Goal: Information Seeking & Learning: Learn about a topic

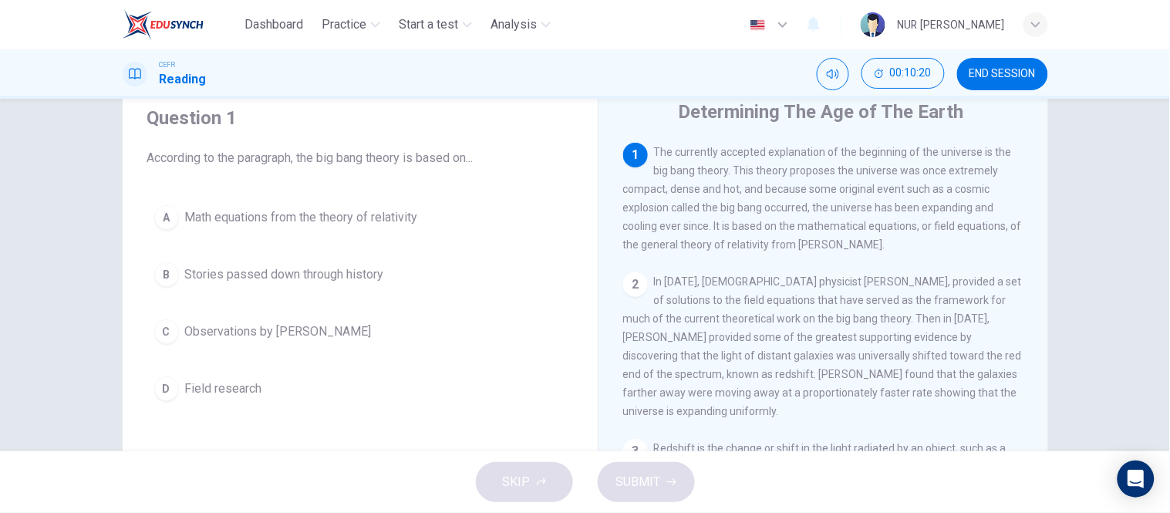
scroll to position [56, 0]
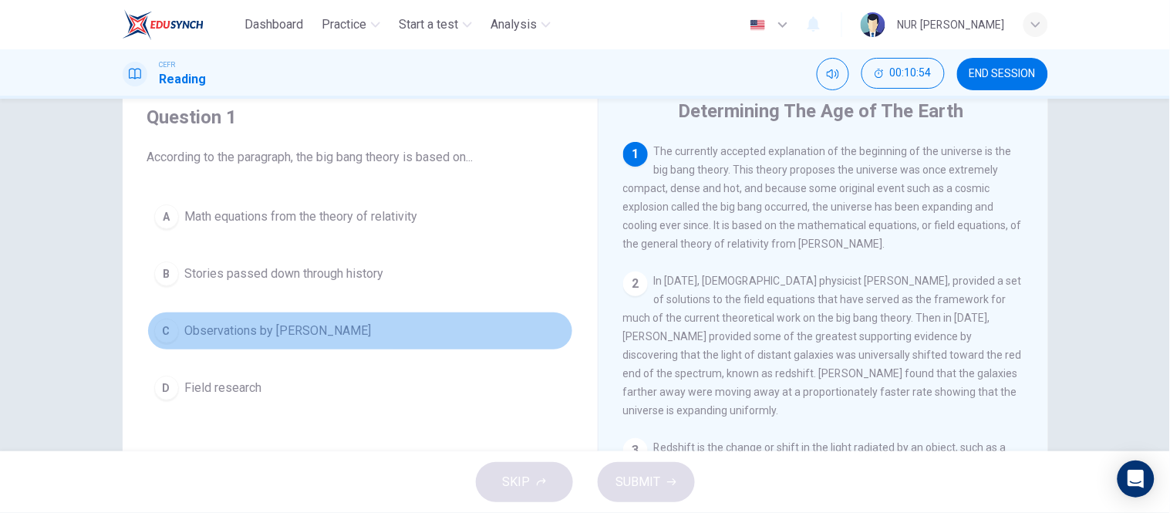
click at [302, 324] on span "Observations by Albert Einstein" at bounding box center [278, 331] width 187 height 19
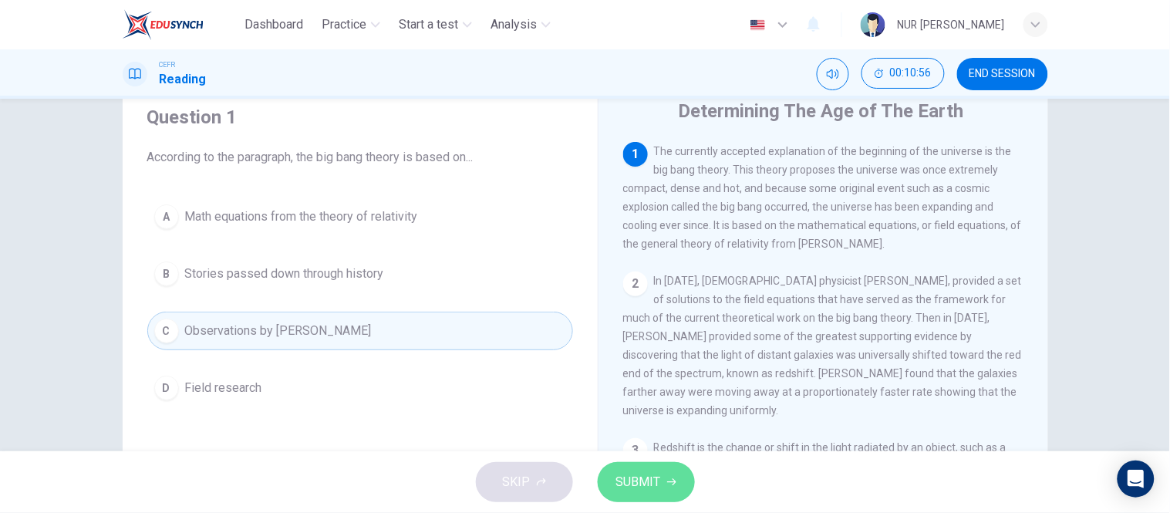
click at [650, 480] on span "SUBMIT" at bounding box center [638, 482] width 45 height 22
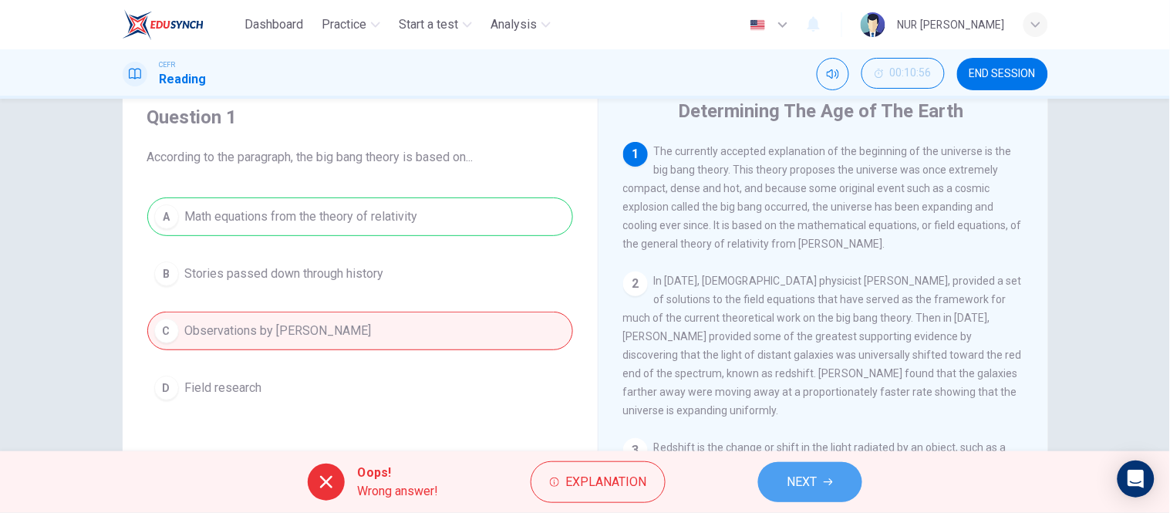
click at [780, 468] on button "NEXT" at bounding box center [810, 482] width 104 height 40
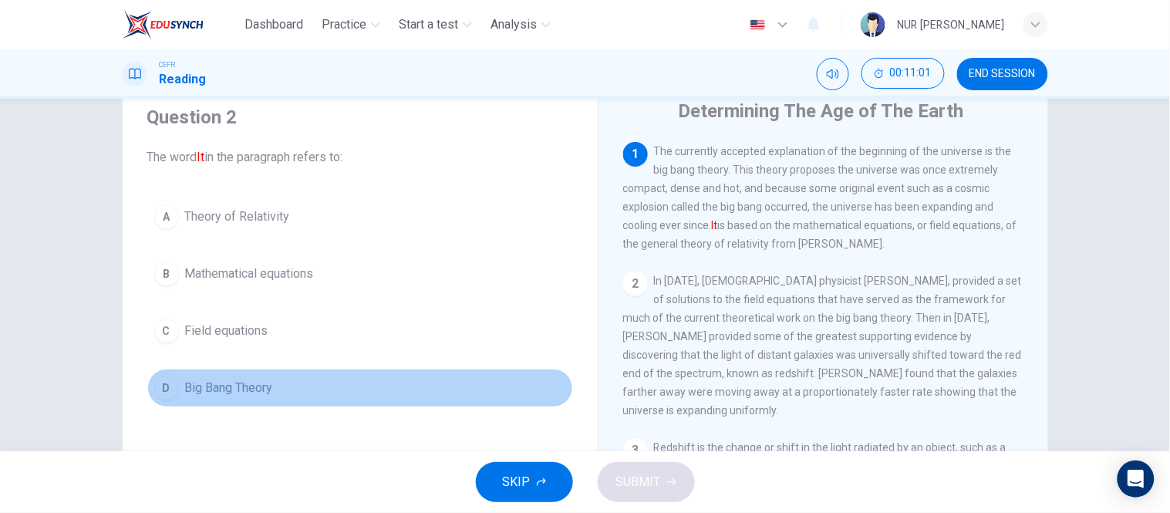
click at [247, 380] on span "Big Bang Theory" at bounding box center [229, 388] width 88 height 19
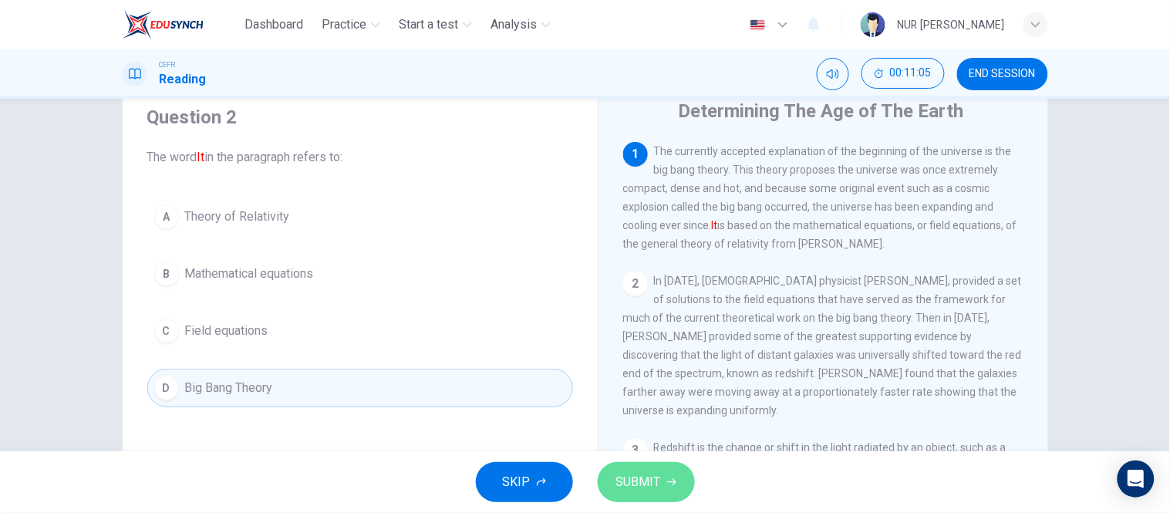
click at [642, 469] on button "SUBMIT" at bounding box center [646, 482] width 97 height 40
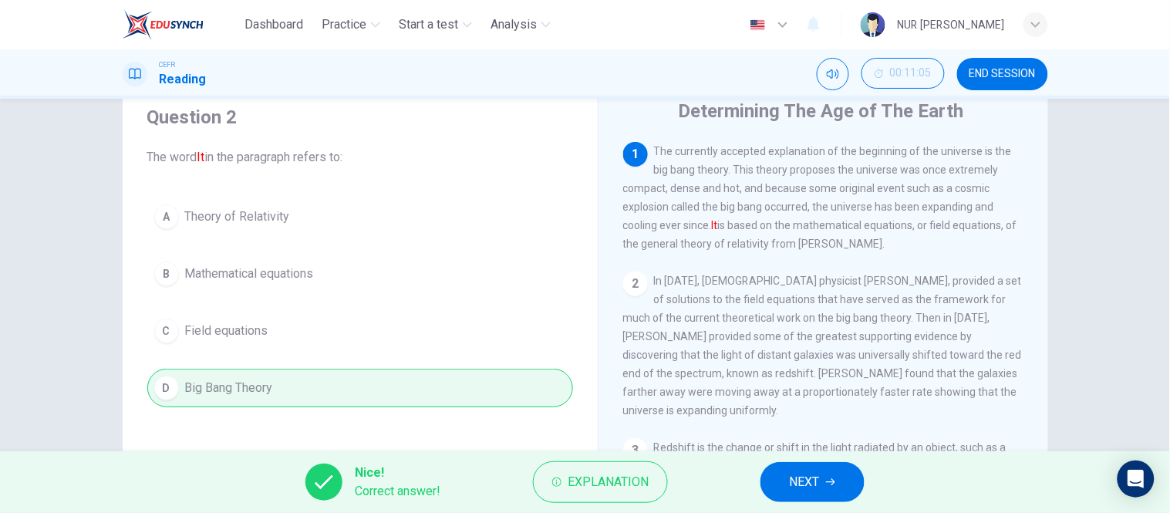
click at [780, 472] on button "NEXT" at bounding box center [813, 482] width 104 height 40
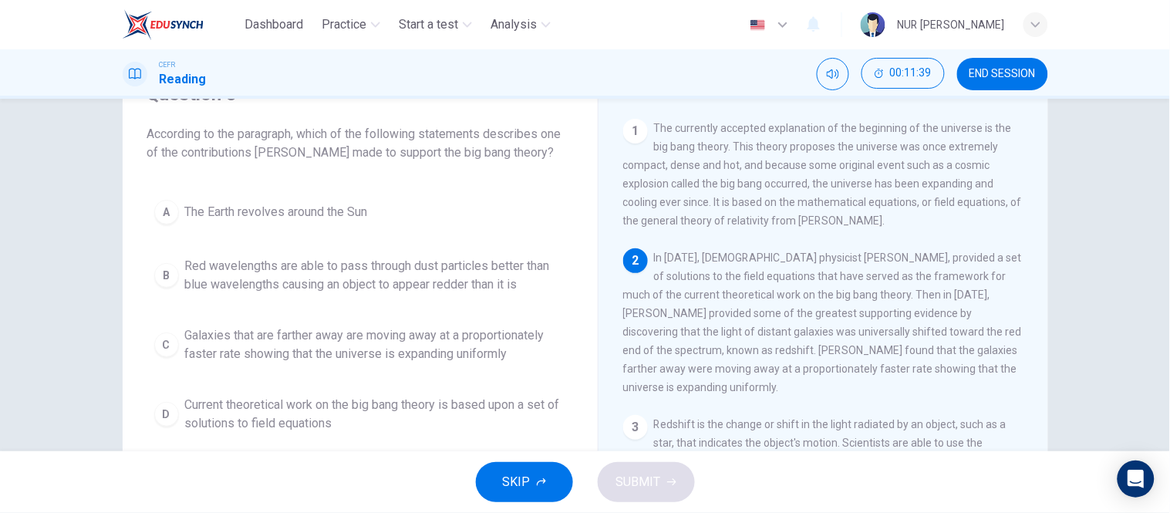
scroll to position [97, 0]
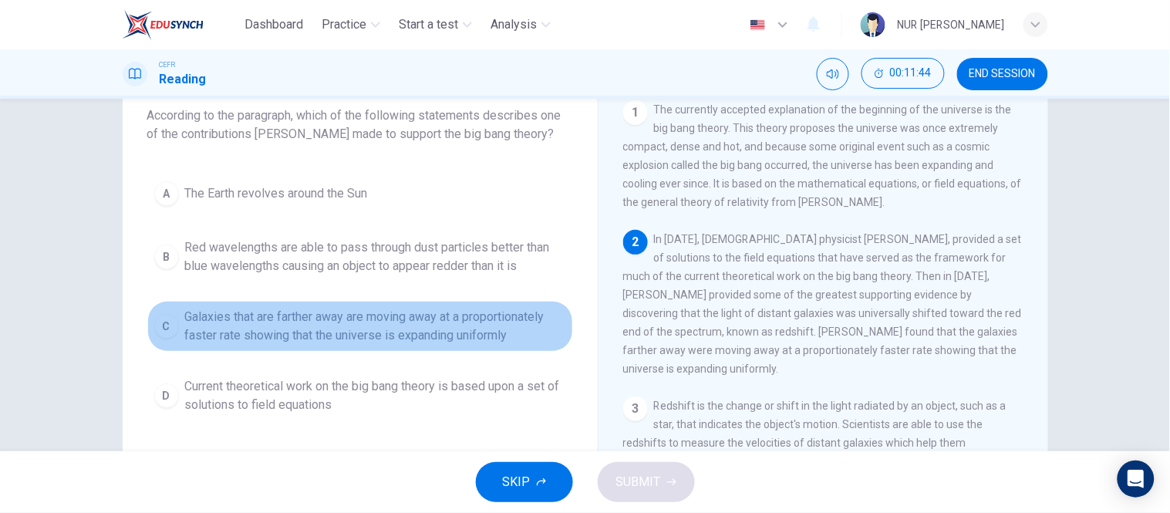
click at [325, 329] on span "Galaxies that are farther away are moving away at a proportionately faster rate…" at bounding box center [375, 326] width 381 height 37
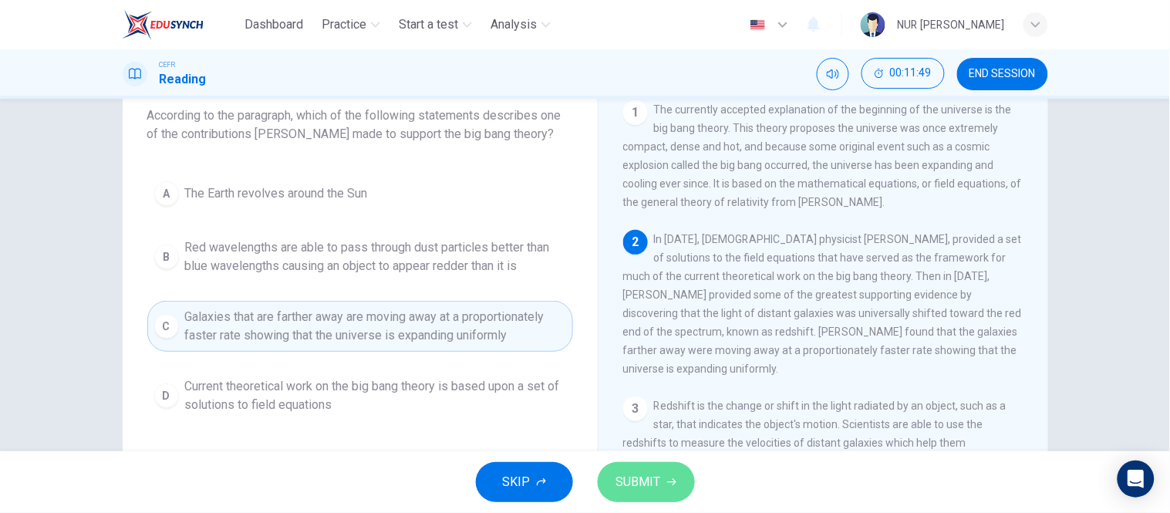
click at [648, 476] on span "SUBMIT" at bounding box center [638, 482] width 45 height 22
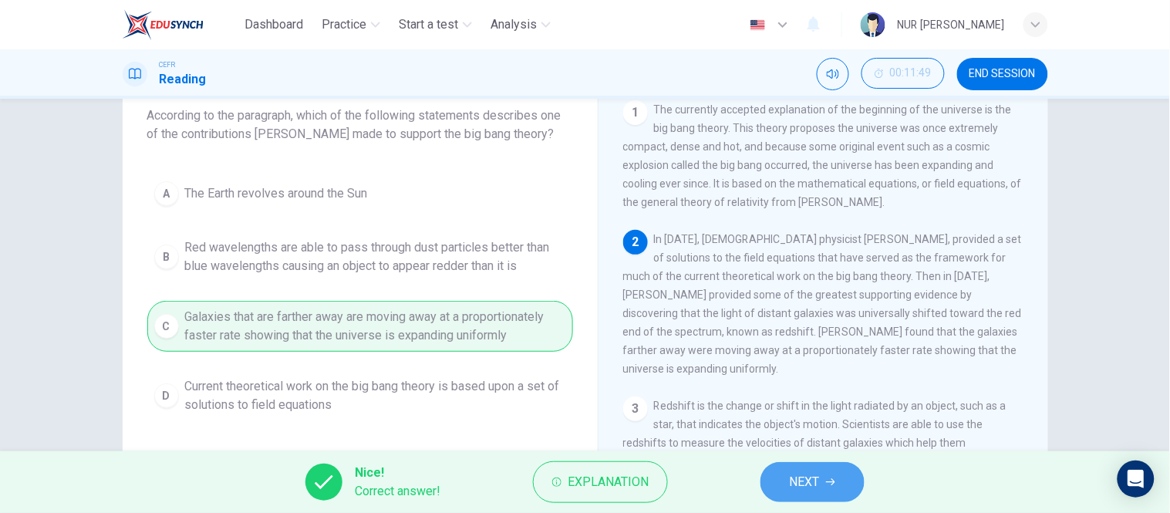
click at [785, 469] on button "NEXT" at bounding box center [813, 482] width 104 height 40
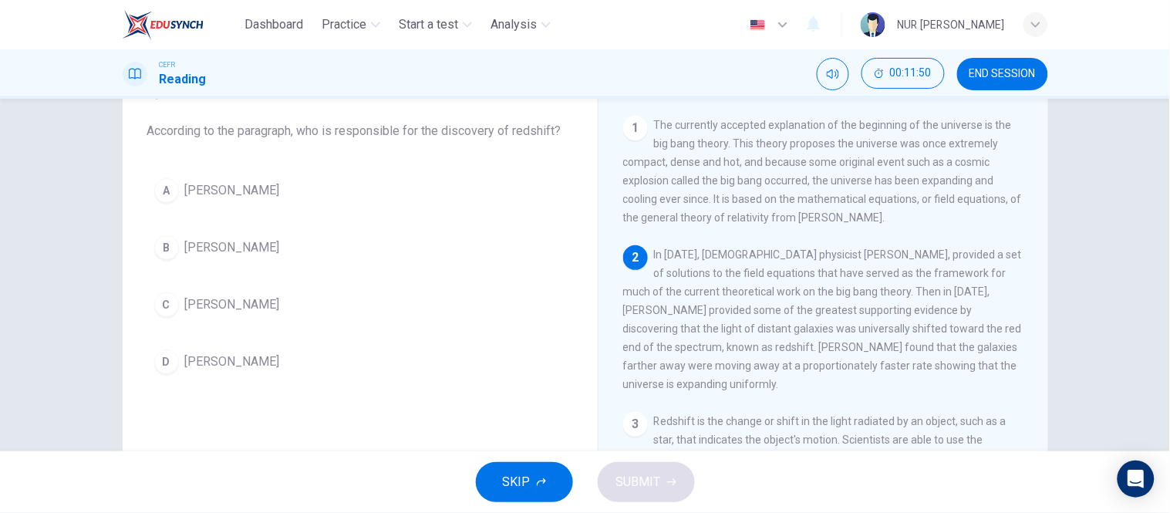
scroll to position [81, 0]
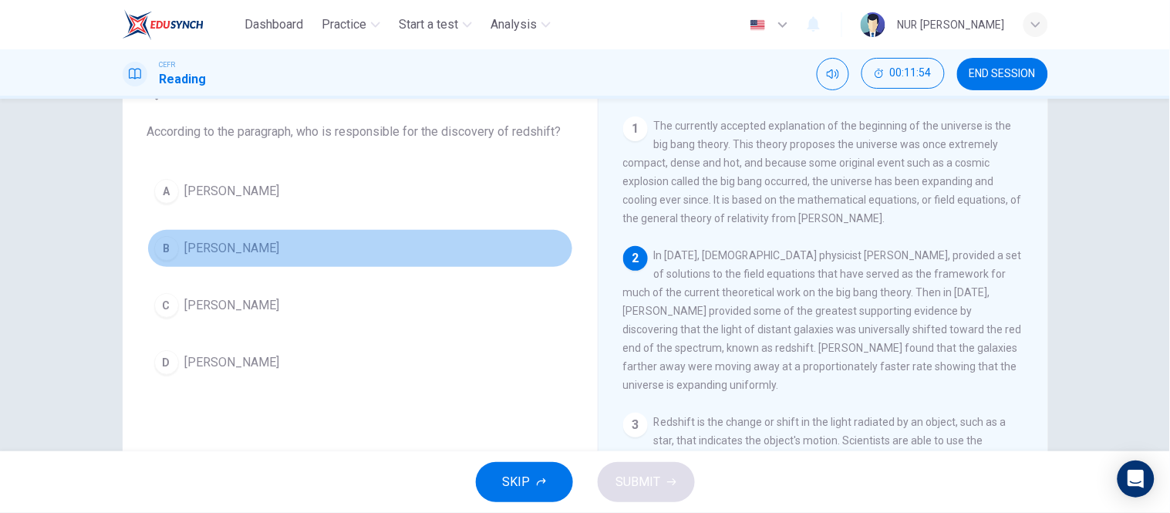
click at [274, 256] on button "B Edwinn Hubble" at bounding box center [360, 248] width 426 height 39
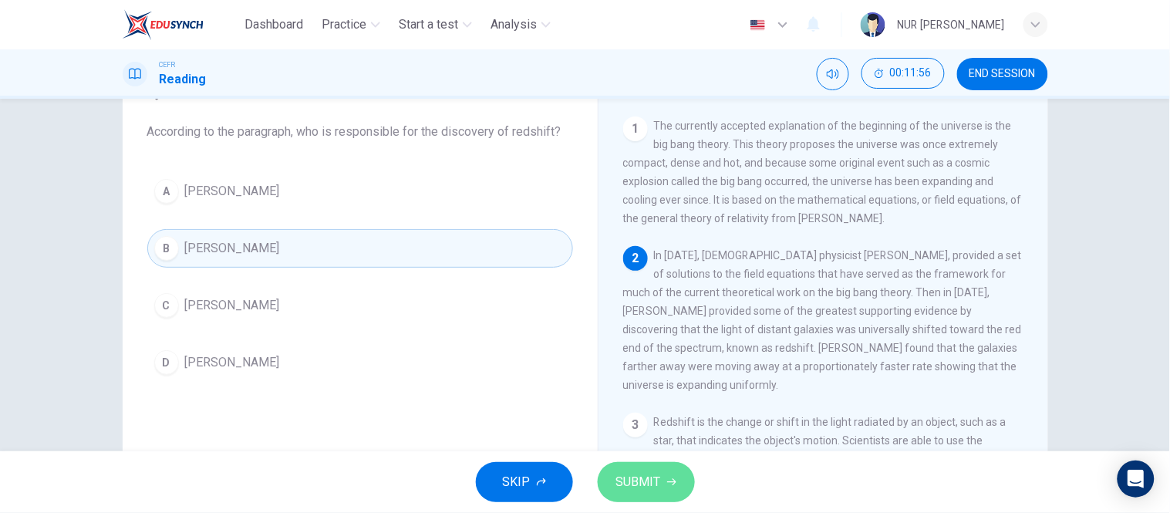
click at [629, 471] on span "SUBMIT" at bounding box center [638, 482] width 45 height 22
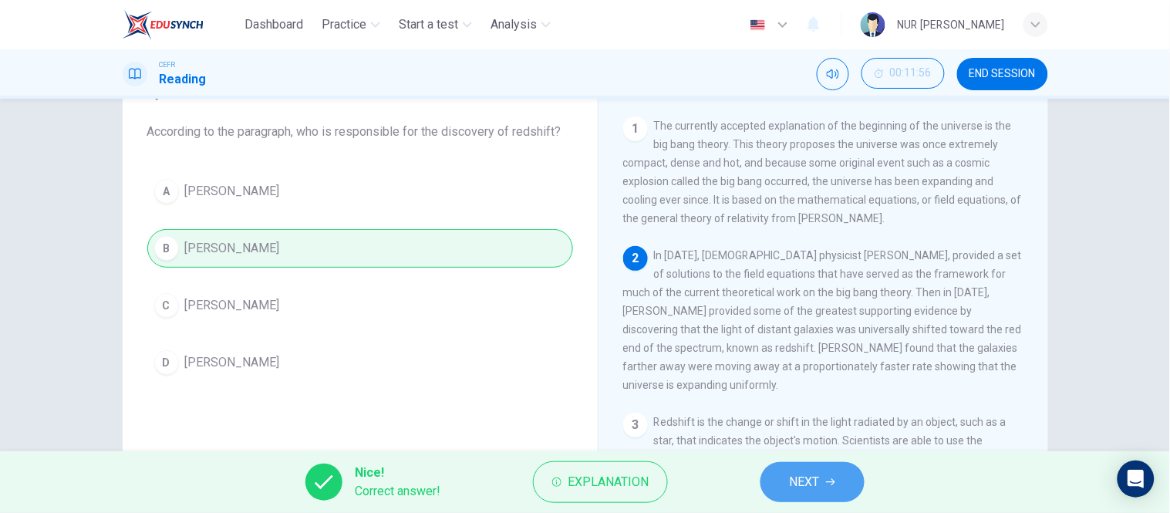
click at [797, 476] on span "NEXT" at bounding box center [805, 482] width 30 height 22
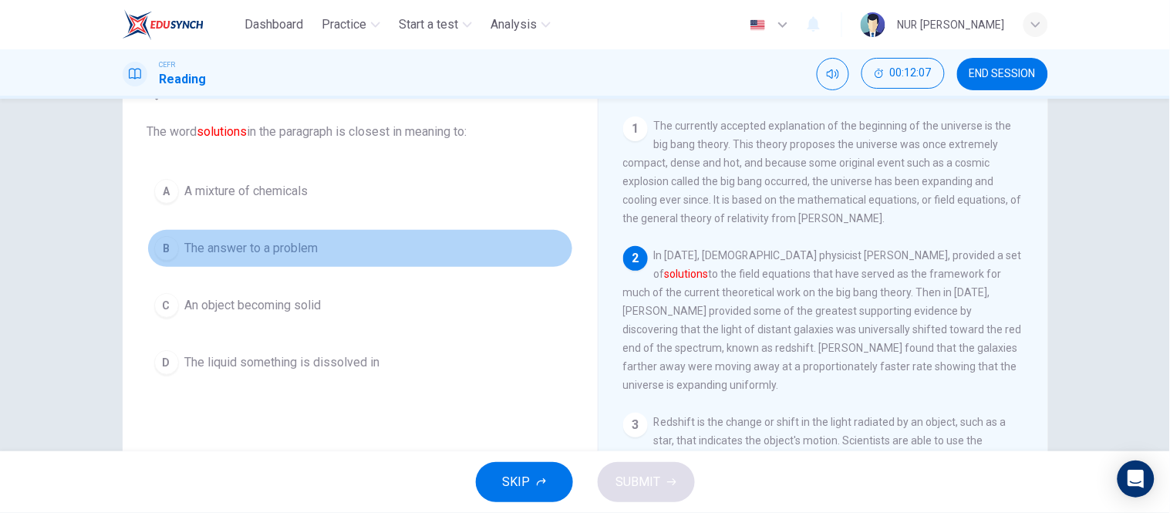
click at [282, 244] on span "The answer to a problem" at bounding box center [251, 248] width 133 height 19
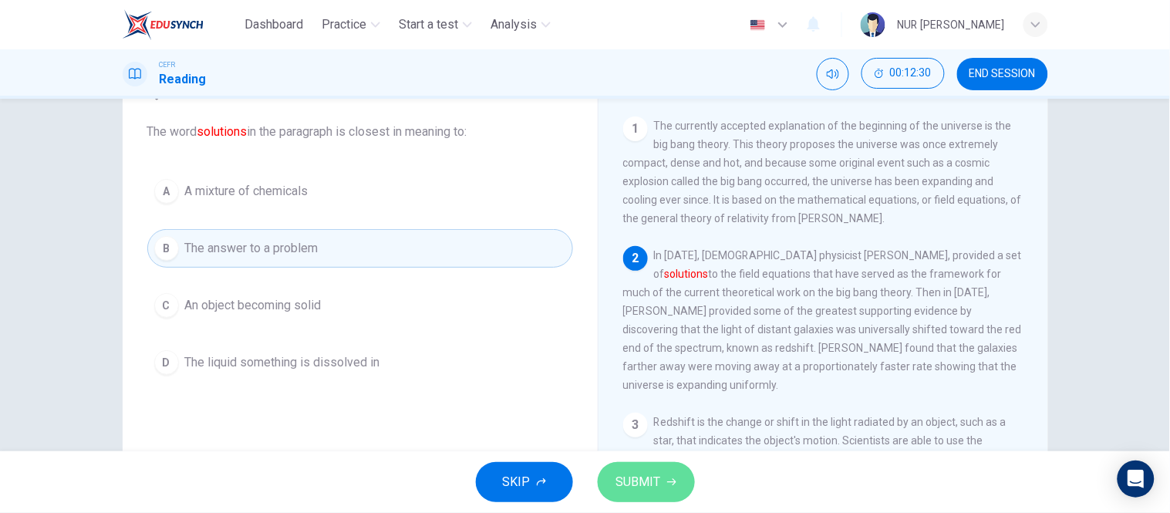
click at [630, 471] on span "SUBMIT" at bounding box center [638, 482] width 45 height 22
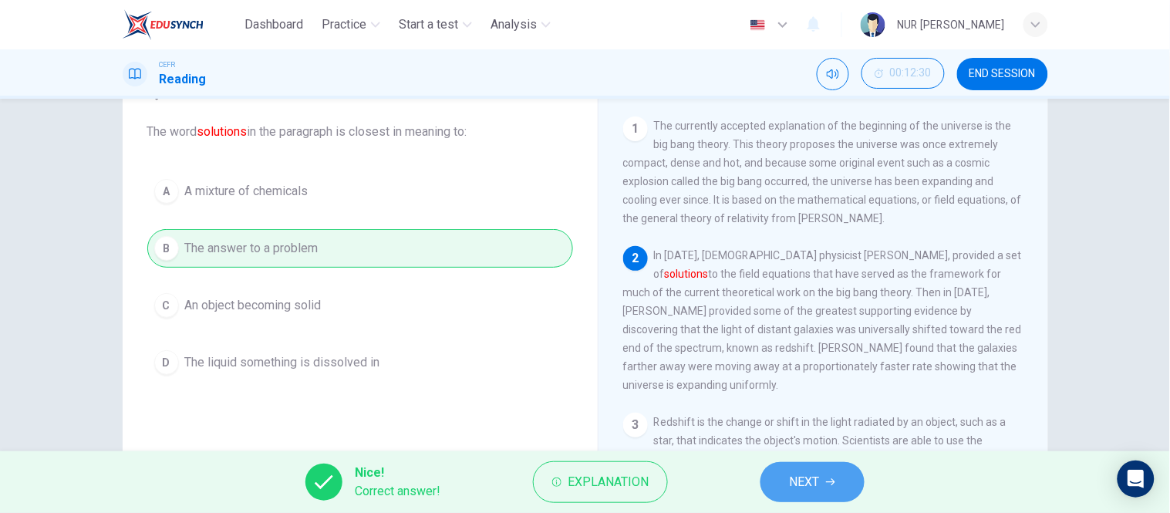
click at [798, 462] on button "NEXT" at bounding box center [813, 482] width 104 height 40
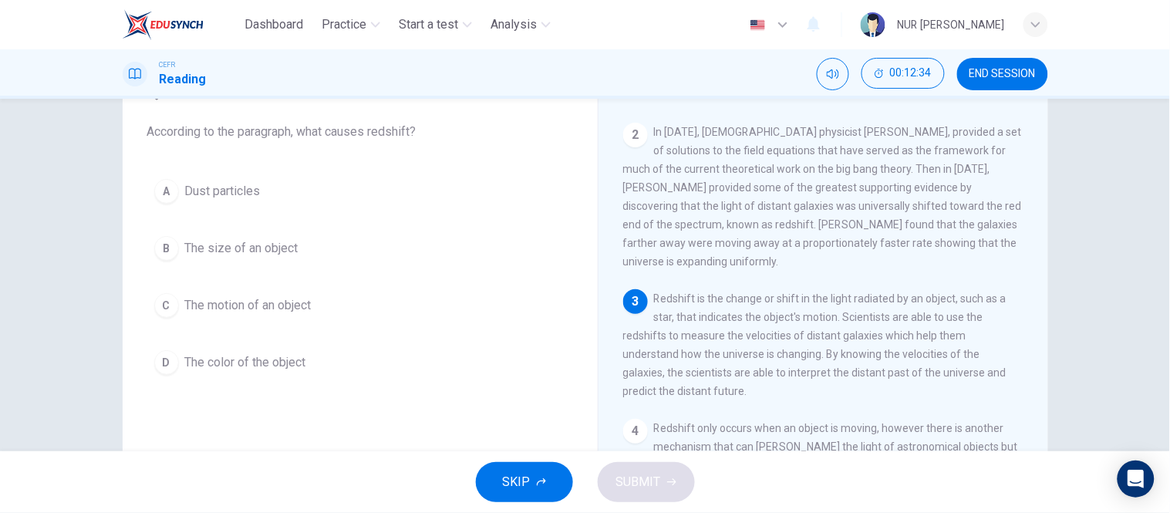
scroll to position [124, 0]
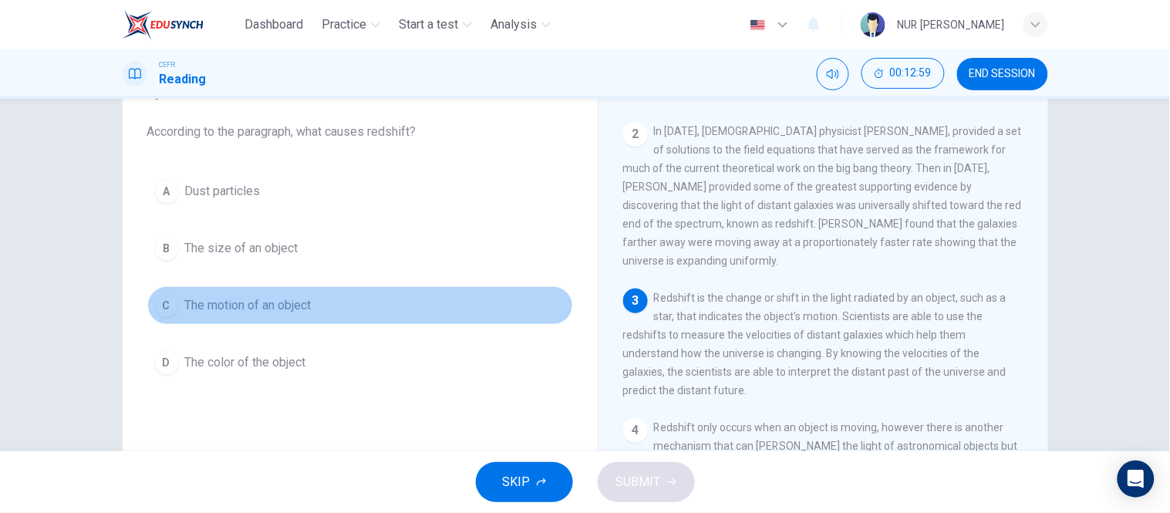
click at [315, 302] on button "C The motion of an object" at bounding box center [360, 305] width 426 height 39
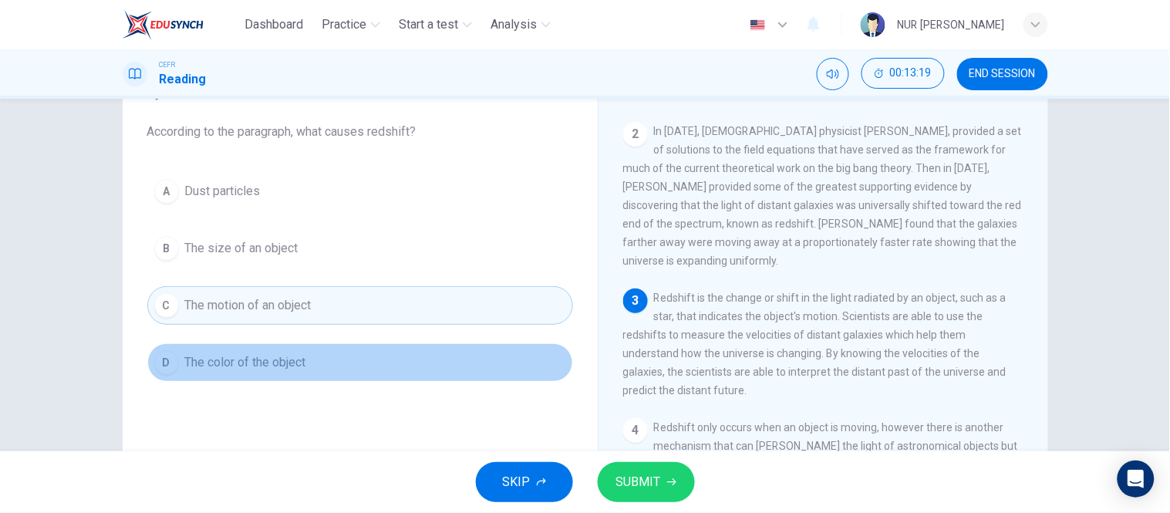
click at [329, 353] on button "D The color of the object" at bounding box center [360, 362] width 426 height 39
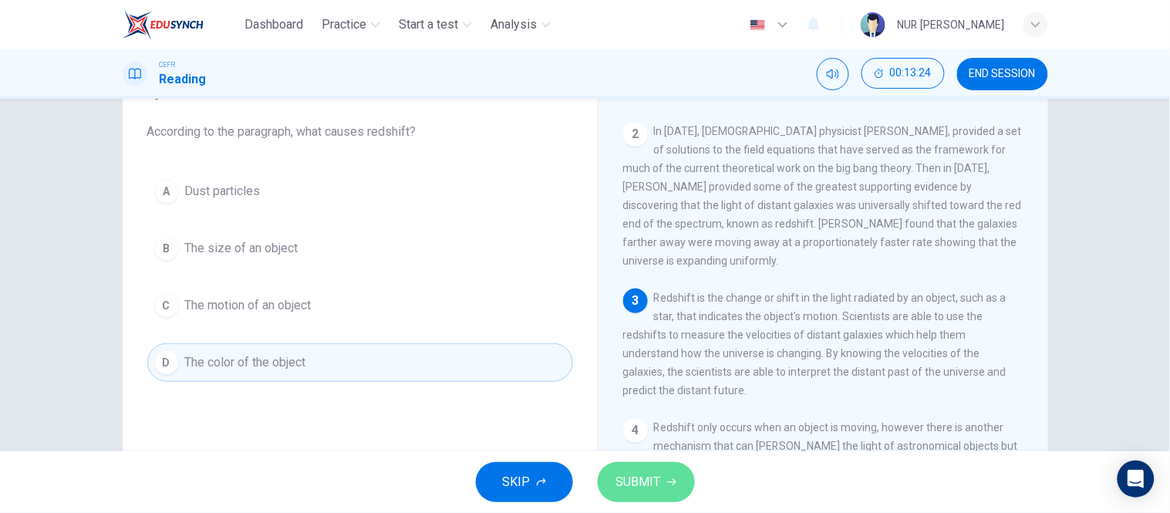
click at [660, 480] on span "SUBMIT" at bounding box center [638, 482] width 45 height 22
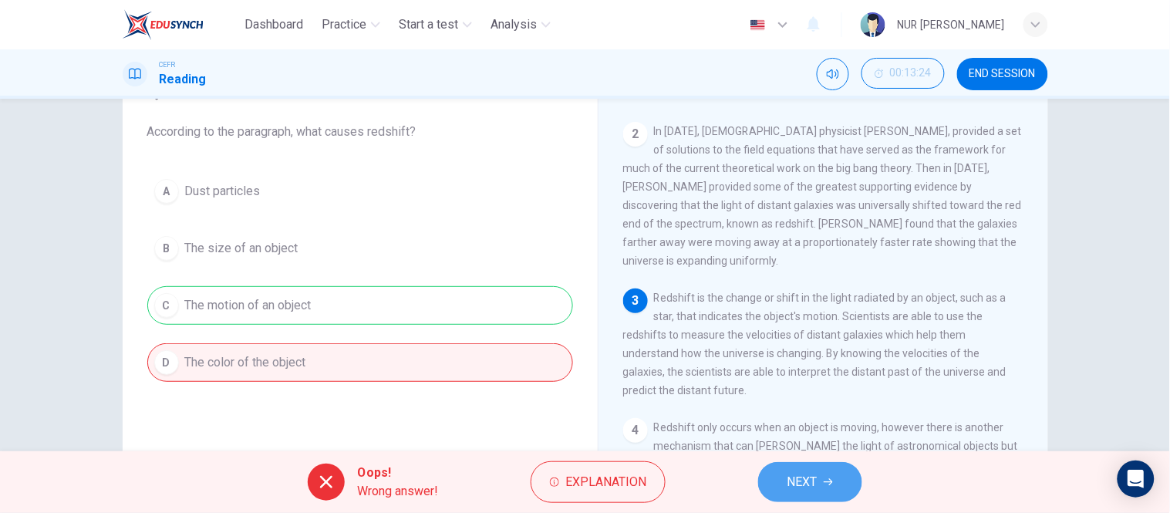
click at [798, 481] on span "NEXT" at bounding box center [803, 482] width 30 height 22
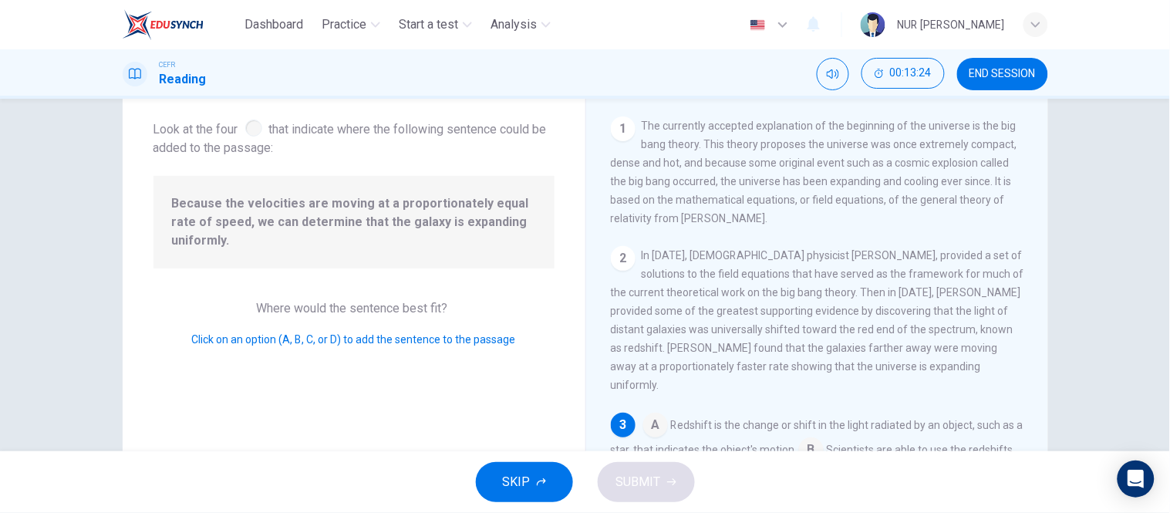
scroll to position [118, 0]
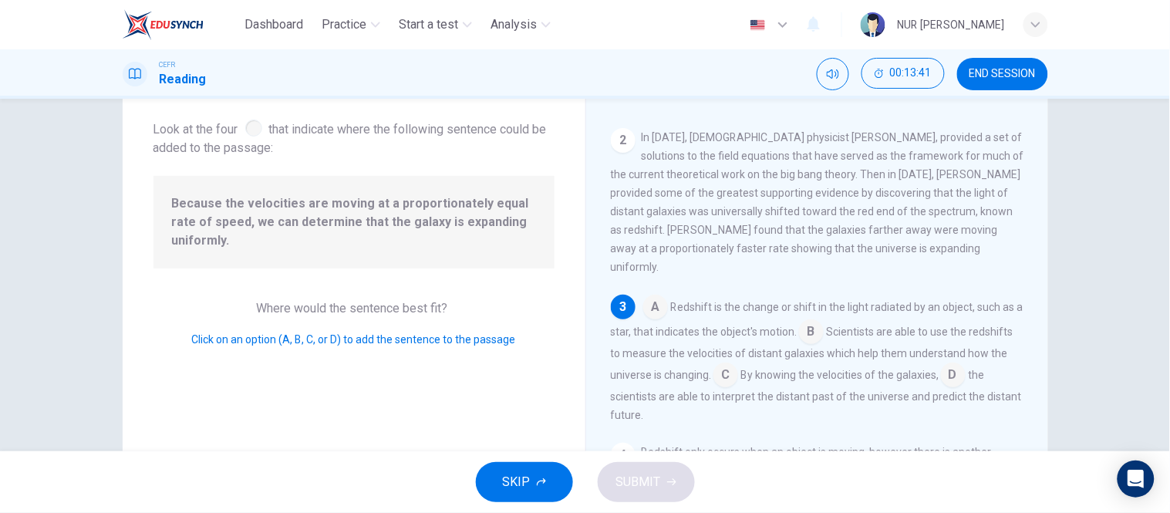
click at [966, 364] on input at bounding box center [953, 376] width 25 height 25
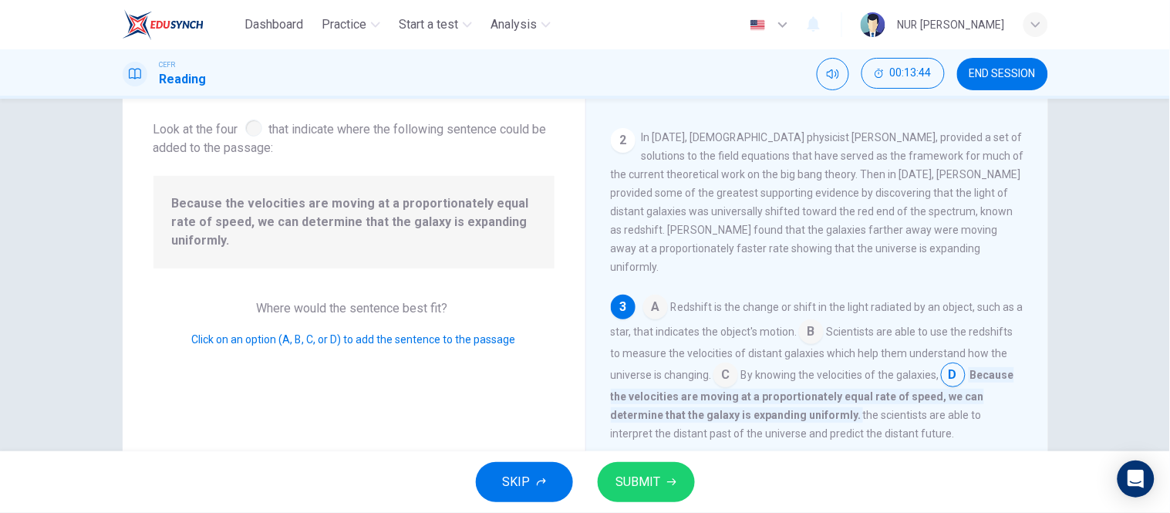
click at [738, 364] on input at bounding box center [726, 376] width 25 height 25
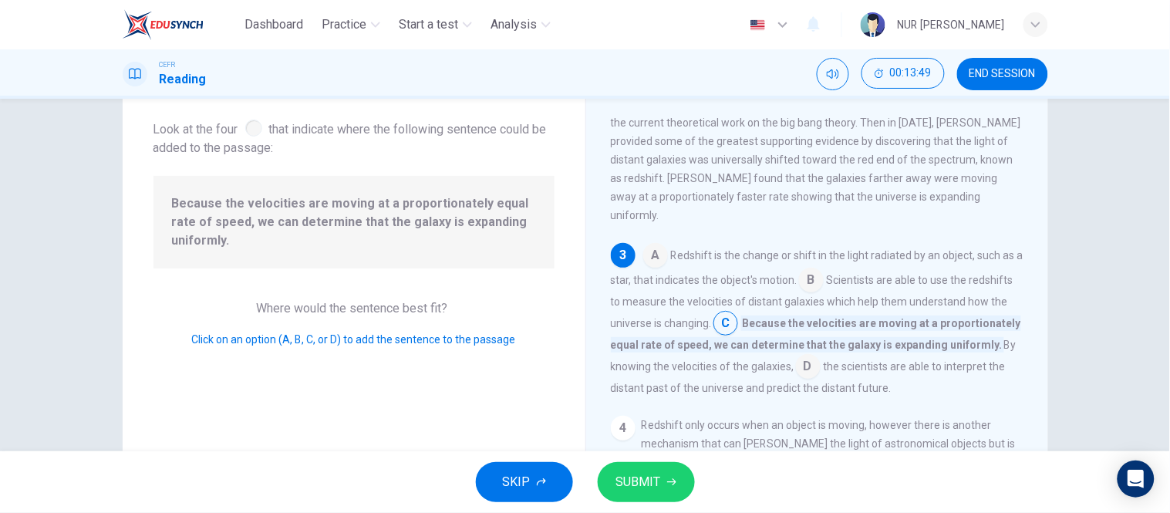
scroll to position [171, 0]
click at [670, 473] on button "SUBMIT" at bounding box center [646, 482] width 97 height 40
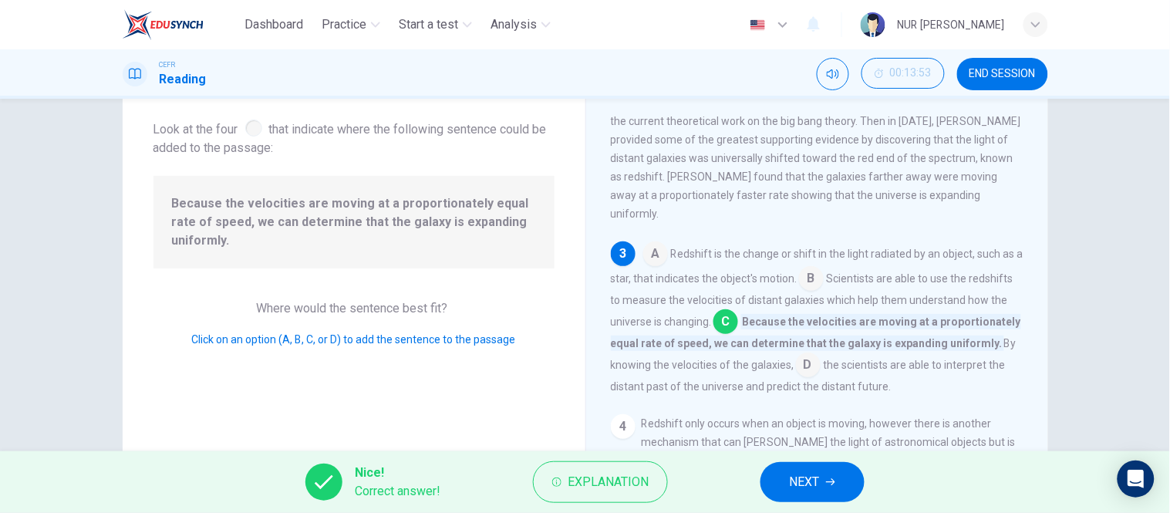
click at [790, 477] on span "NEXT" at bounding box center [805, 482] width 30 height 22
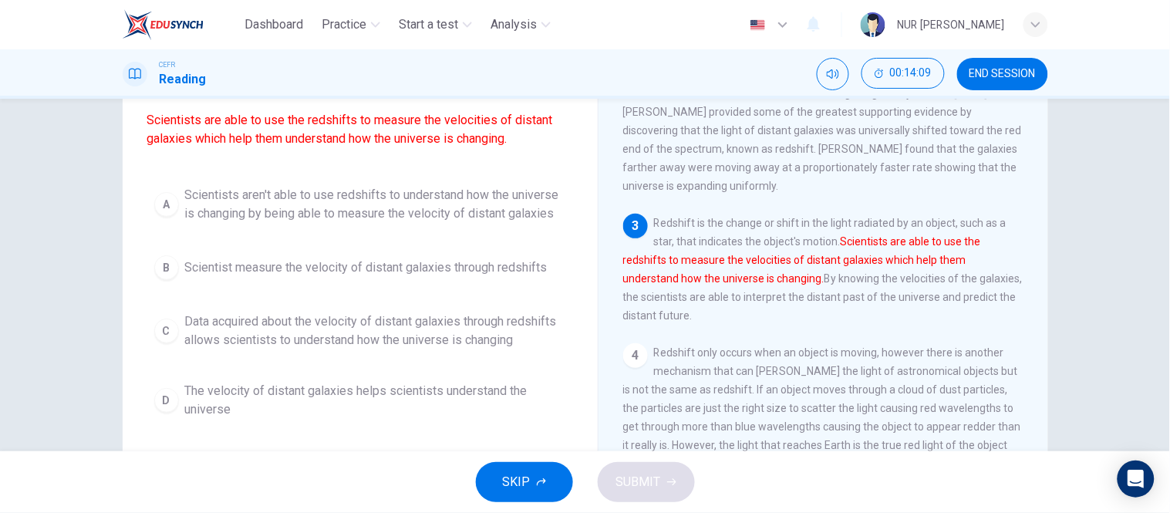
scroll to position [131, 0]
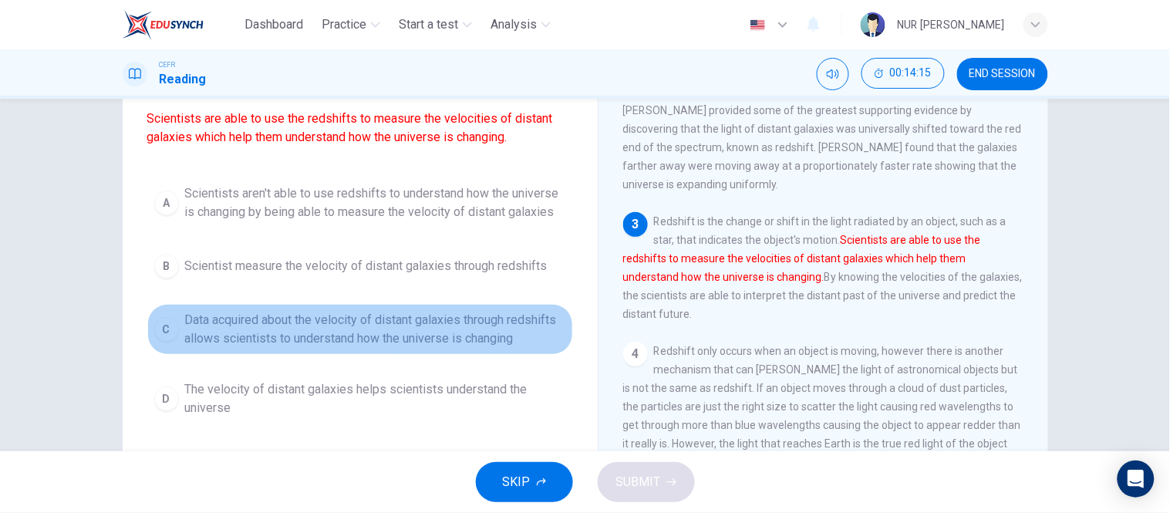
click at [445, 325] on span "Data acquired about the velocity of distant galaxies through redshifts allows s…" at bounding box center [375, 329] width 381 height 37
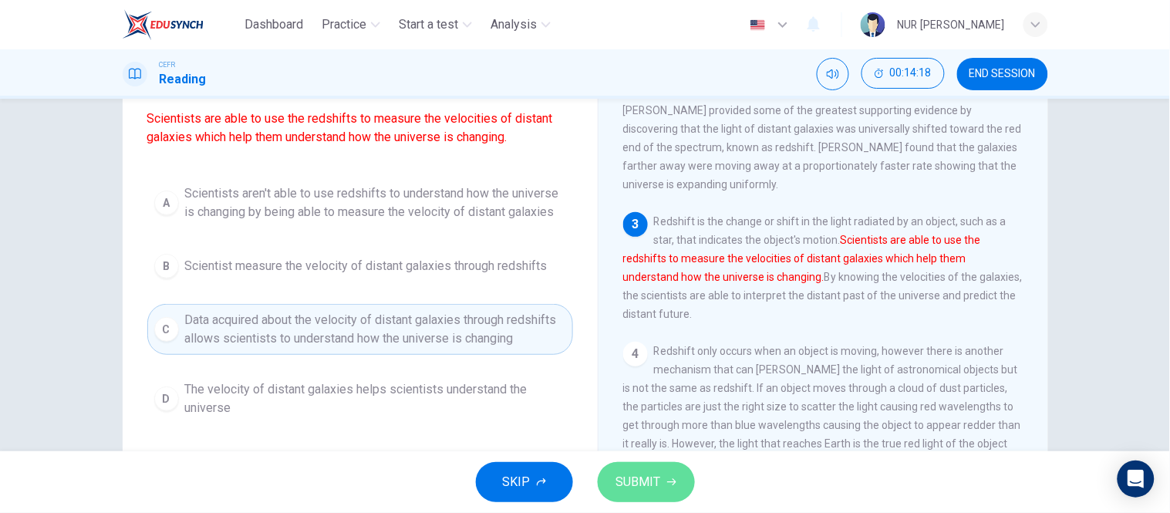
click at [631, 468] on button "SUBMIT" at bounding box center [646, 482] width 97 height 40
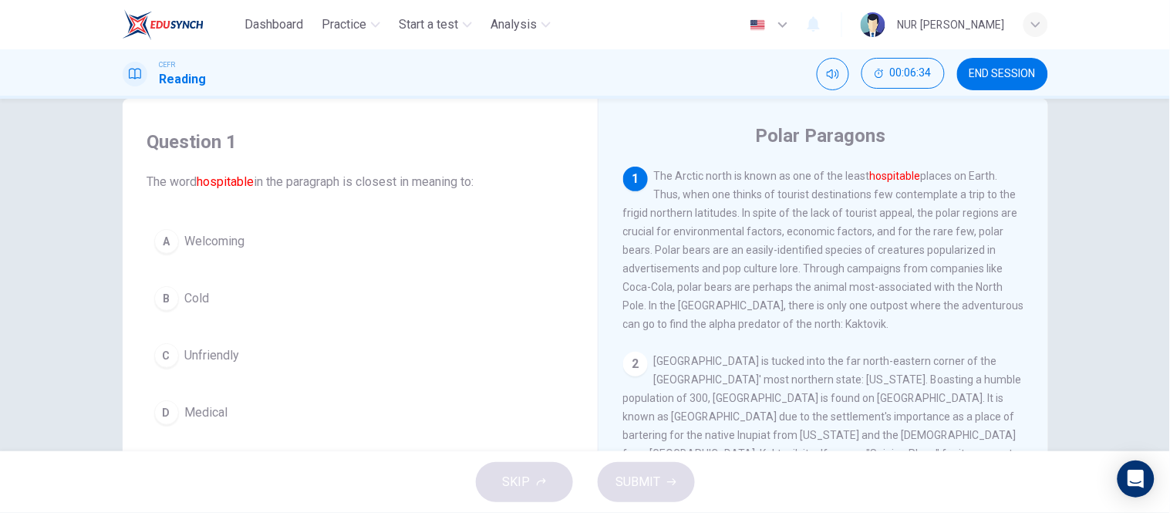
scroll to position [32, 0]
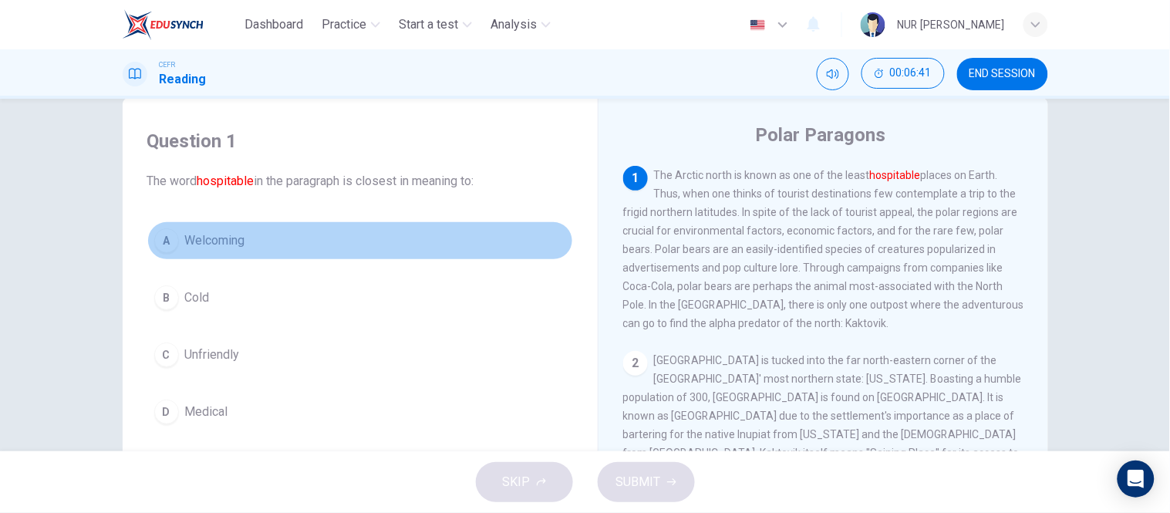
click at [210, 251] on button "A Welcoming" at bounding box center [360, 240] width 426 height 39
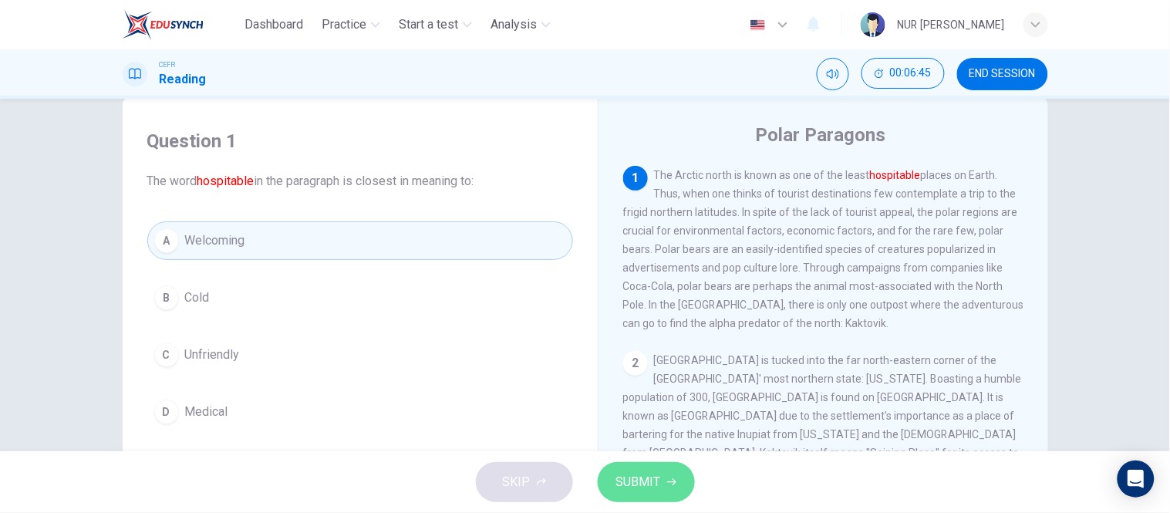
click at [650, 471] on span "SUBMIT" at bounding box center [638, 482] width 45 height 22
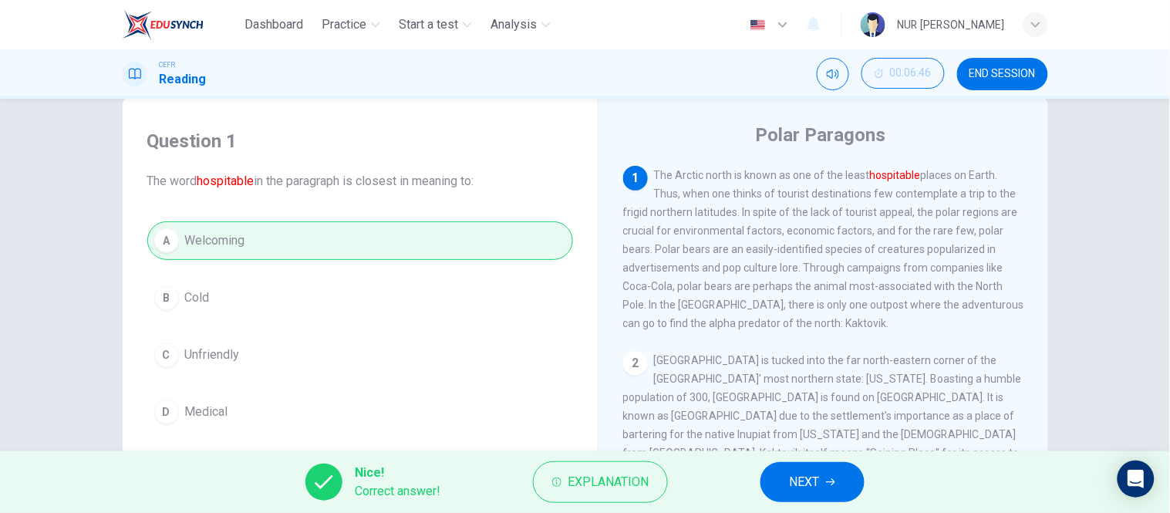
click at [799, 474] on span "NEXT" at bounding box center [805, 482] width 30 height 22
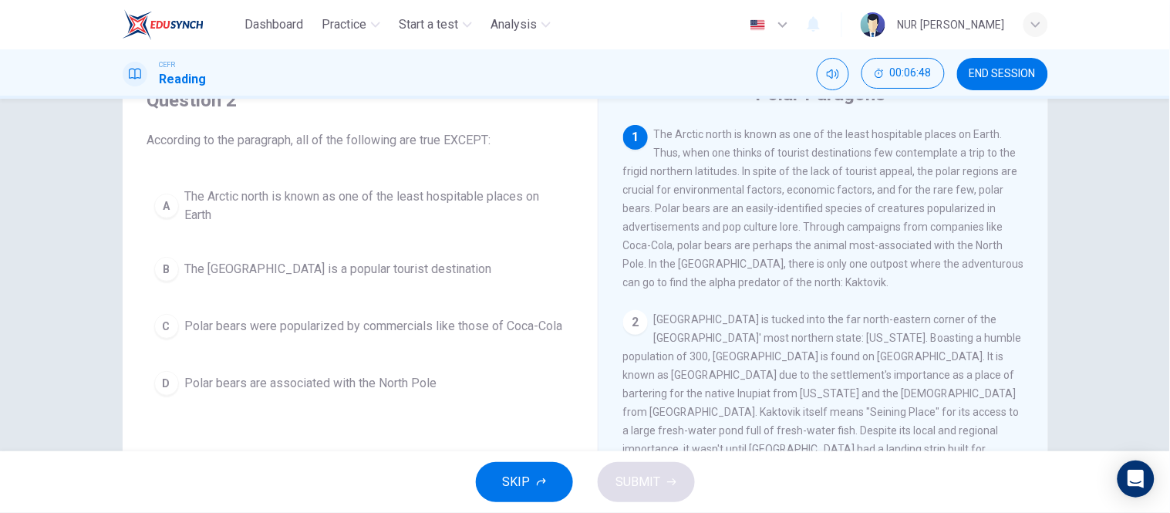
scroll to position [72, 0]
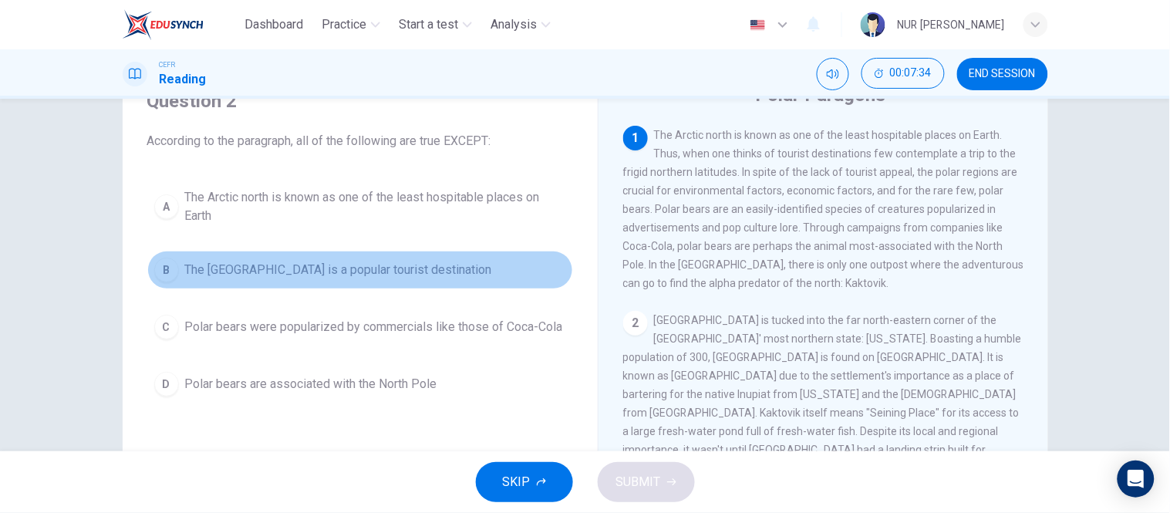
click at [366, 272] on span "The North Pole is a popular tourist destination" at bounding box center [338, 270] width 307 height 19
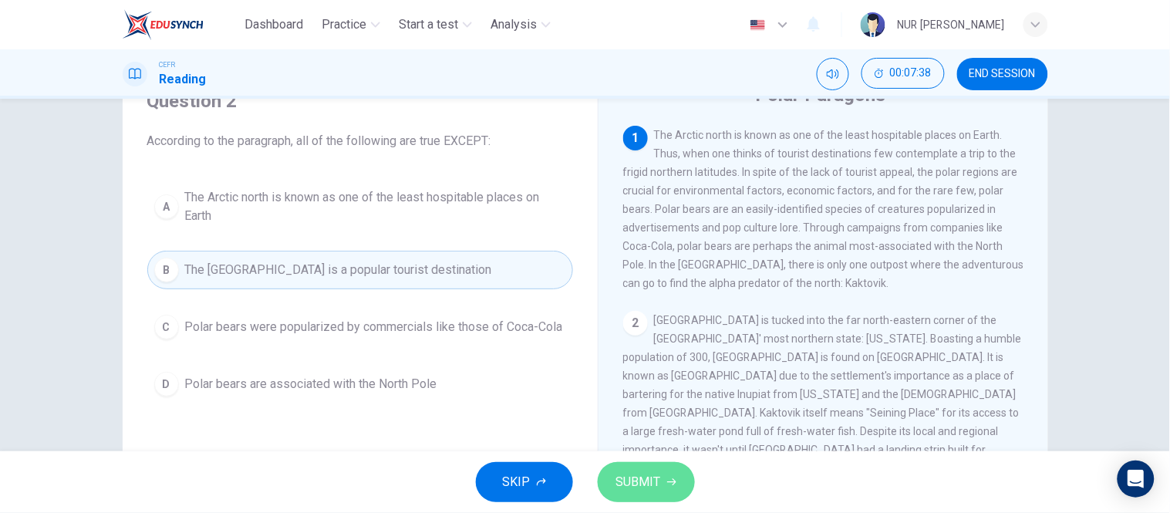
click at [653, 490] on span "SUBMIT" at bounding box center [638, 482] width 45 height 22
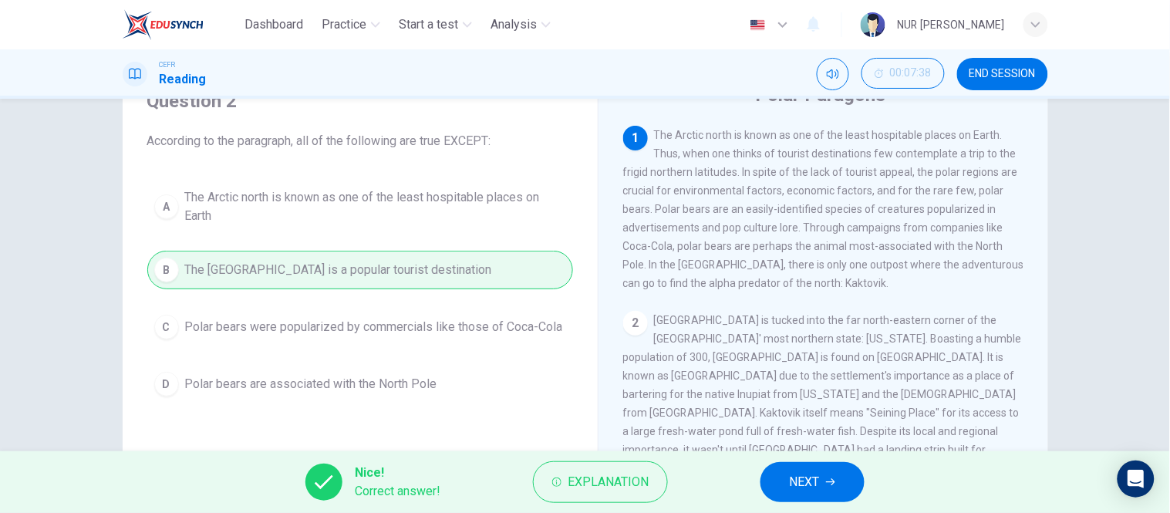
click at [783, 471] on button "NEXT" at bounding box center [813, 482] width 104 height 40
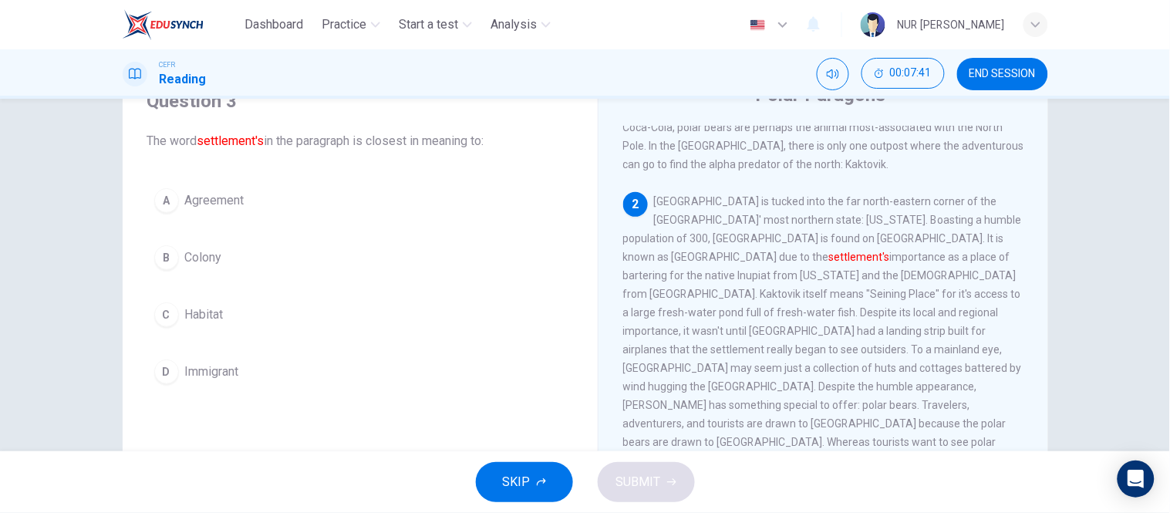
scroll to position [120, 0]
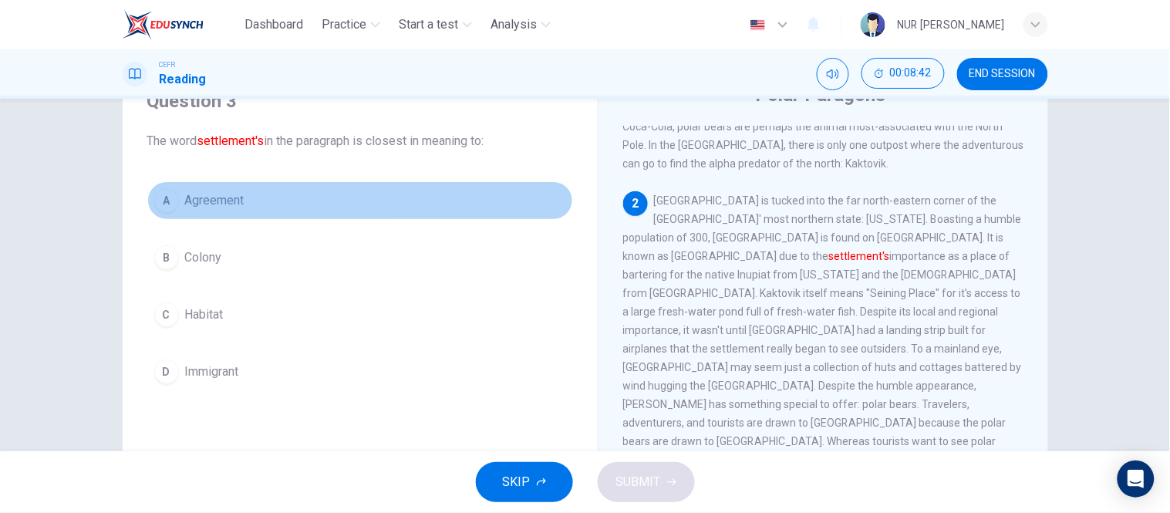
click at [242, 194] on button "A Agreement" at bounding box center [360, 200] width 426 height 39
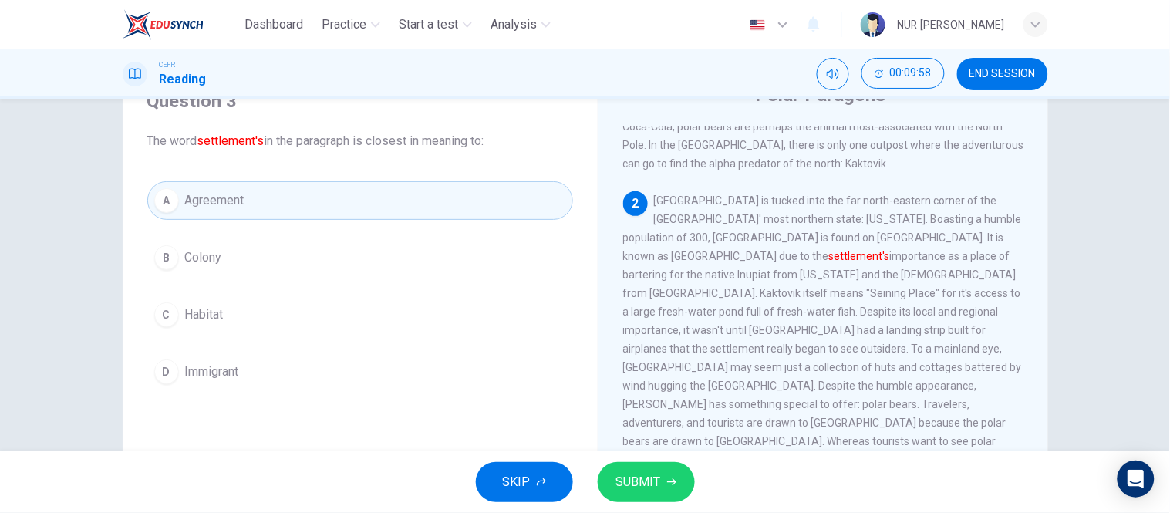
click at [646, 472] on span "SUBMIT" at bounding box center [638, 482] width 45 height 22
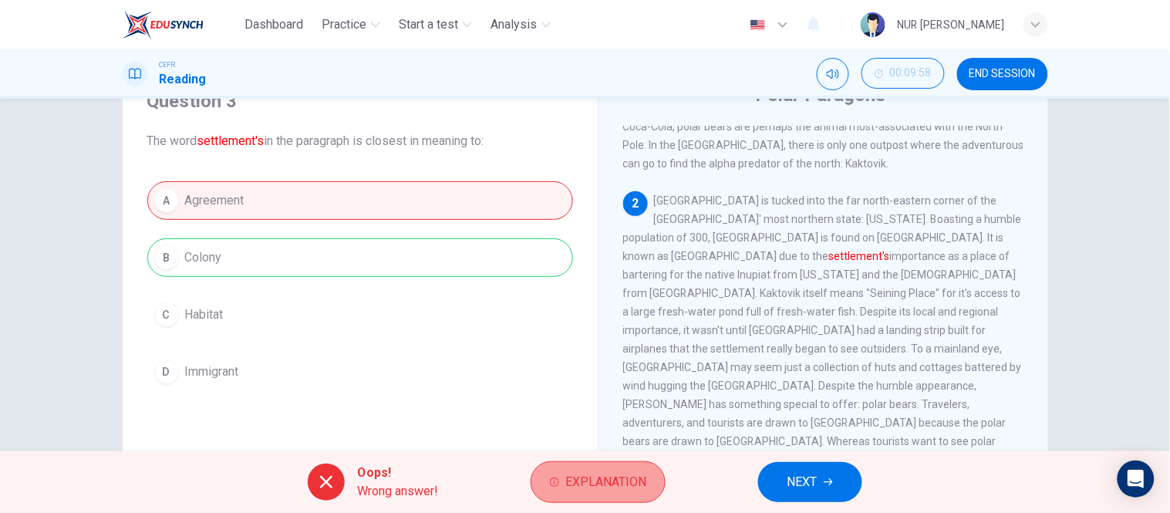
click at [598, 483] on span "Explanation" at bounding box center [605, 482] width 81 height 22
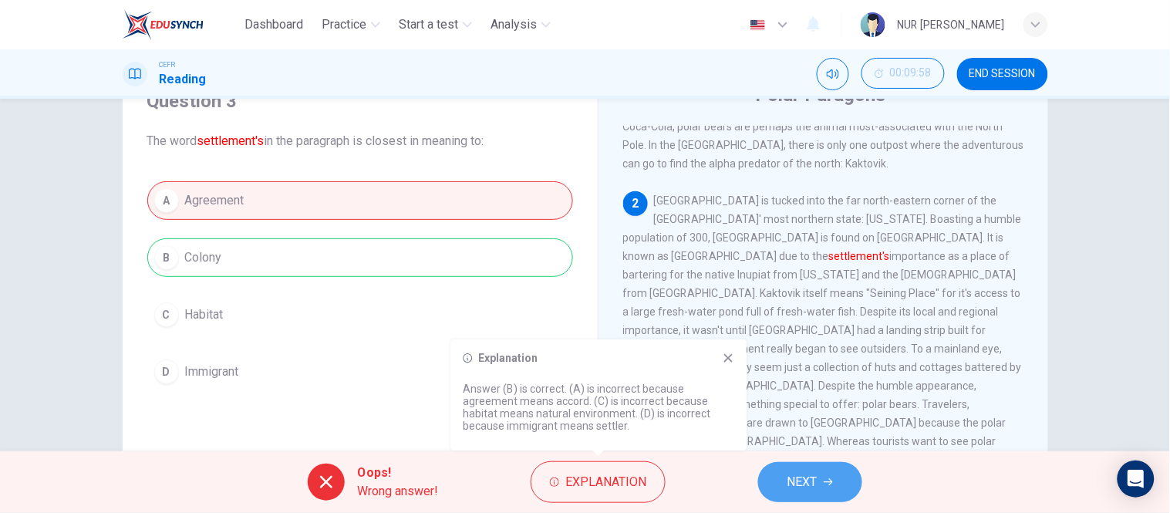
click at [782, 483] on button "NEXT" at bounding box center [810, 482] width 104 height 40
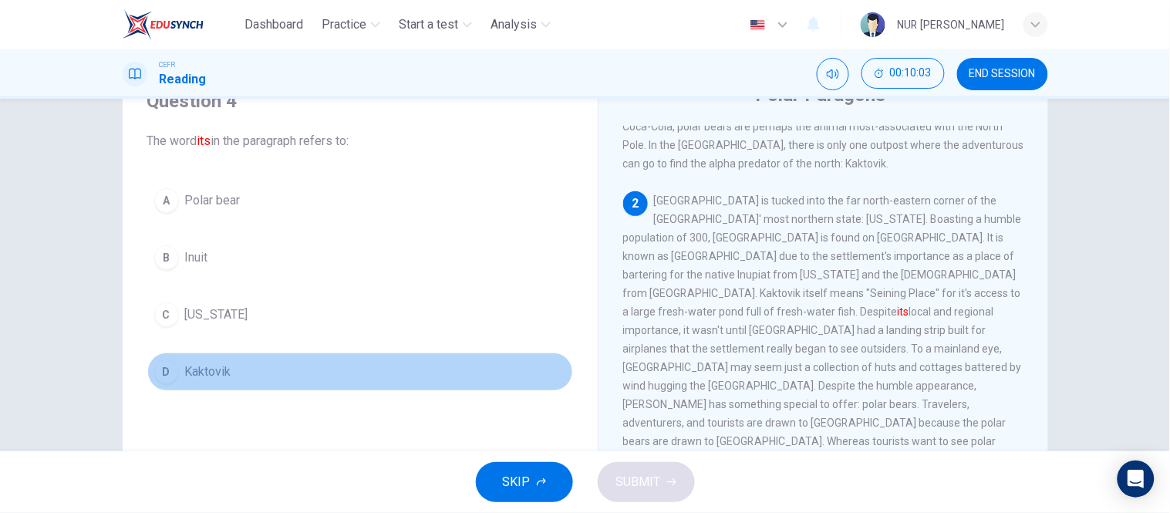
click at [234, 382] on button "D Kaktovik" at bounding box center [360, 372] width 426 height 39
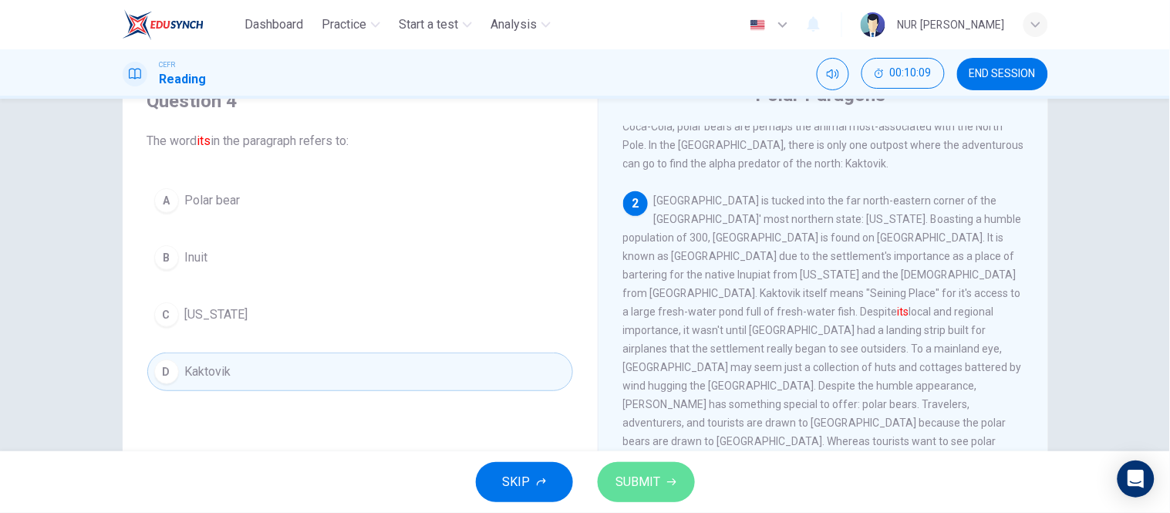
click at [643, 469] on button "SUBMIT" at bounding box center [646, 482] width 97 height 40
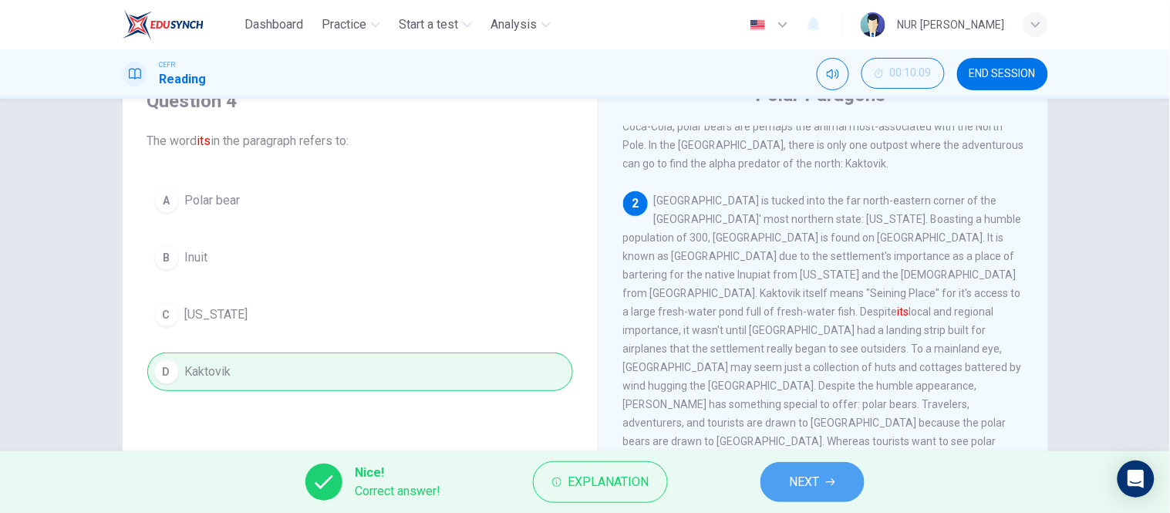
click at [842, 481] on button "NEXT" at bounding box center [813, 482] width 104 height 40
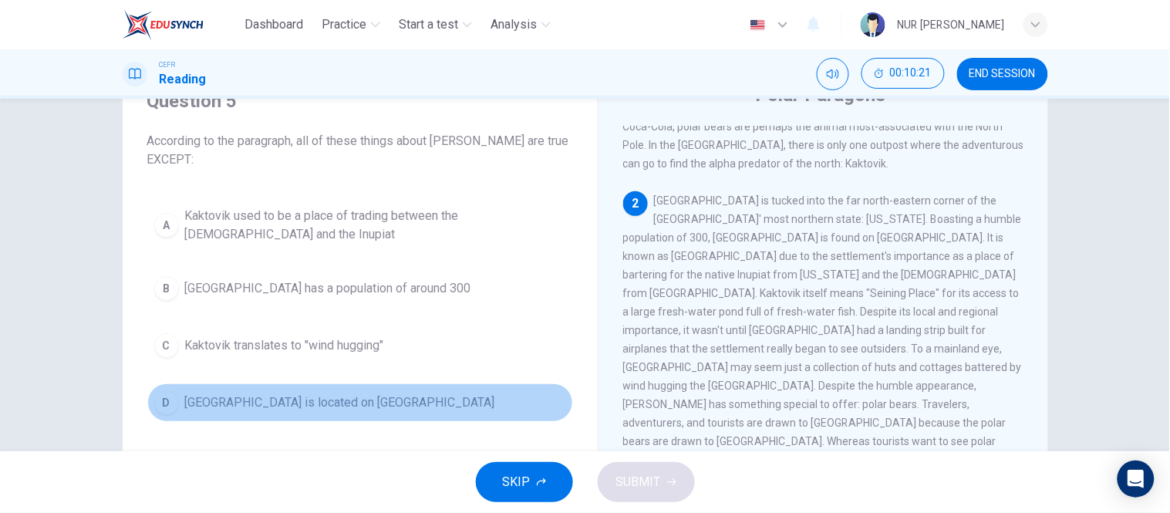
click at [310, 396] on span "Kaktovik is located on Barter Island" at bounding box center [340, 402] width 310 height 19
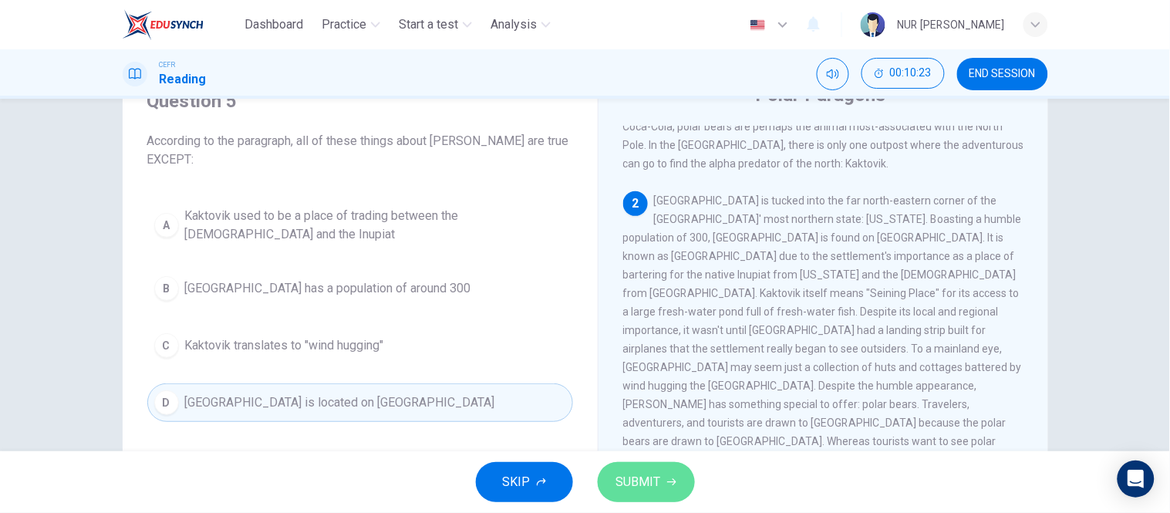
click at [637, 479] on span "SUBMIT" at bounding box center [638, 482] width 45 height 22
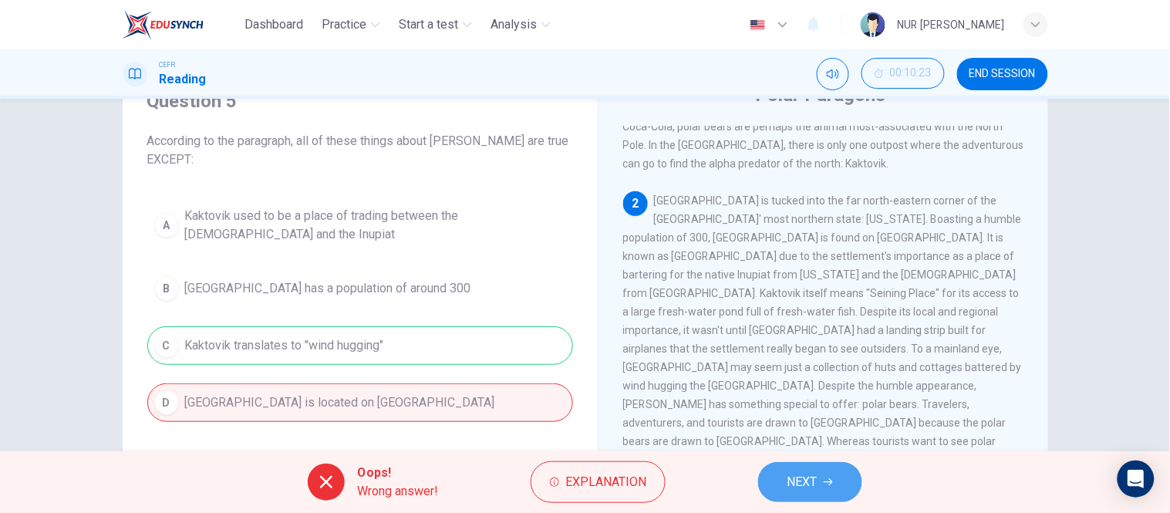
click at [795, 471] on span "NEXT" at bounding box center [803, 482] width 30 height 22
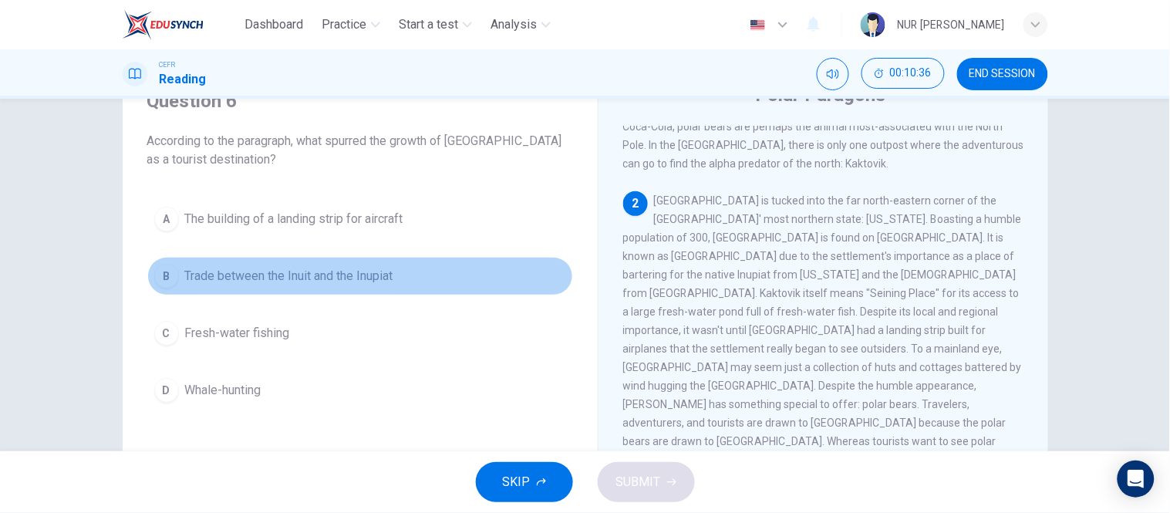
click at [234, 278] on span "Trade between the Inuit and the Inupiat" at bounding box center [289, 276] width 208 height 19
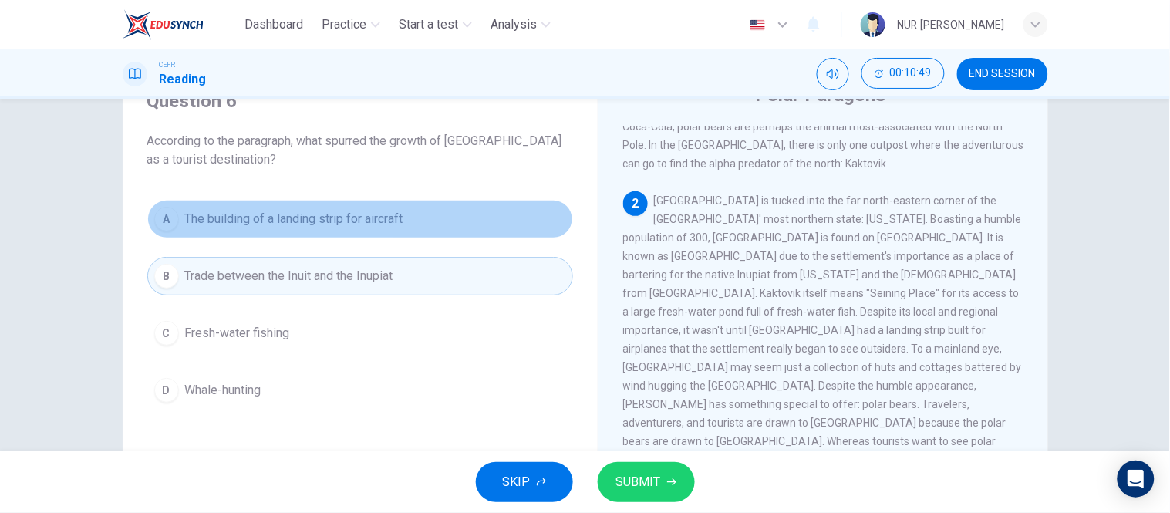
click at [454, 226] on button "A The building of a landing strip for aircraft" at bounding box center [360, 219] width 426 height 39
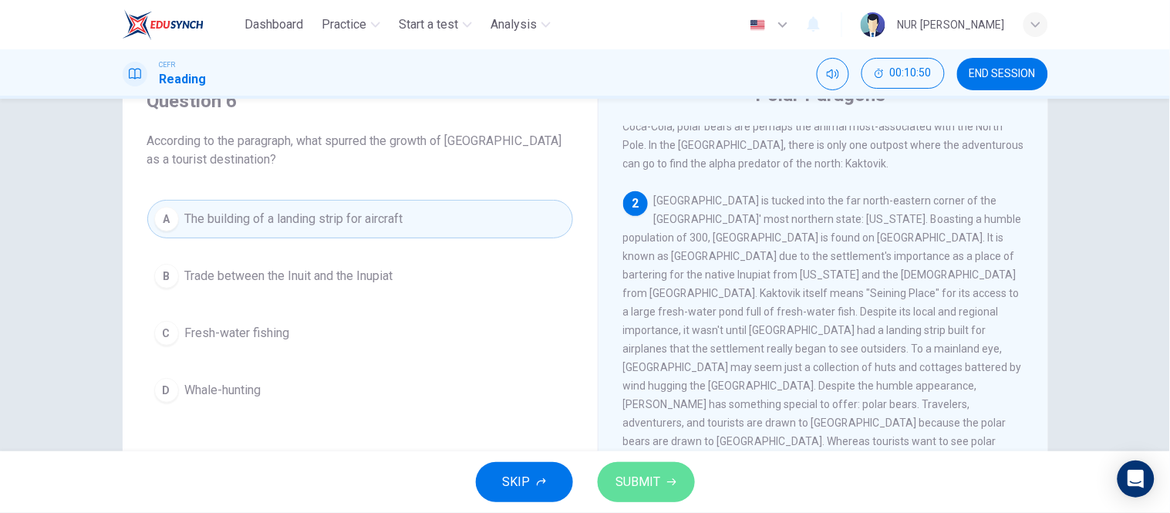
click at [646, 465] on button "SUBMIT" at bounding box center [646, 482] width 97 height 40
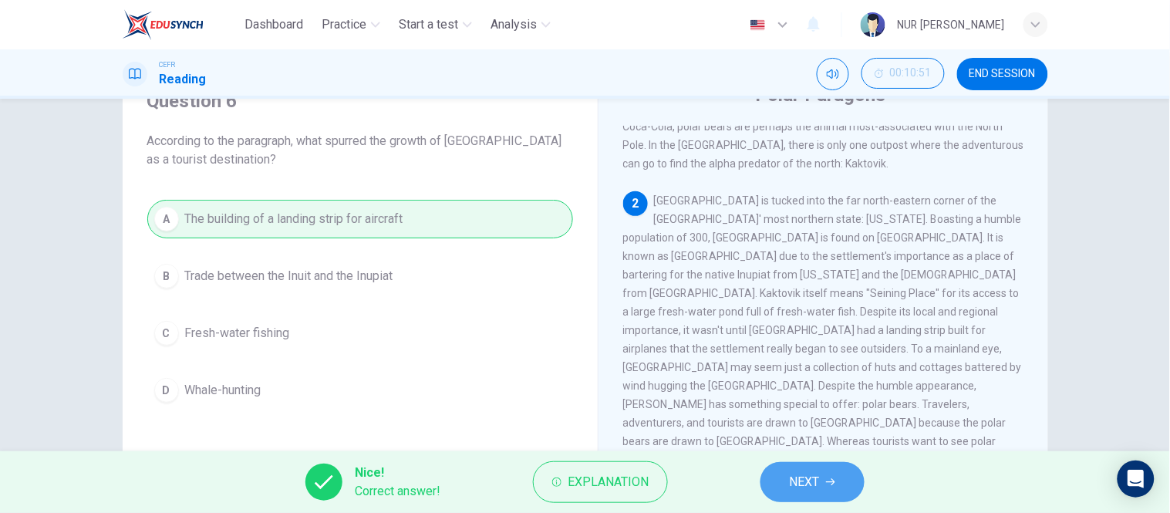
click at [792, 476] on span "NEXT" at bounding box center [805, 482] width 30 height 22
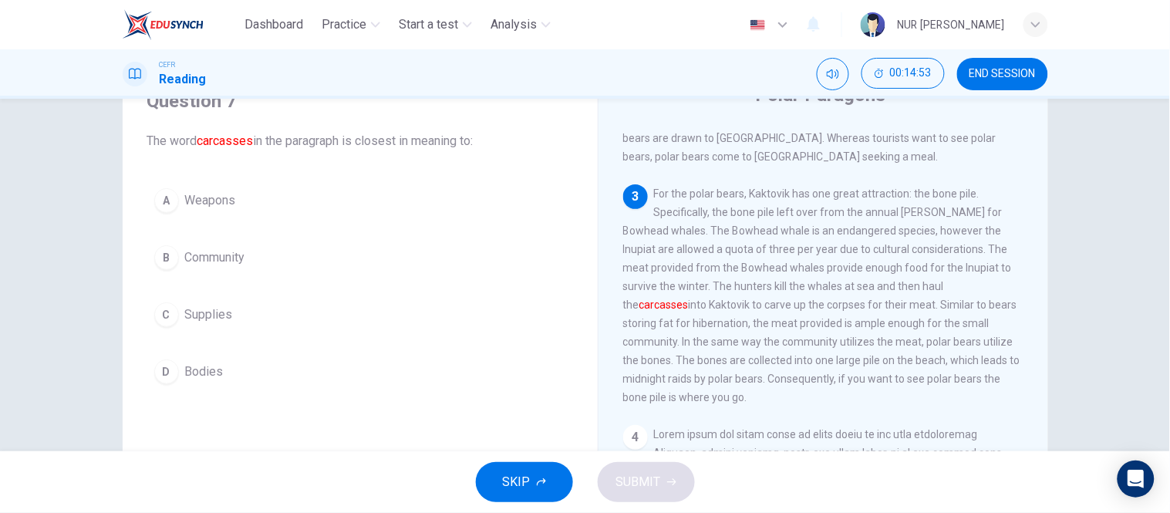
scroll to position [424, 0]
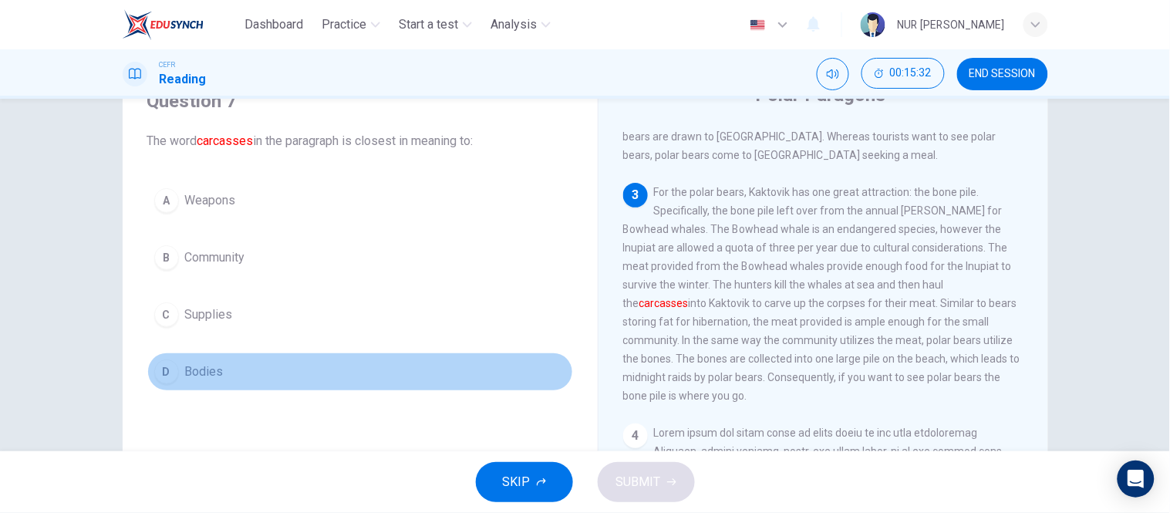
click at [219, 371] on button "D Bodies" at bounding box center [360, 372] width 426 height 39
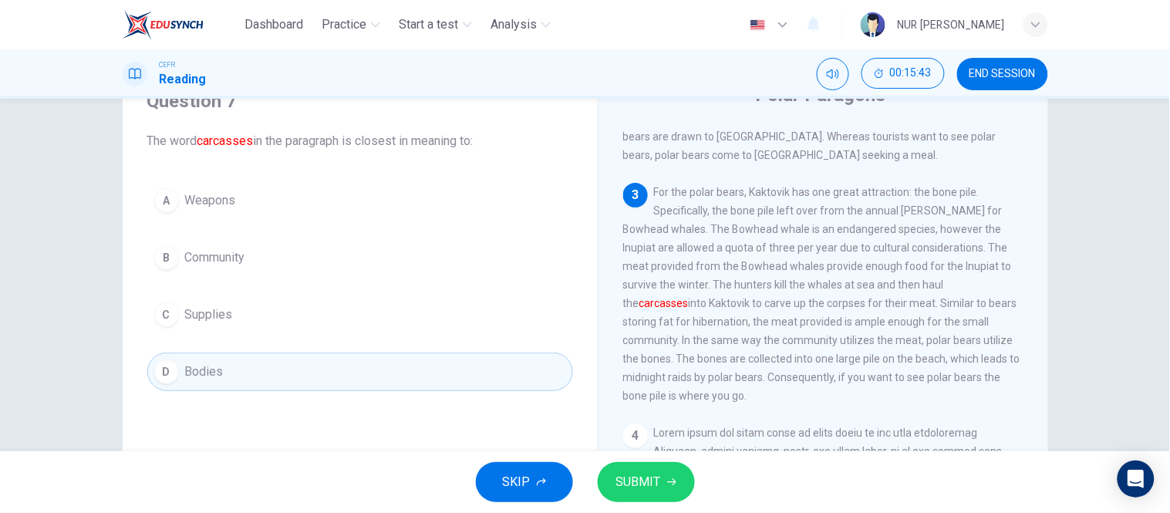
drag, startPoint x: 919, startPoint y: 250, endPoint x: 970, endPoint y: 250, distance: 50.1
click at [970, 250] on span "For the polar bears, Kaktovik has one great attraction: the bone pile. Specific…" at bounding box center [821, 294] width 397 height 216
drag, startPoint x: 970, startPoint y: 250, endPoint x: 745, endPoint y: 186, distance: 233.4
click at [745, 186] on span "For the polar bears, Kaktovik has one great attraction: the bone pile. Specific…" at bounding box center [821, 294] width 397 height 216
click at [631, 474] on span "SUBMIT" at bounding box center [638, 482] width 45 height 22
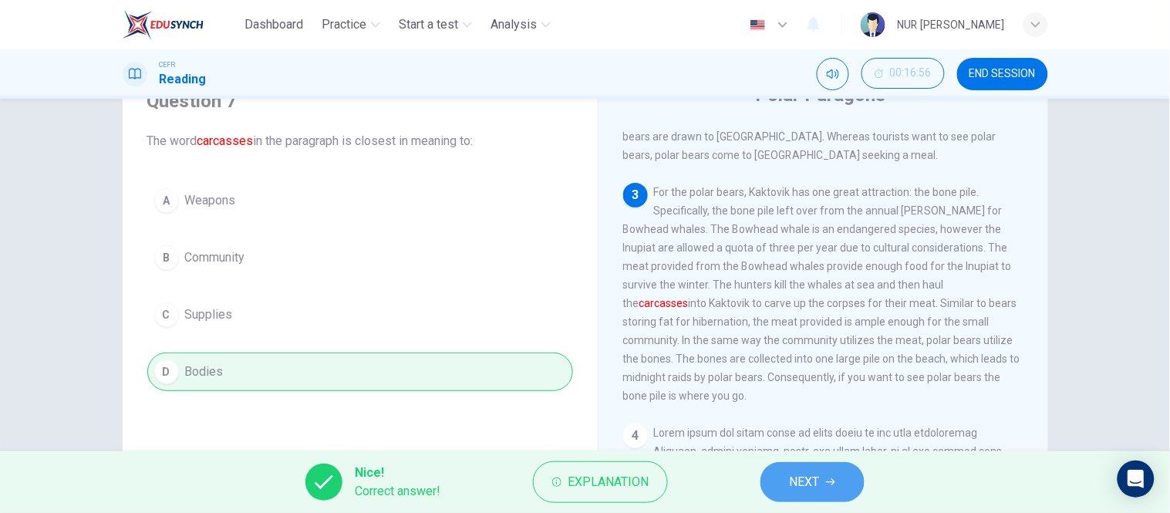
click at [795, 475] on span "NEXT" at bounding box center [805, 482] width 30 height 22
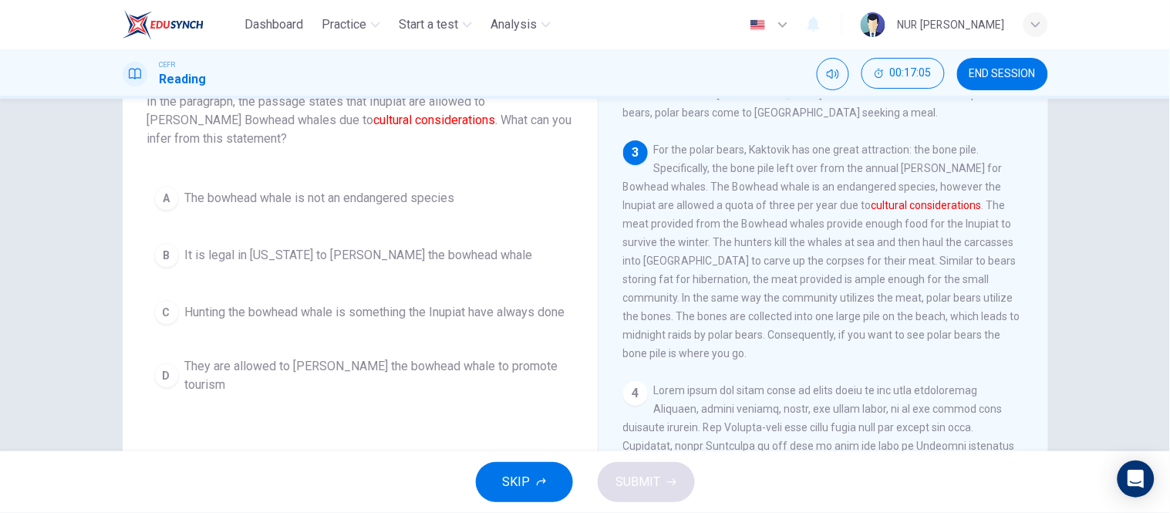
scroll to position [110, 0]
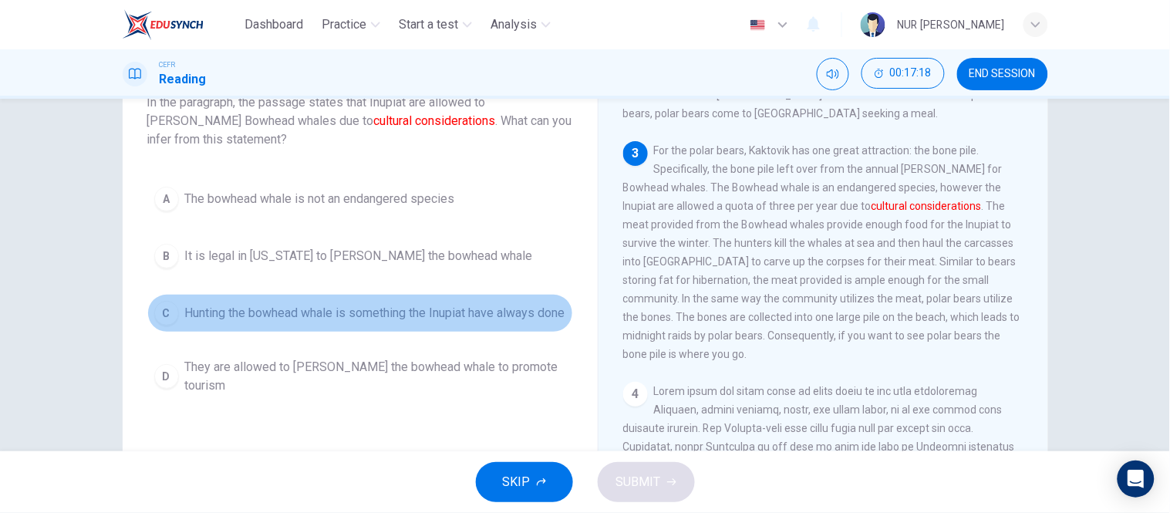
click at [391, 312] on span "Hunting the bowhead whale is something the Inupiat have always done" at bounding box center [375, 313] width 380 height 19
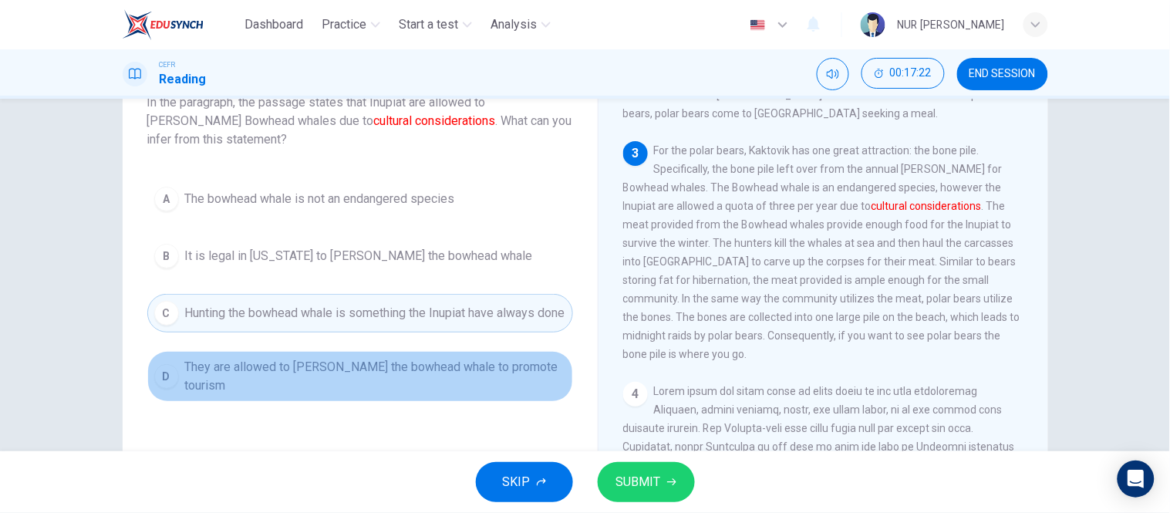
click at [400, 375] on span "They are allowed to hunt the bowhead whale to promote tourism" at bounding box center [375, 376] width 381 height 37
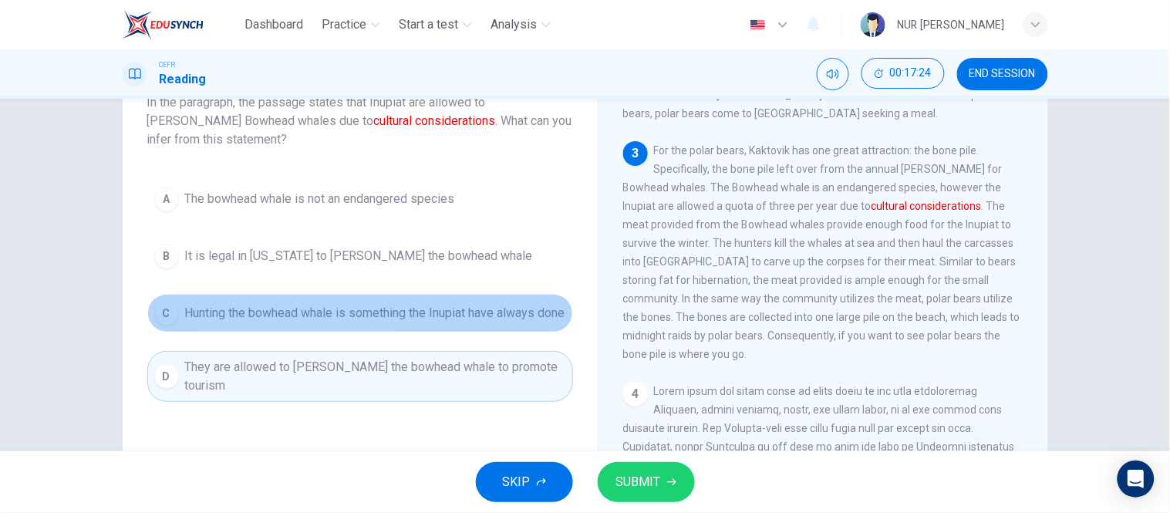
click at [538, 304] on span "Hunting the bowhead whale is something the Inupiat have always done" at bounding box center [375, 313] width 380 height 19
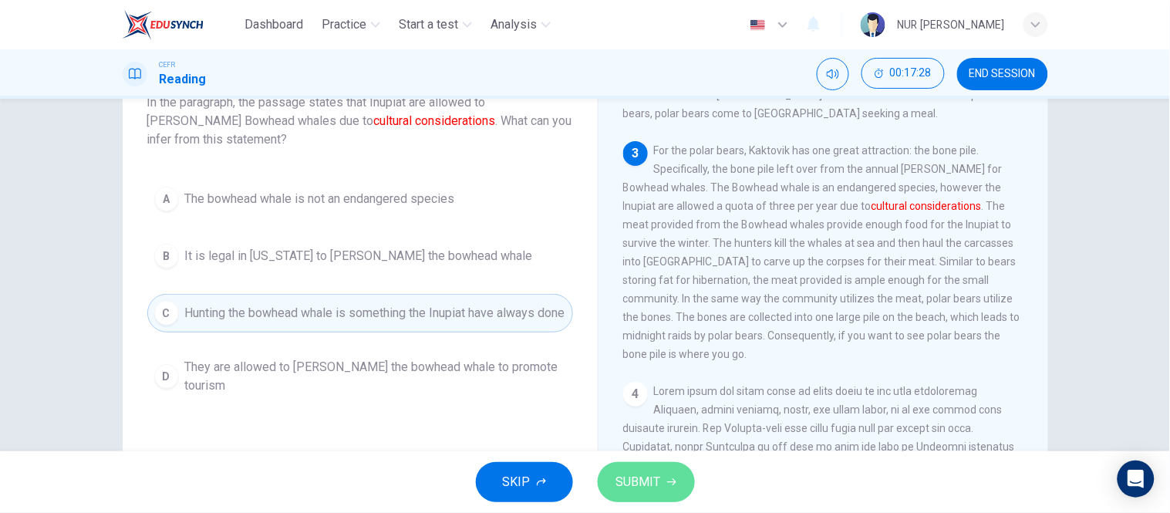
click at [649, 480] on span "SUBMIT" at bounding box center [638, 482] width 45 height 22
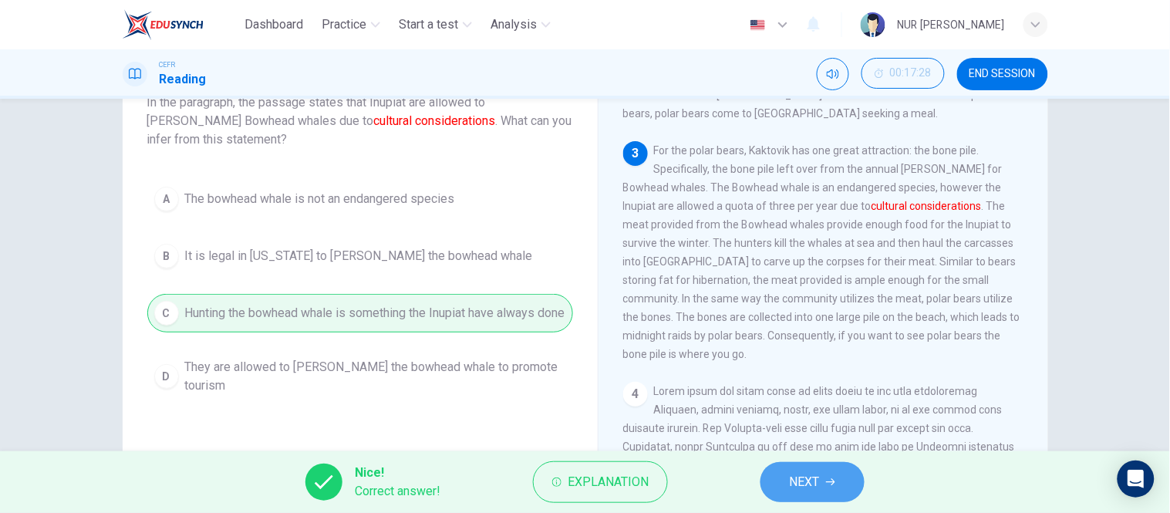
click at [780, 481] on button "NEXT" at bounding box center [813, 482] width 104 height 40
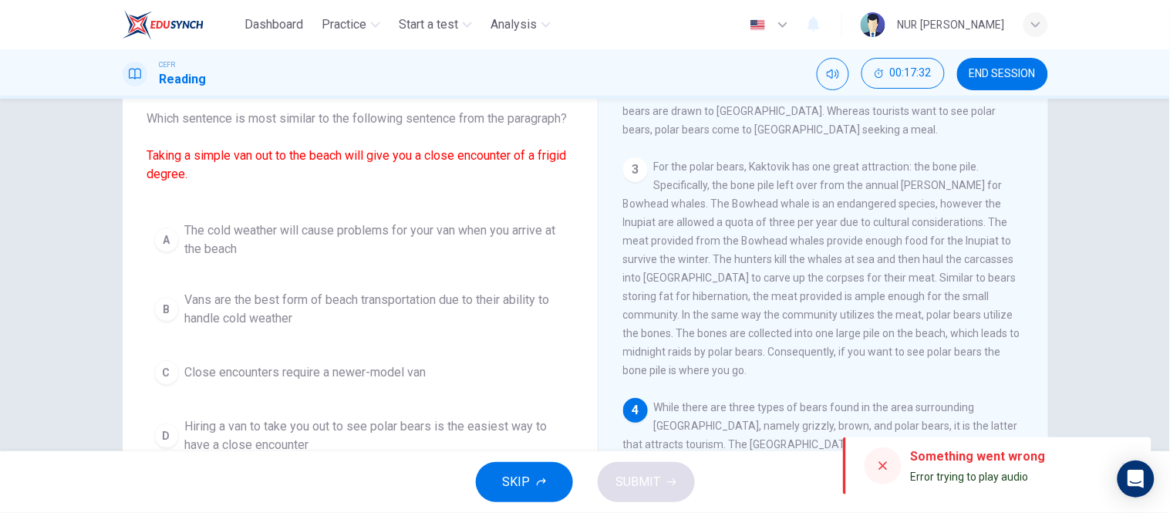
scroll to position [94, 0]
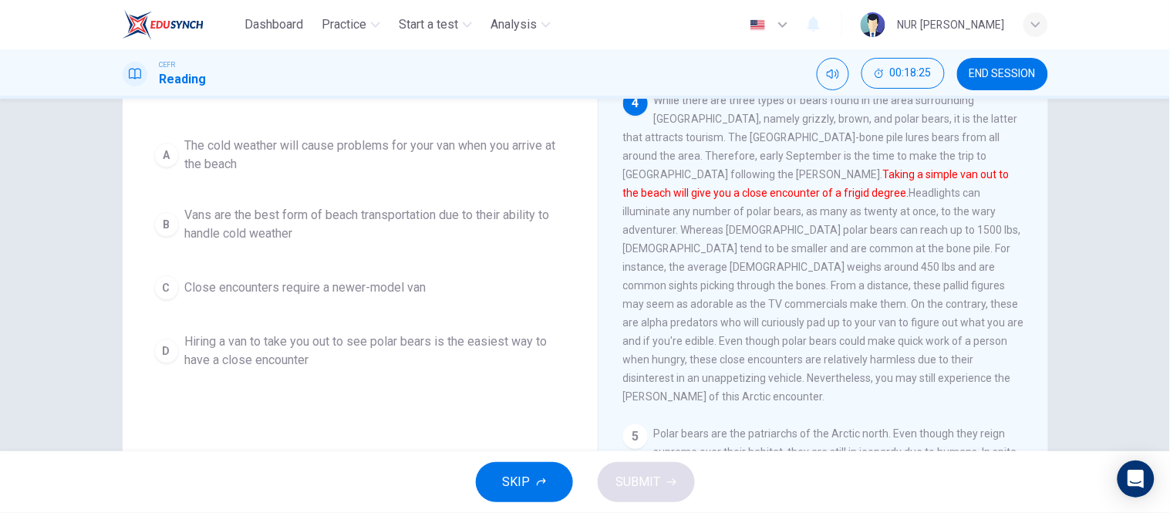
scroll to position [179, 0]
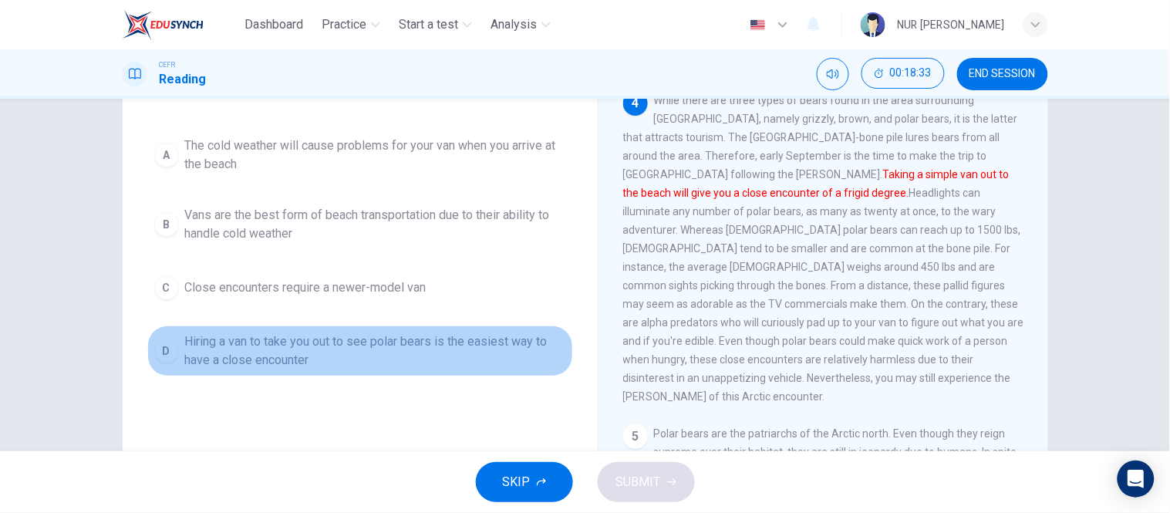
click at [337, 369] on span "Hiring a van to take you out to see polar bears is the easiest way to have a cl…" at bounding box center [375, 350] width 381 height 37
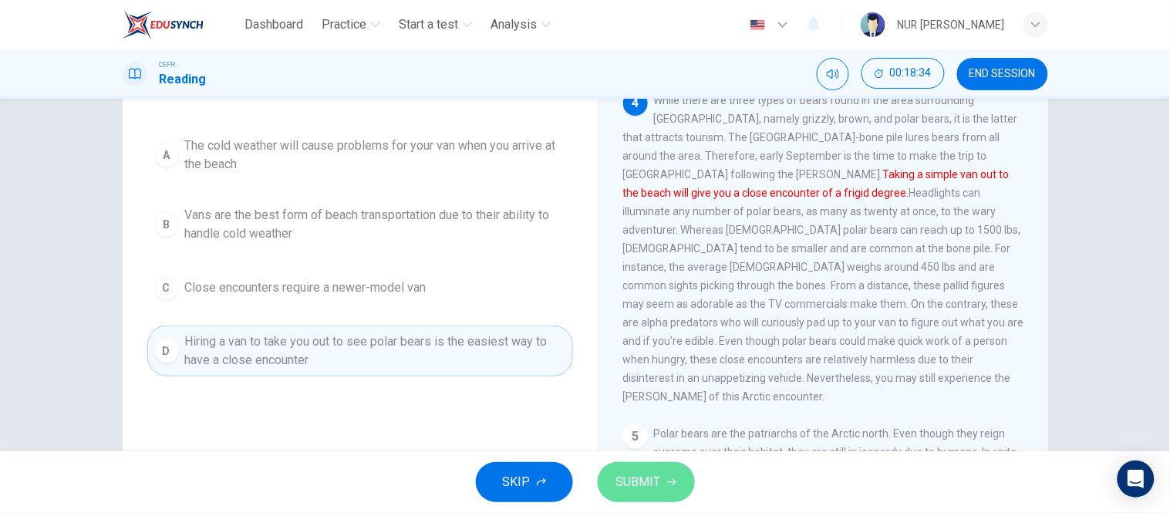
click at [648, 489] on span "SUBMIT" at bounding box center [638, 482] width 45 height 22
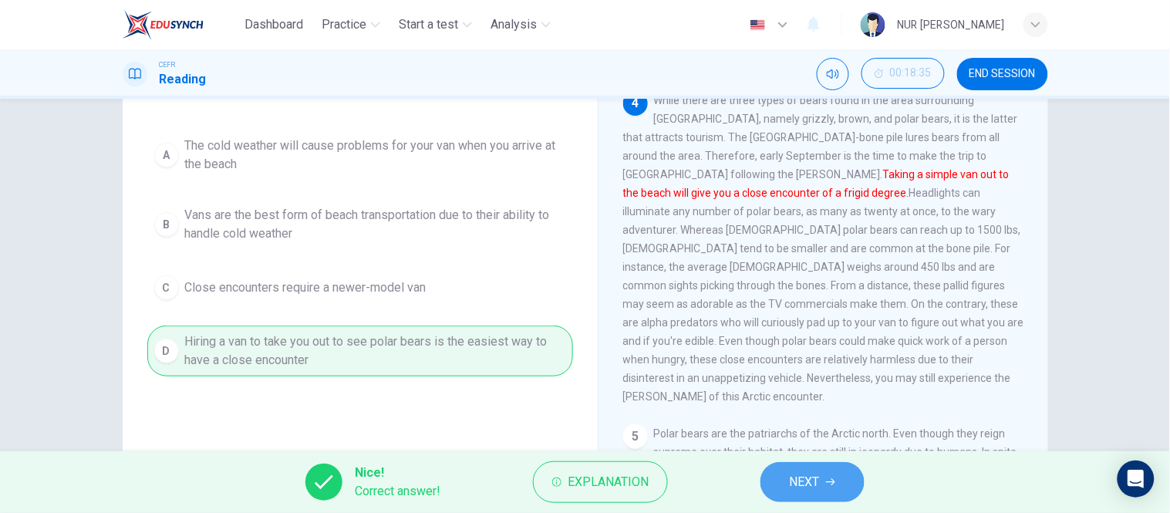
click at [797, 483] on span "NEXT" at bounding box center [805, 482] width 30 height 22
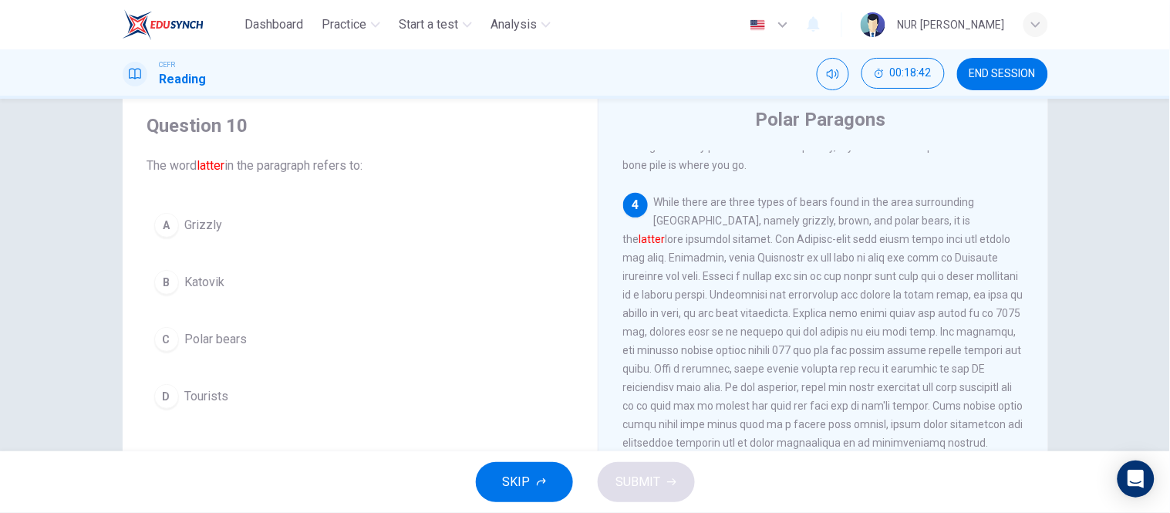
scroll to position [680, 0]
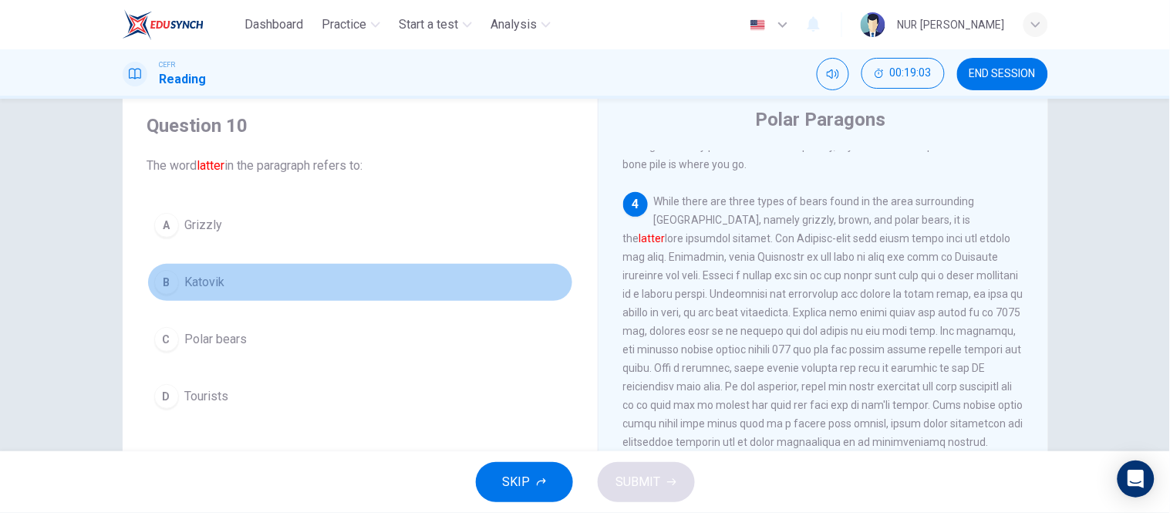
click at [250, 290] on button "B Katovik" at bounding box center [360, 282] width 426 height 39
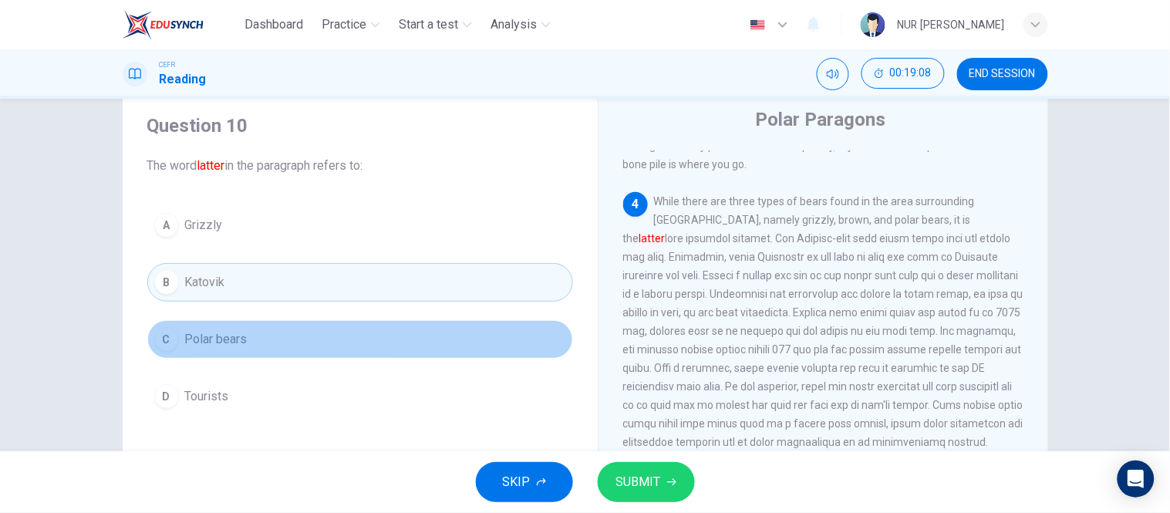
click at [313, 342] on button "C Polar bears" at bounding box center [360, 339] width 426 height 39
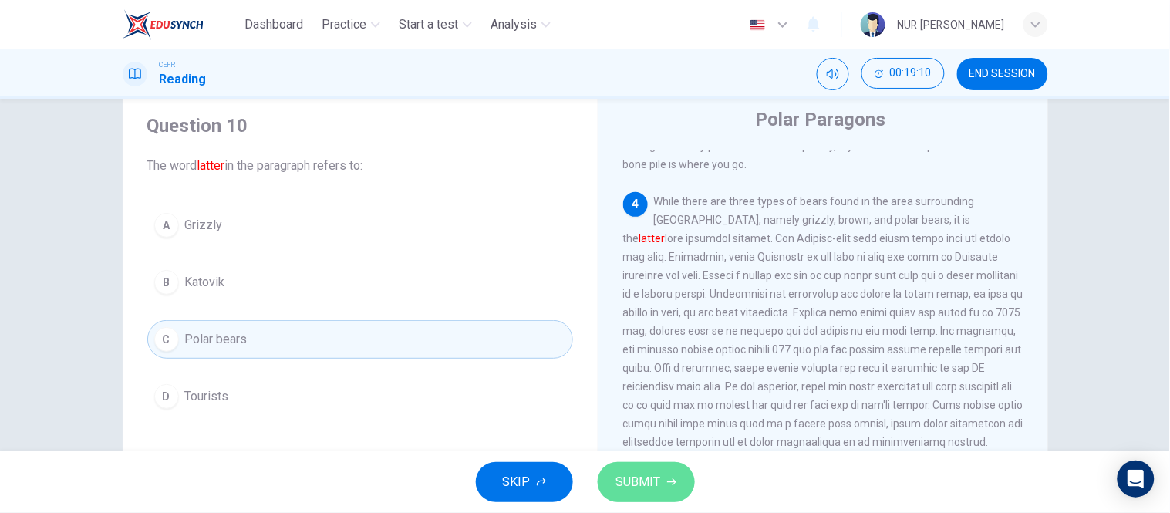
click at [627, 475] on span "SUBMIT" at bounding box center [638, 482] width 45 height 22
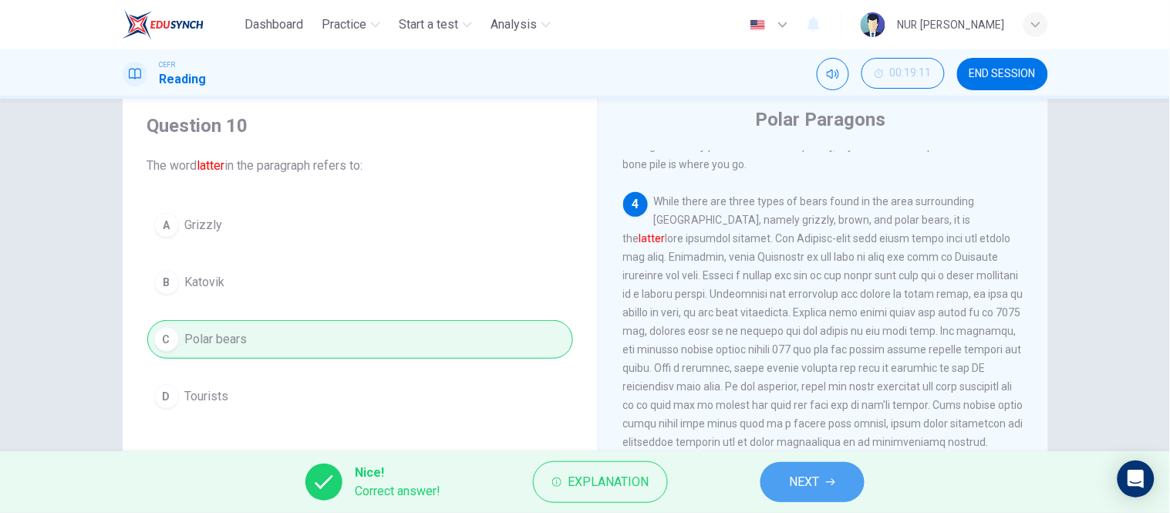
click at [768, 475] on button "NEXT" at bounding box center [813, 482] width 104 height 40
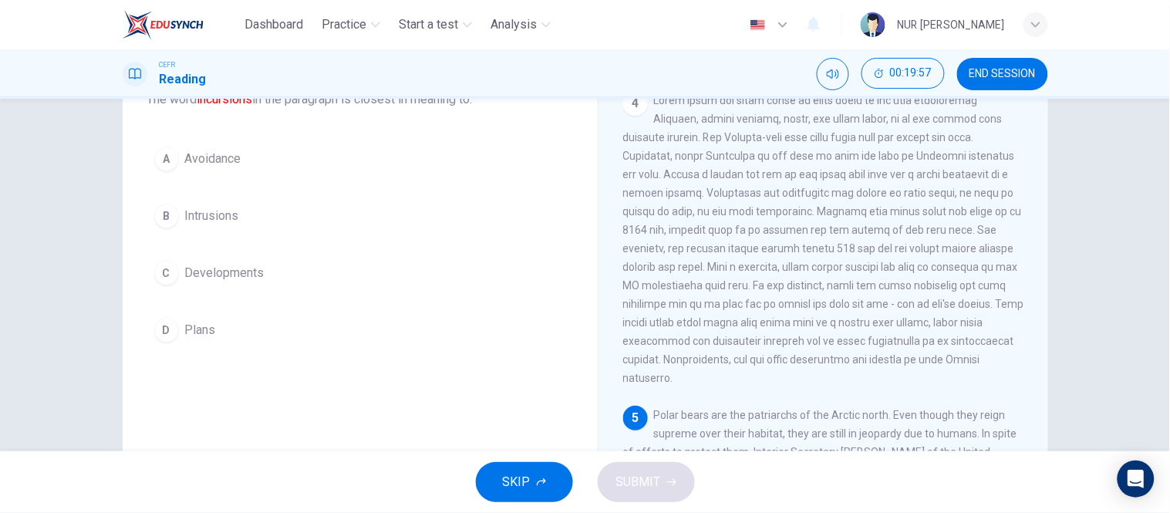
scroll to position [112, 0]
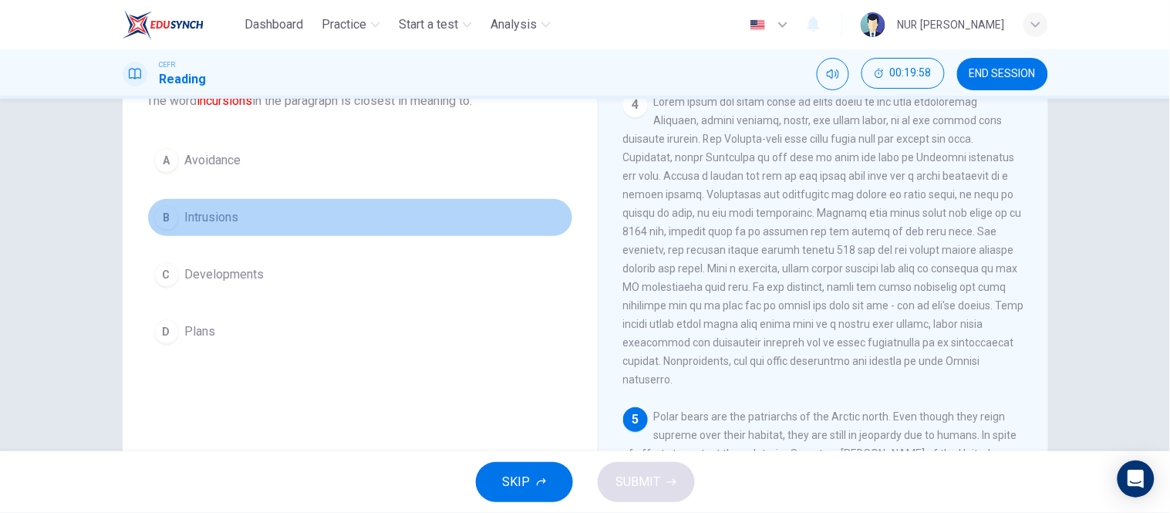
click at [326, 214] on button "B Intrusions" at bounding box center [360, 217] width 426 height 39
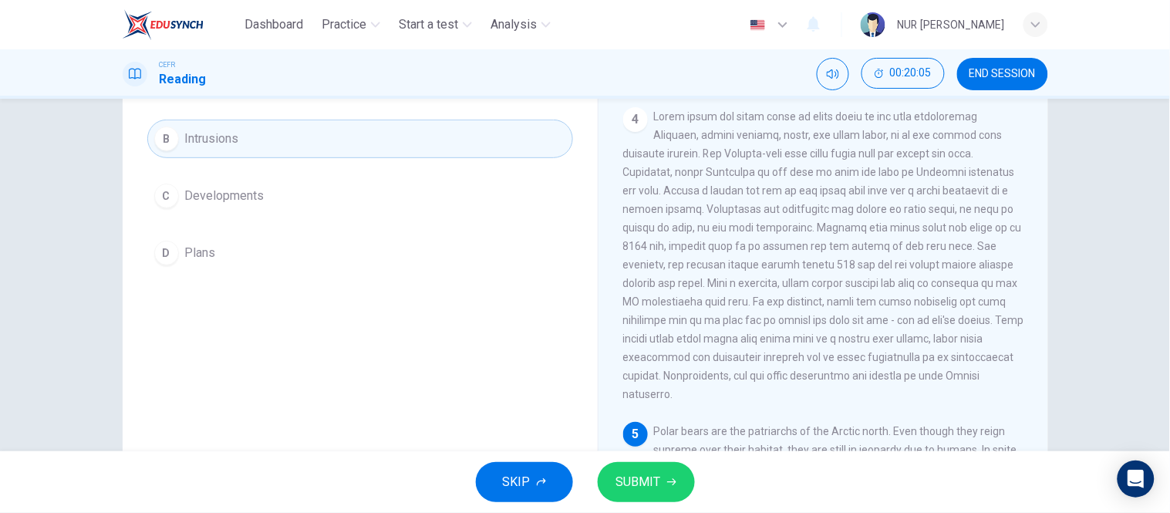
scroll to position [245, 0]
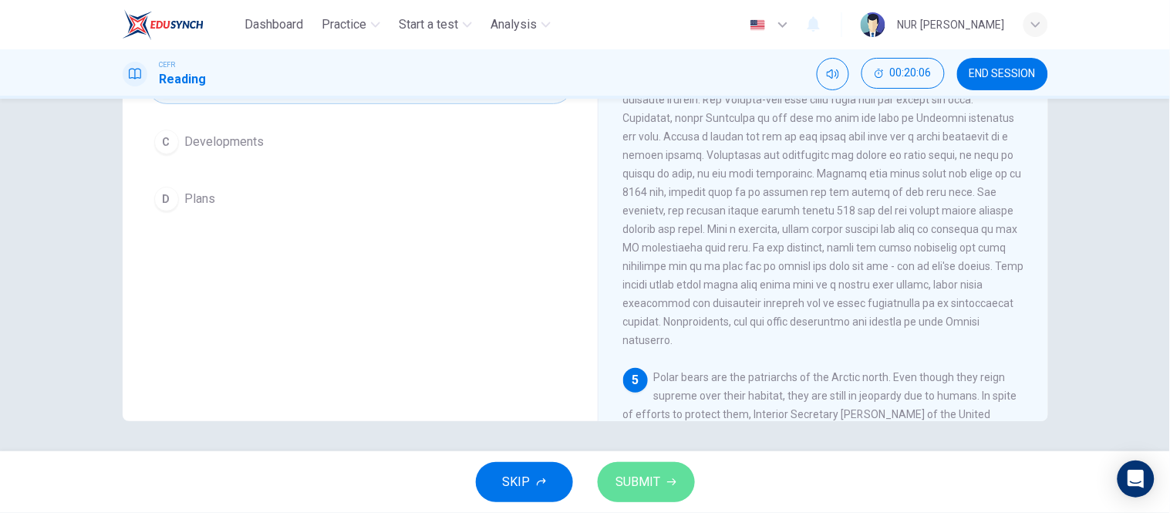
click at [669, 477] on icon "button" at bounding box center [671, 481] width 9 height 9
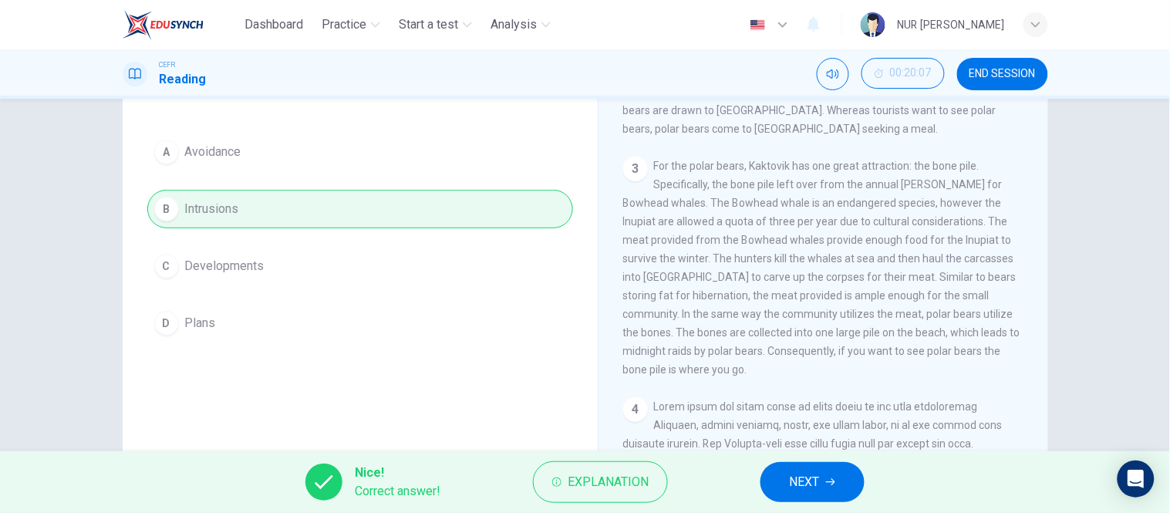
scroll to position [120, 0]
click at [811, 488] on span "NEXT" at bounding box center [805, 482] width 30 height 22
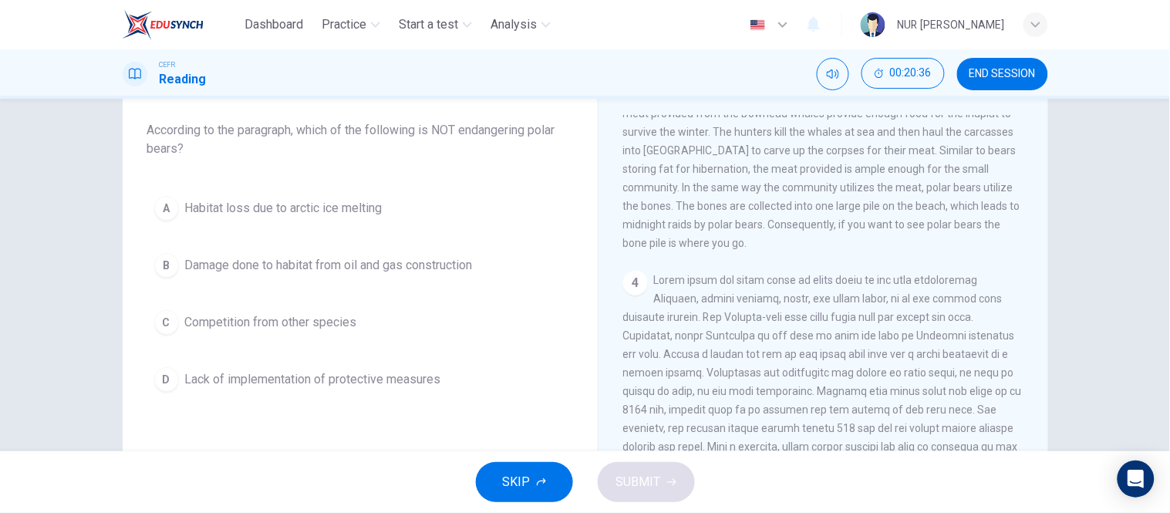
scroll to position [83, 0]
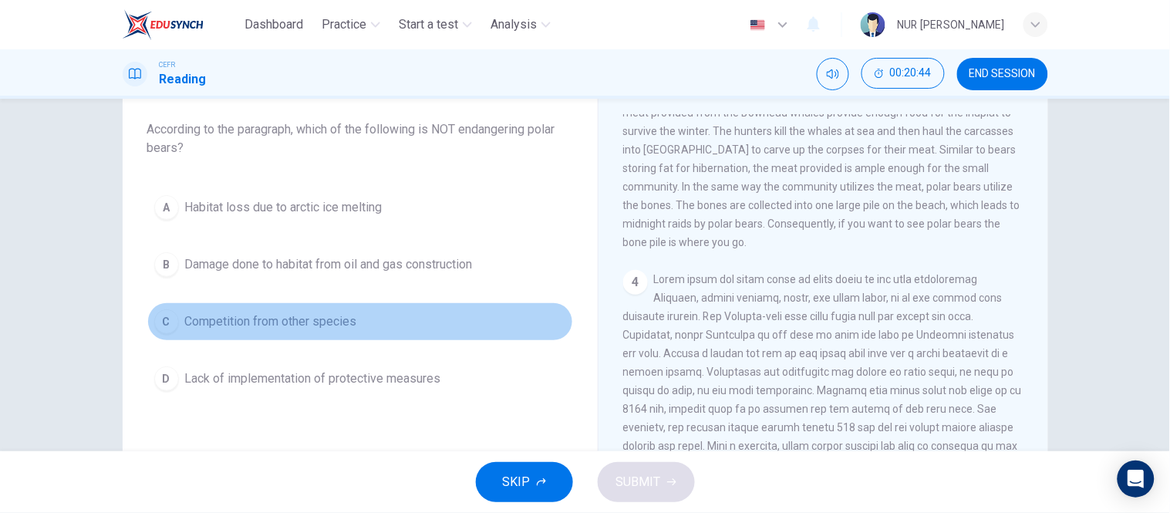
click at [347, 330] on button "C Competition from other species" at bounding box center [360, 321] width 426 height 39
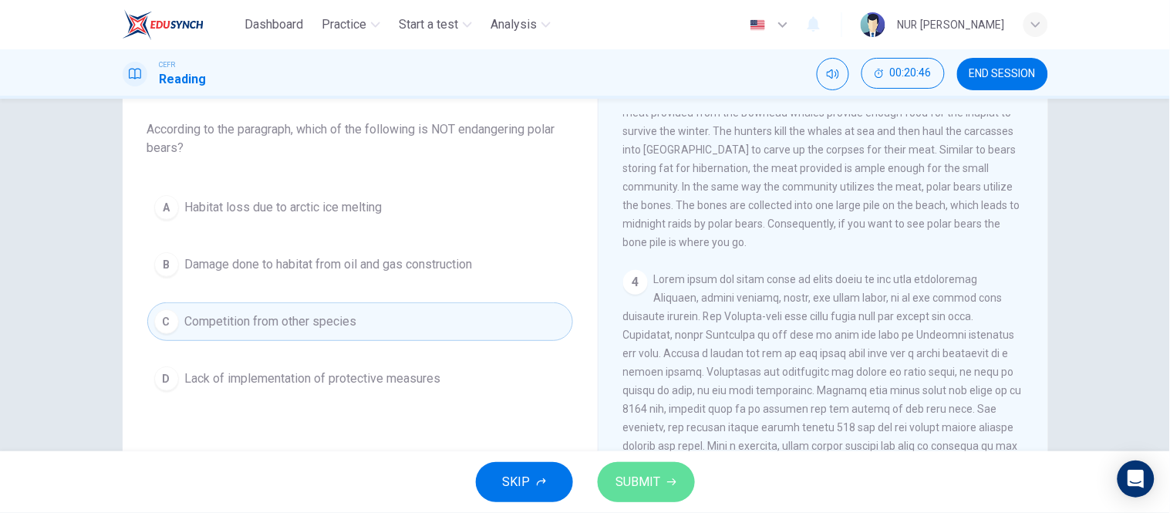
click at [628, 469] on button "SUBMIT" at bounding box center [646, 482] width 97 height 40
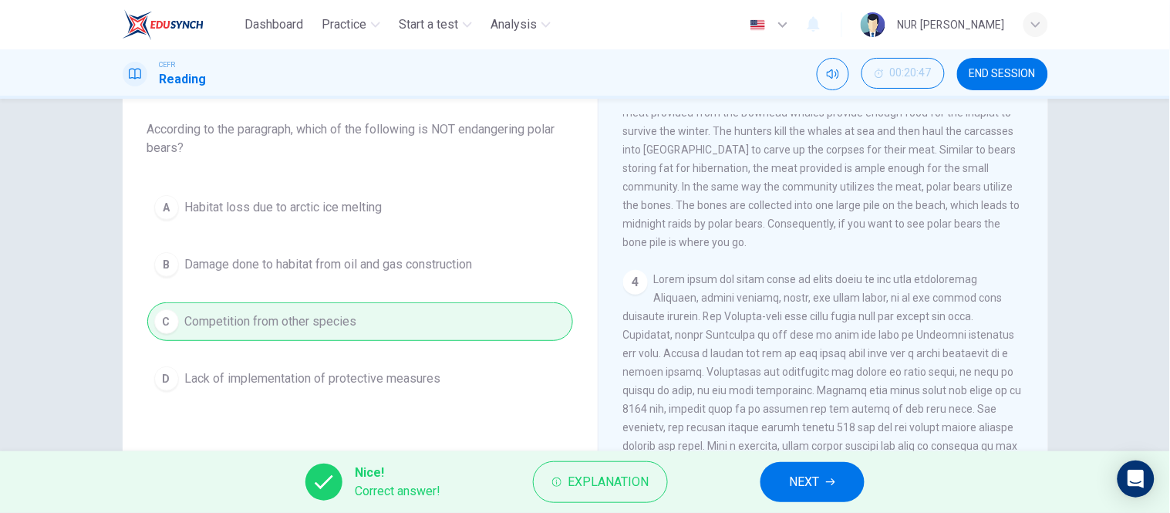
click at [801, 475] on span "NEXT" at bounding box center [805, 482] width 30 height 22
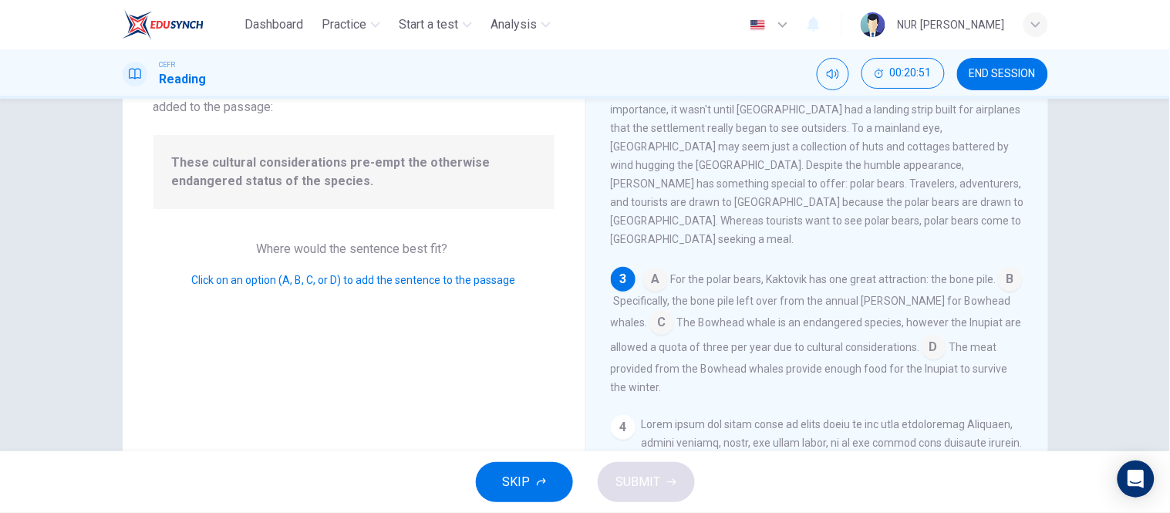
scroll to position [122, 0]
click at [934, 336] on input at bounding box center [934, 348] width 25 height 25
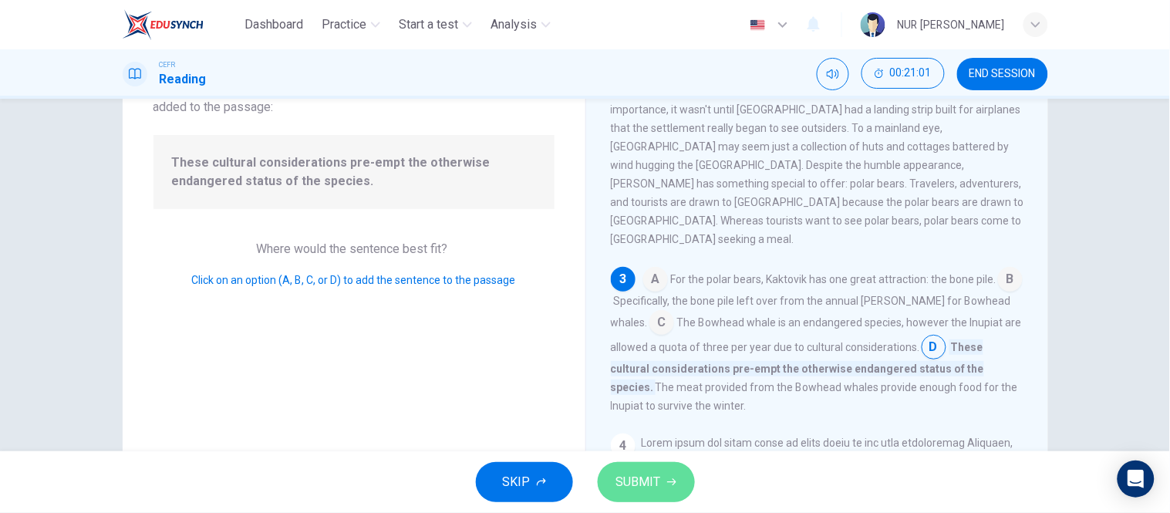
click at [664, 475] on button "SUBMIT" at bounding box center [646, 482] width 97 height 40
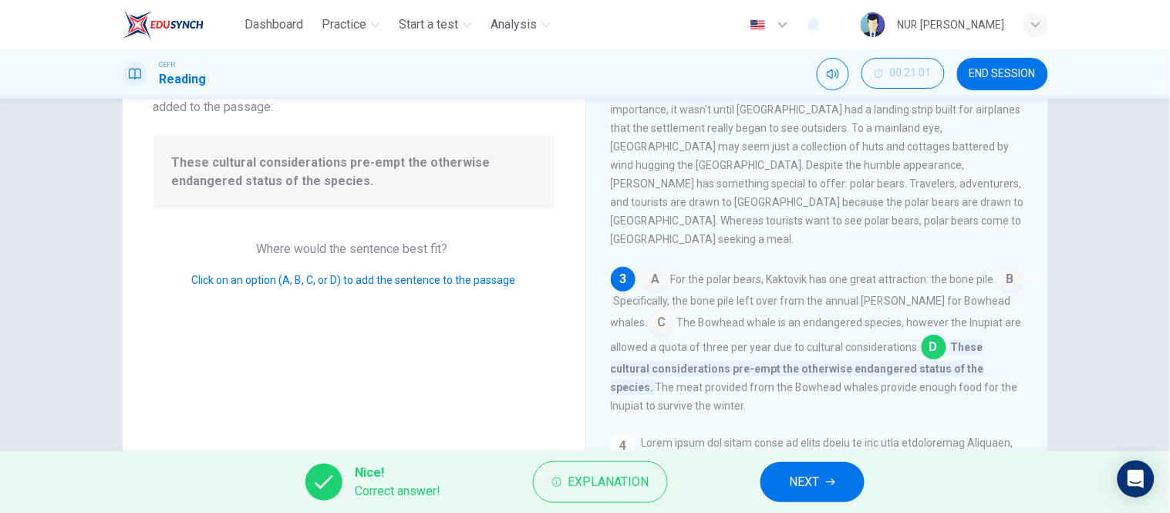
click at [781, 475] on button "NEXT" at bounding box center [813, 482] width 104 height 40
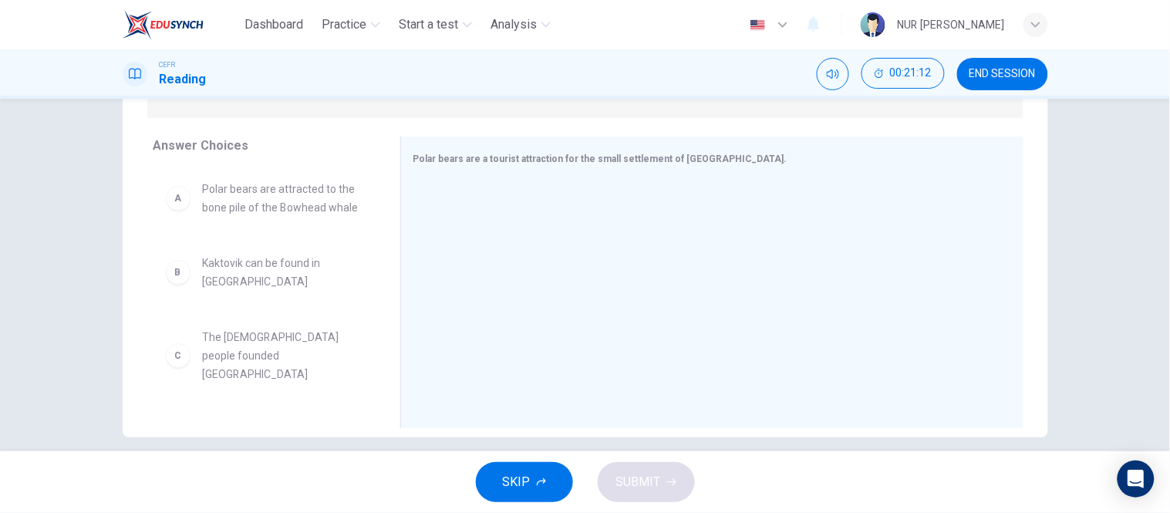
scroll to position [230, 0]
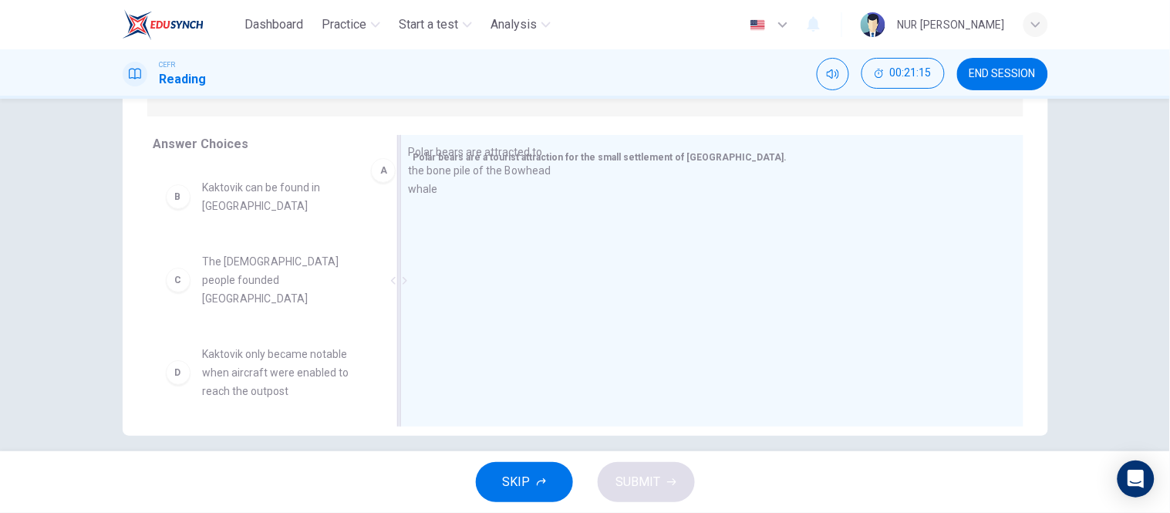
drag, startPoint x: 281, startPoint y: 232, endPoint x: 509, endPoint y: 197, distance: 230.9
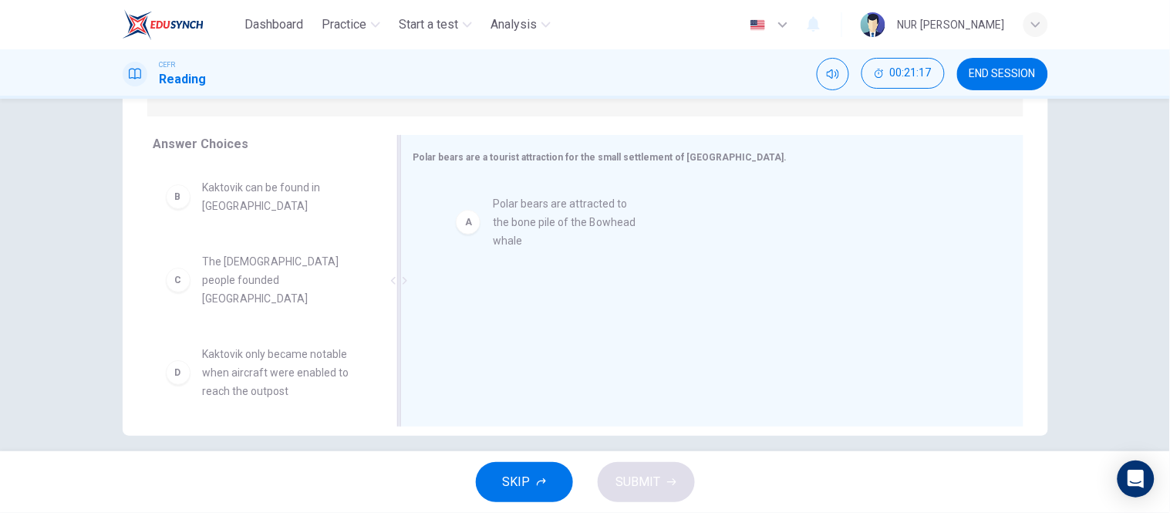
drag, startPoint x: 244, startPoint y: 224, endPoint x: 546, endPoint y: 241, distance: 302.8
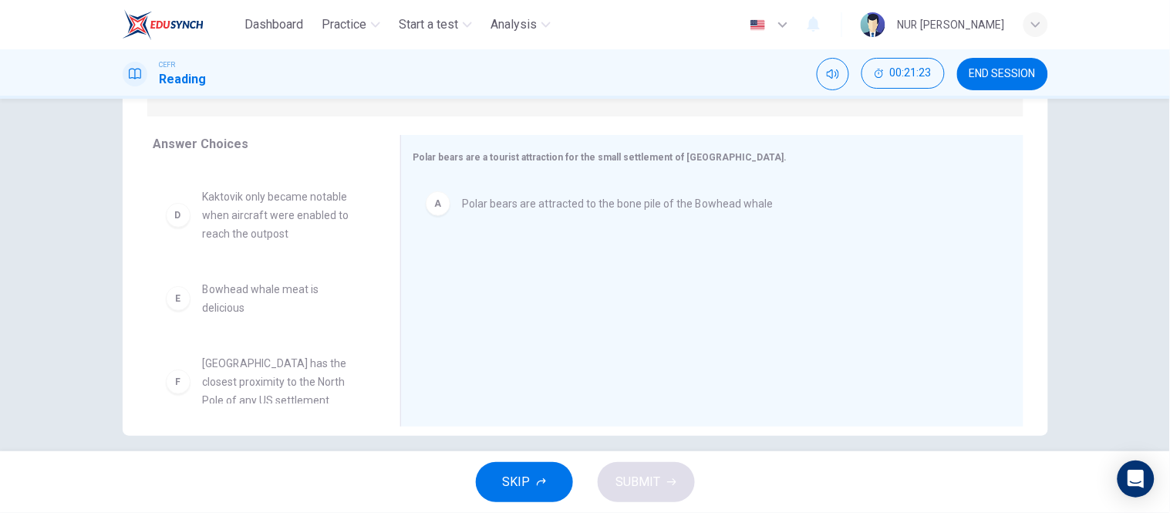
scroll to position [157, 0]
drag, startPoint x: 258, startPoint y: 363, endPoint x: 270, endPoint y: 352, distance: 16.4
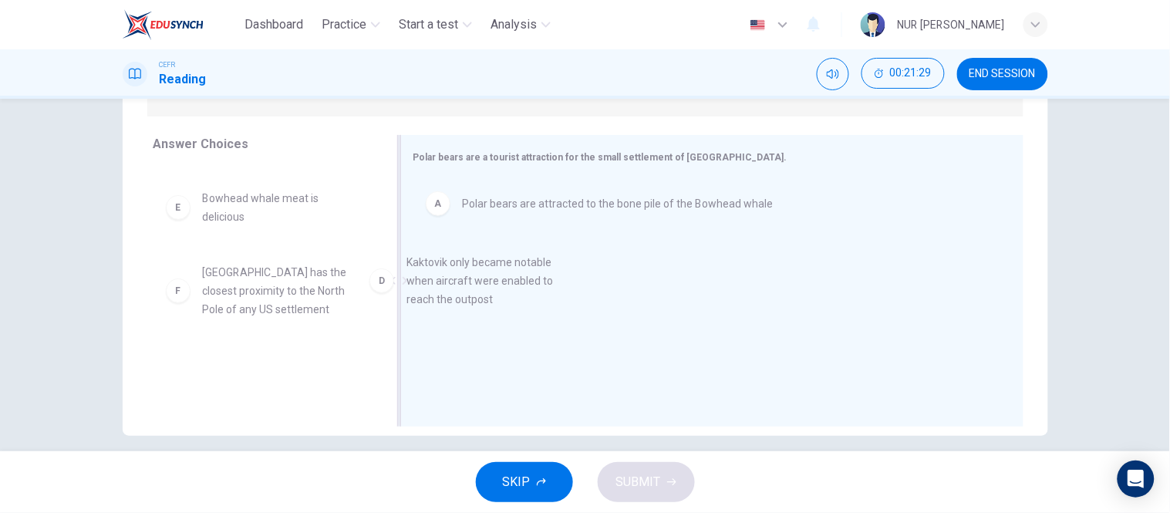
drag, startPoint x: 272, startPoint y: 204, endPoint x: 484, endPoint y: 291, distance: 229.0
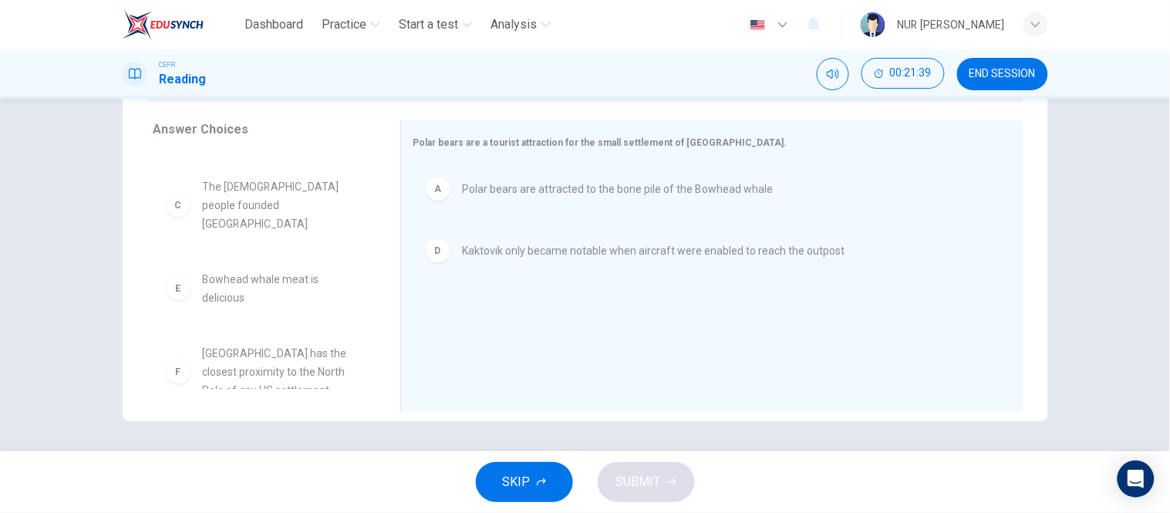
scroll to position [65, 0]
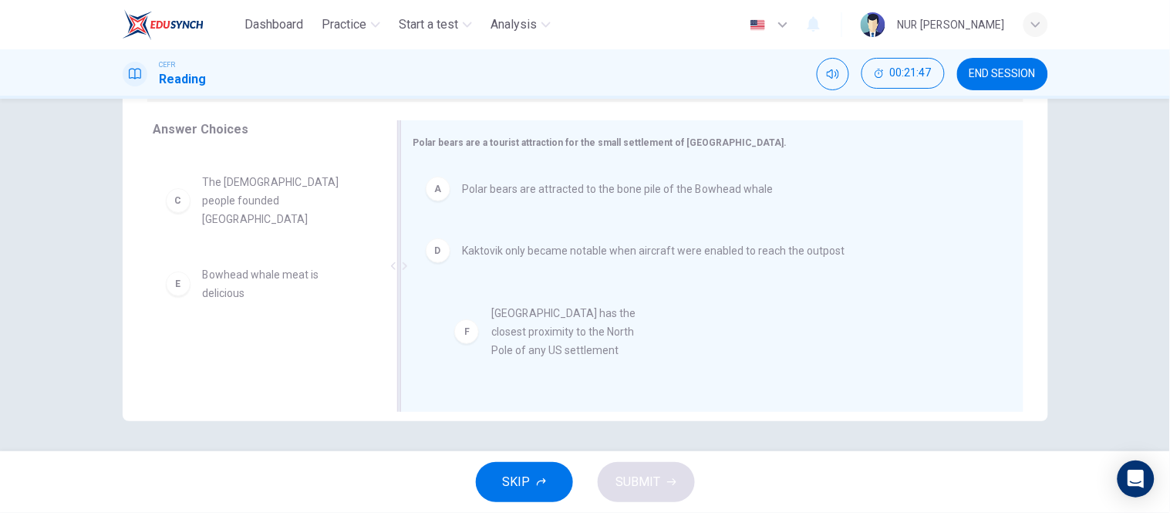
drag, startPoint x: 235, startPoint y: 349, endPoint x: 541, endPoint y: 335, distance: 305.8
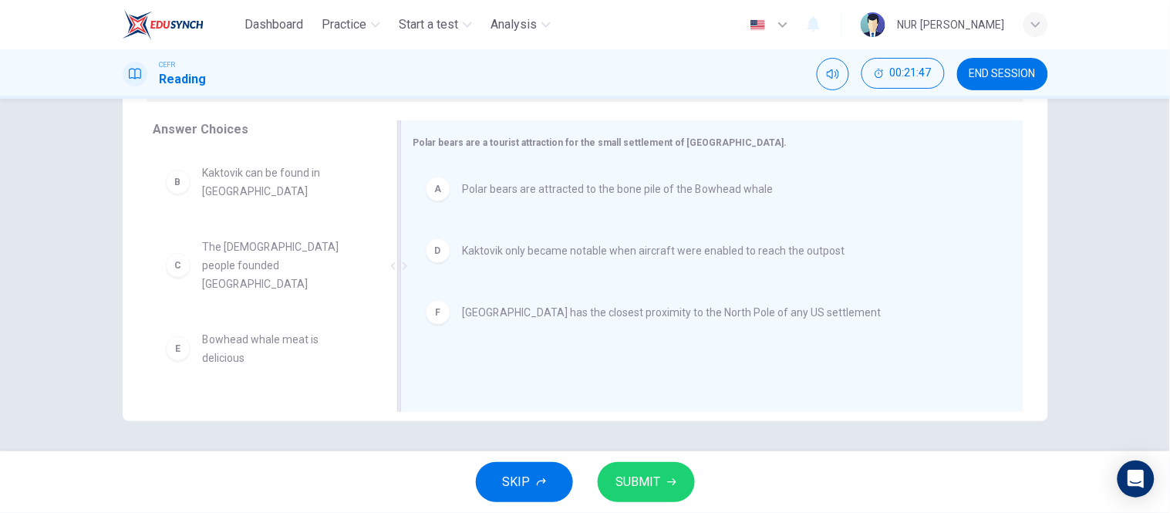
scroll to position [0, 0]
click at [650, 473] on span "SUBMIT" at bounding box center [638, 482] width 45 height 22
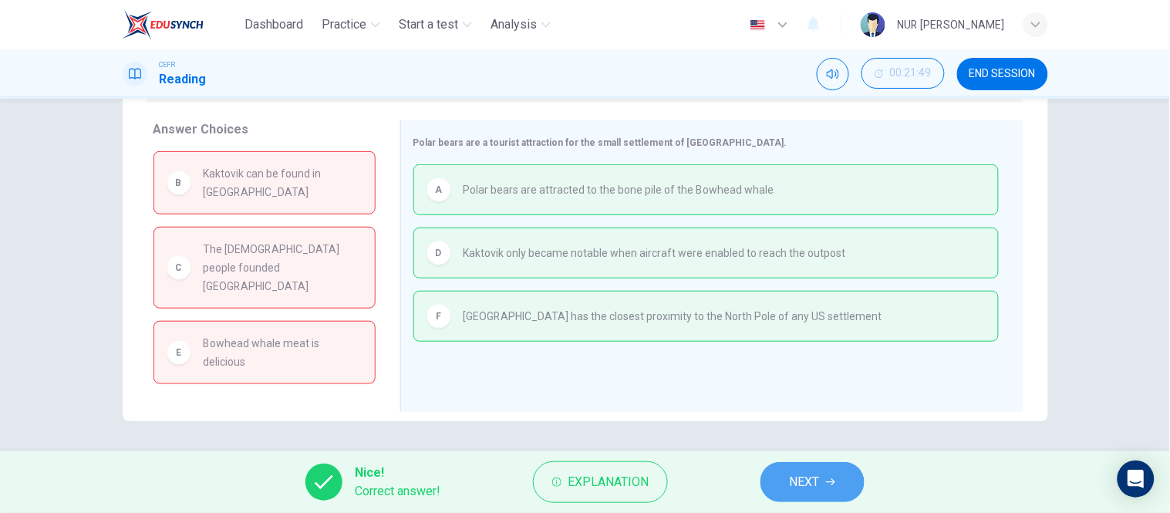
click at [793, 467] on button "NEXT" at bounding box center [813, 482] width 104 height 40
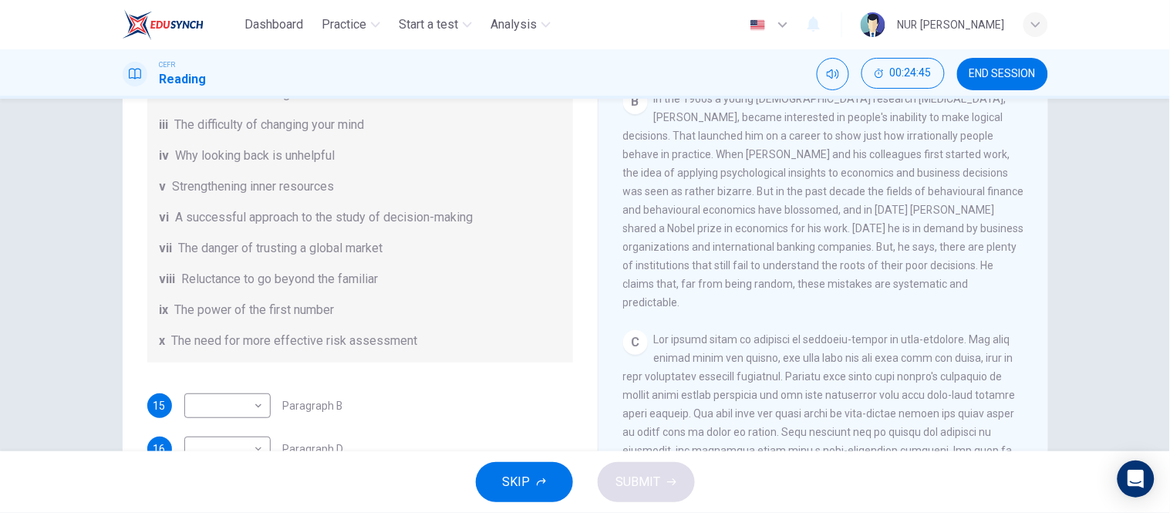
scroll to position [191, 0]
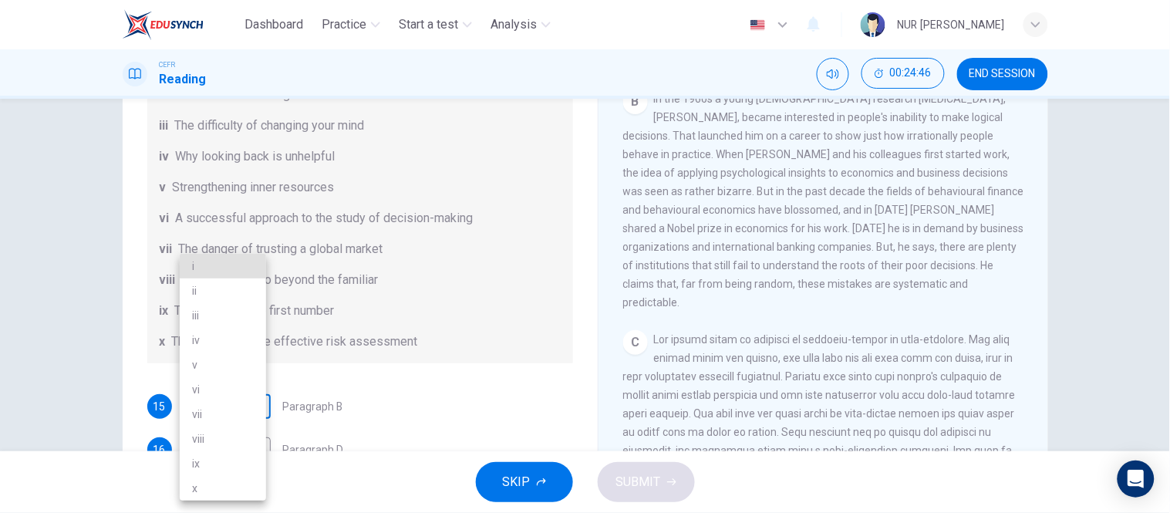
click at [219, 401] on body "Dashboard Practice Start a test Analysis English en ​ NUR SYAFIKA BINTI MOHD NA…" at bounding box center [585, 256] width 1170 height 513
click at [212, 259] on li "i" at bounding box center [223, 266] width 86 height 25
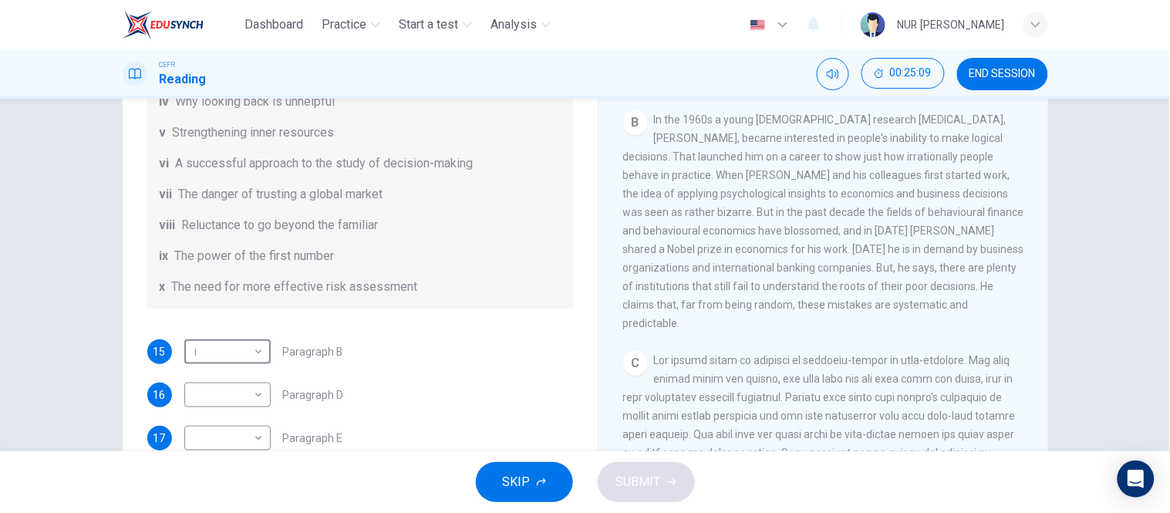
scroll to position [248, 0]
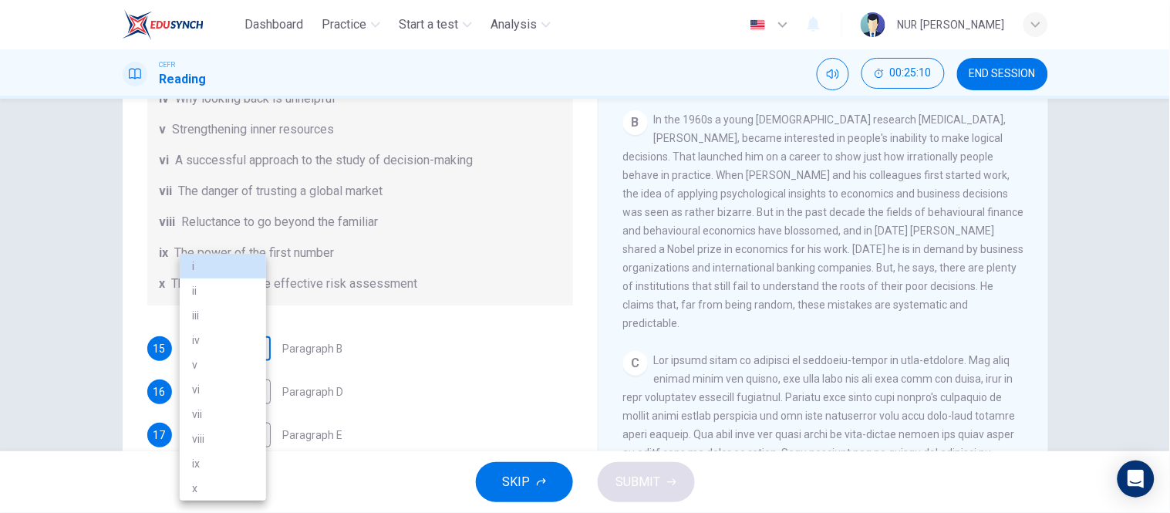
click at [243, 348] on body "Dashboard Practice Start a test Analysis English en ​ NUR SYAFIKA BINTI MOHD NA…" at bounding box center [585, 256] width 1170 height 513
click at [232, 397] on li "vi" at bounding box center [223, 389] width 86 height 25
type input "vi"
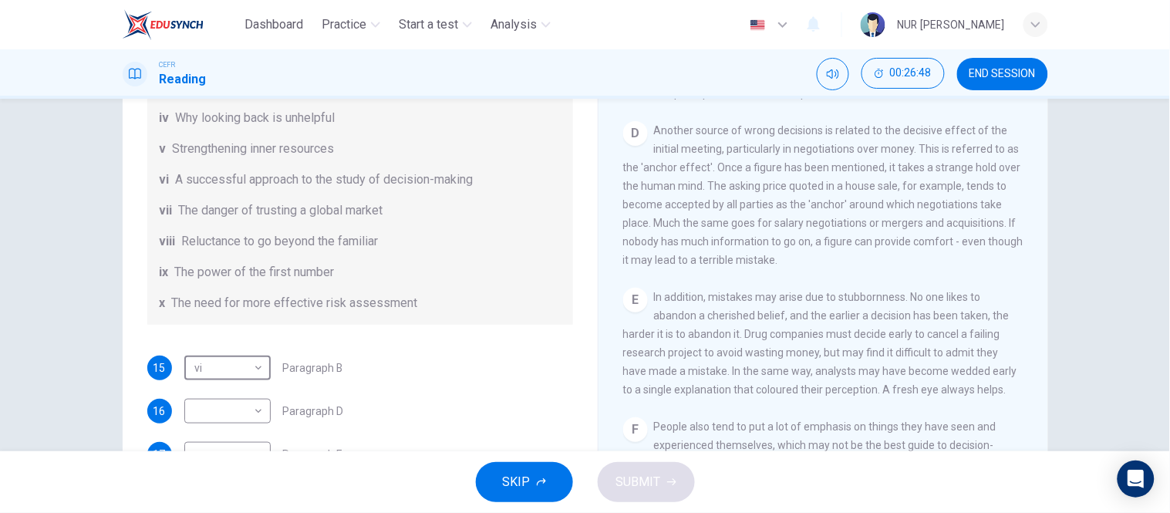
scroll to position [147, 0]
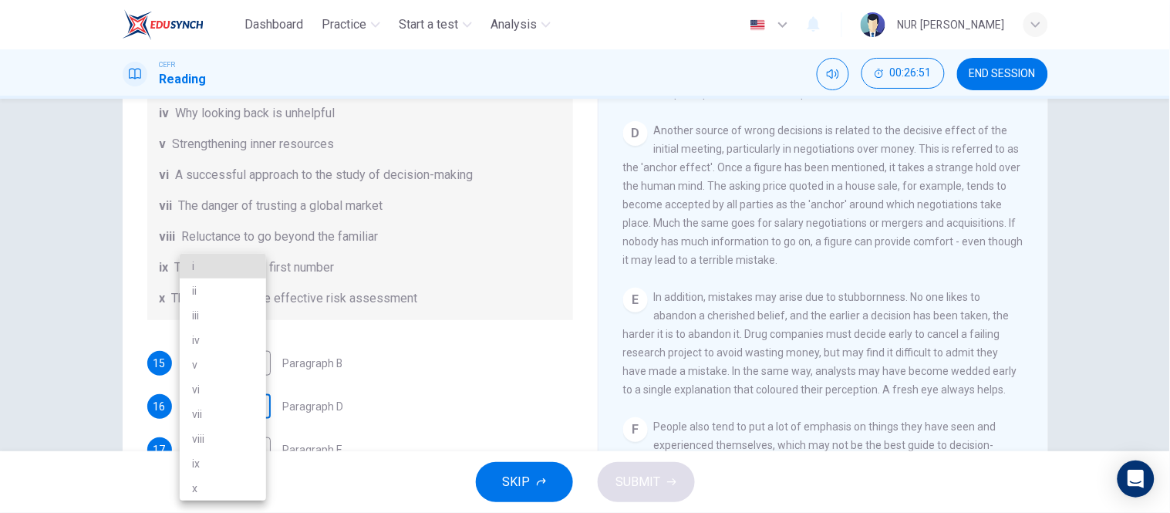
click at [216, 404] on body "Dashboard Practice Start a test Analysis English en ​ NUR SYAFIKA BINTI MOHD NA…" at bounding box center [585, 256] width 1170 height 513
click at [234, 498] on li "x" at bounding box center [223, 488] width 86 height 25
type input "x"
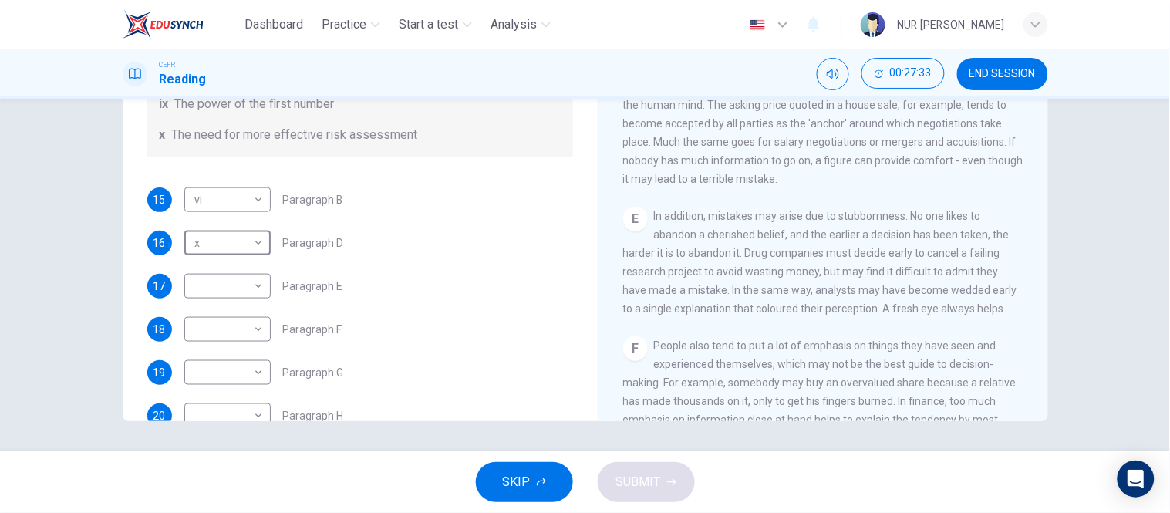
scroll to position [296, 0]
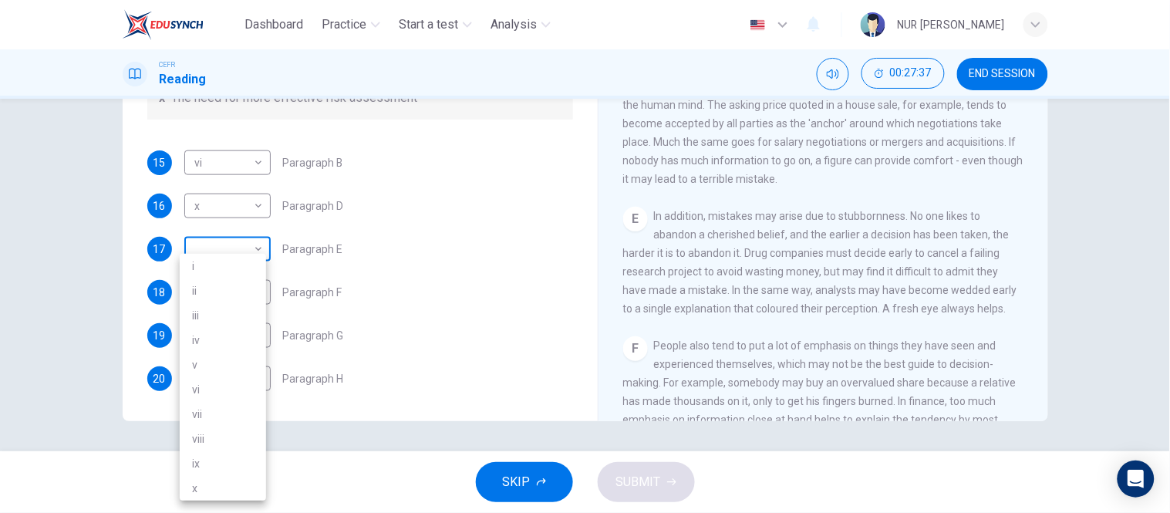
click at [224, 241] on body "Dashboard Practice Start a test Analysis English en ​ NUR SYAFIKA BINTI MOHD NA…" at bounding box center [585, 256] width 1170 height 513
click at [230, 265] on li "i" at bounding box center [223, 266] width 86 height 25
type input "i"
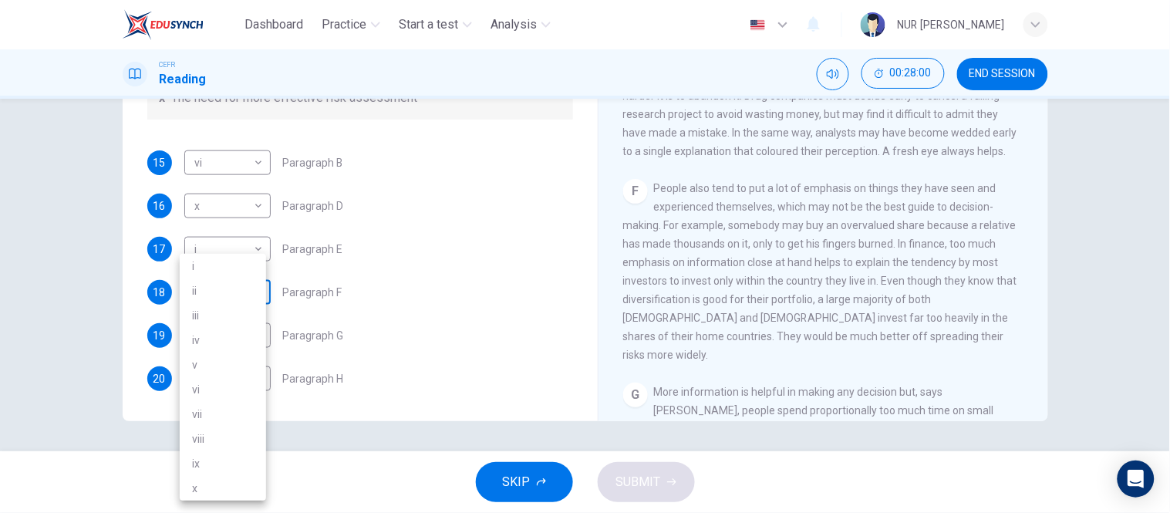
click at [241, 298] on body "Dashboard Practice Start a test Analysis English en ​ NUR SYAFIKA BINTI MOHD NA…" at bounding box center [585, 256] width 1170 height 513
click at [247, 320] on li "iii" at bounding box center [223, 315] width 86 height 25
type input "iii"
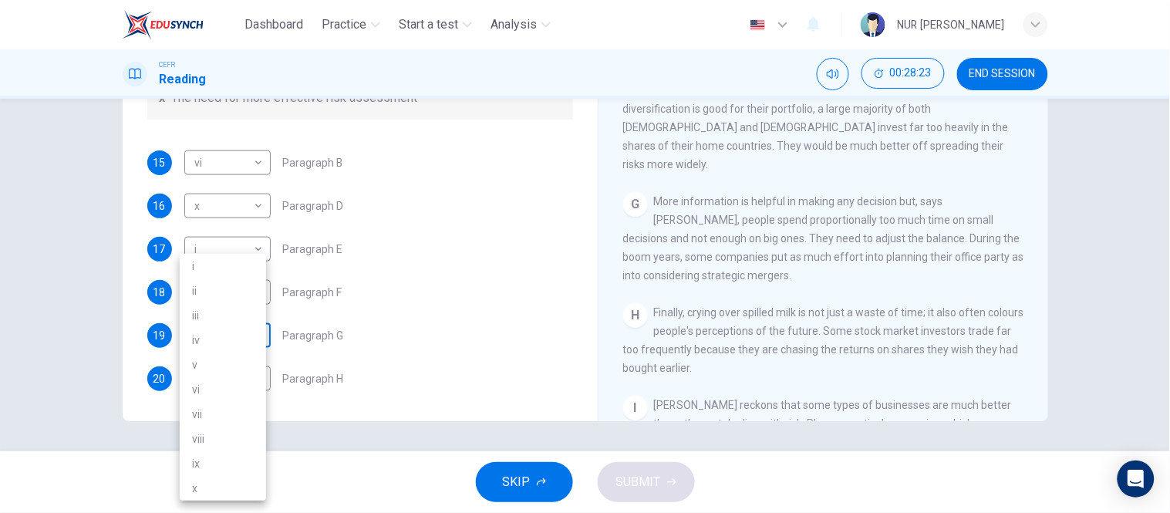
click at [253, 329] on body "Dashboard Practice Start a test Analysis English en ​ NUR SYAFIKA BINTI MOHD NA…" at bounding box center [585, 256] width 1170 height 513
click at [234, 288] on li "ii" at bounding box center [223, 290] width 86 height 25
type input "ii"
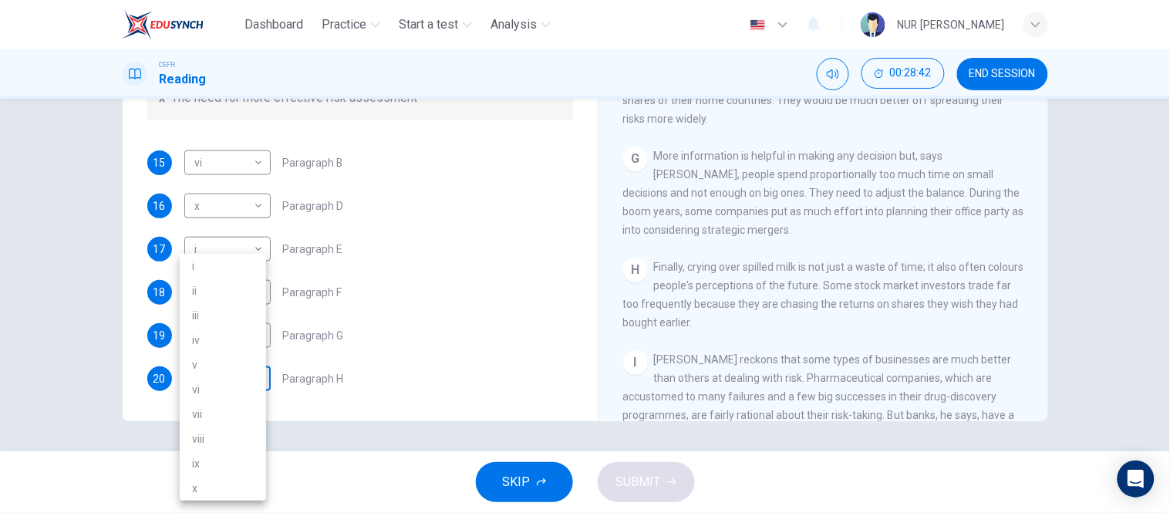
click at [257, 376] on body "Dashboard Practice Start a test Analysis English en ​ NUR SYAFIKA BINTI MOHD NA…" at bounding box center [585, 256] width 1170 height 513
click at [218, 361] on li "v" at bounding box center [223, 365] width 86 height 25
click at [227, 381] on body "Dashboard Practice Start a test Analysis English en ​ NUR SYAFIKA BINTI MOHD NA…" at bounding box center [585, 256] width 1170 height 513
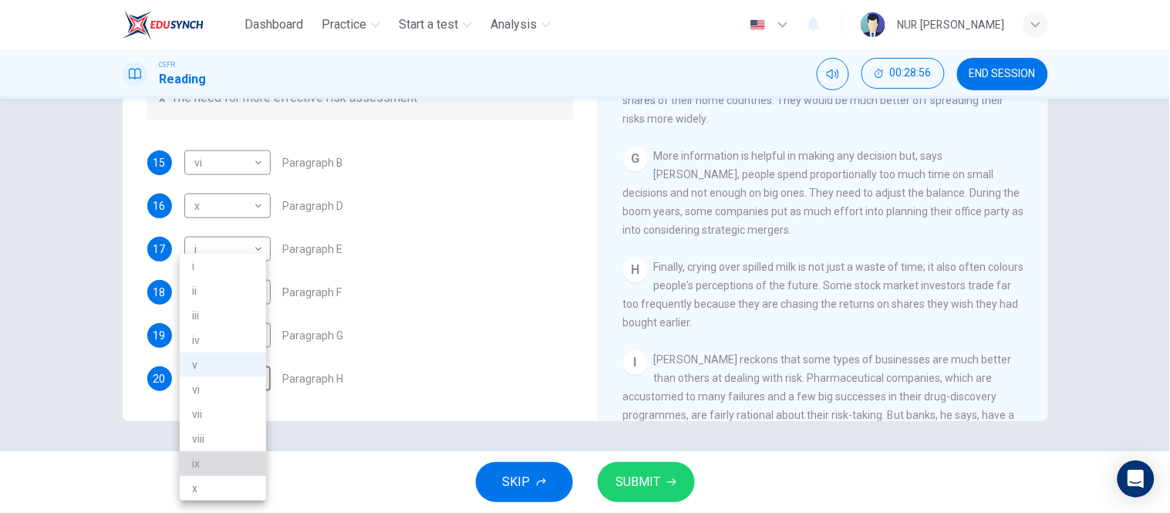
click at [236, 455] on li "ix" at bounding box center [223, 463] width 86 height 25
type input "ix"
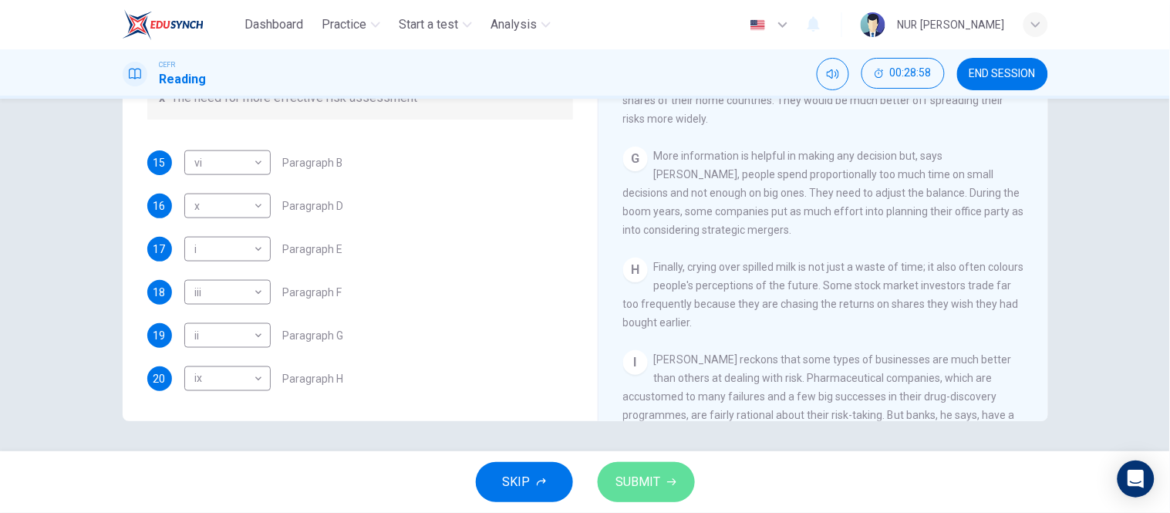
click at [621, 471] on span "SUBMIT" at bounding box center [638, 482] width 45 height 22
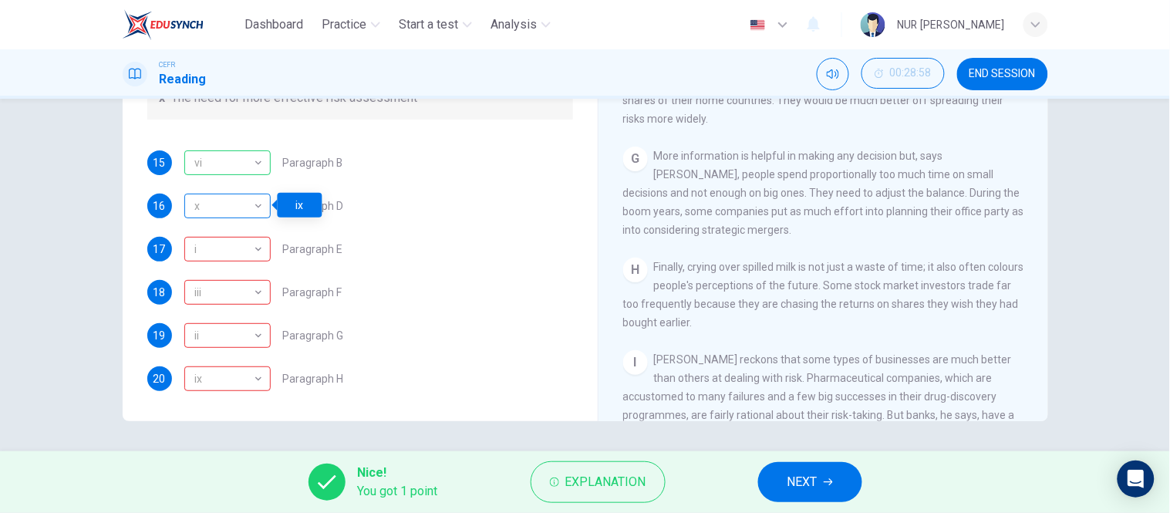
click at [251, 201] on div "x" at bounding box center [224, 206] width 81 height 44
click at [814, 478] on span "NEXT" at bounding box center [803, 482] width 30 height 22
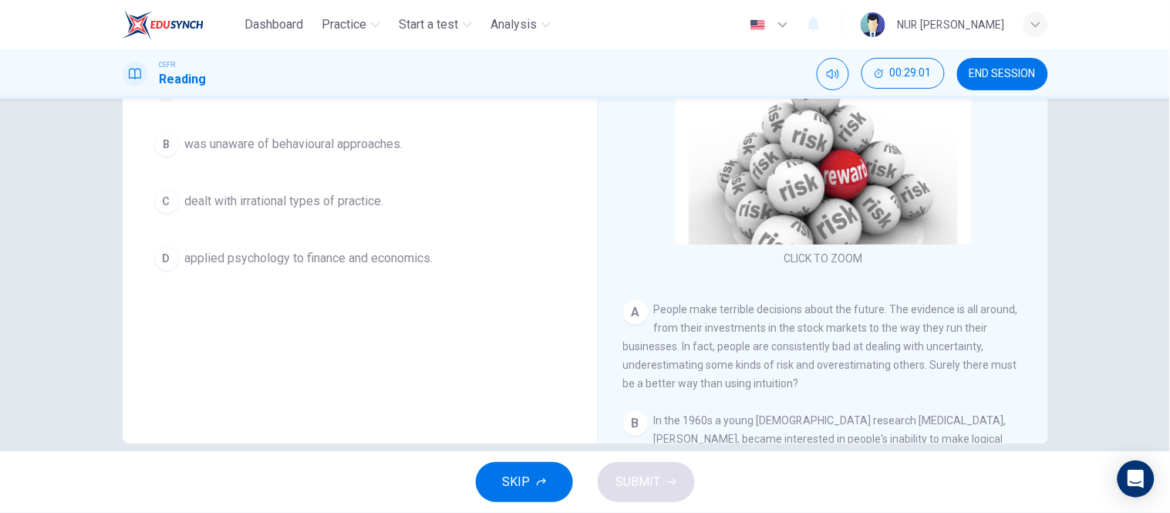
scroll to position [245, 0]
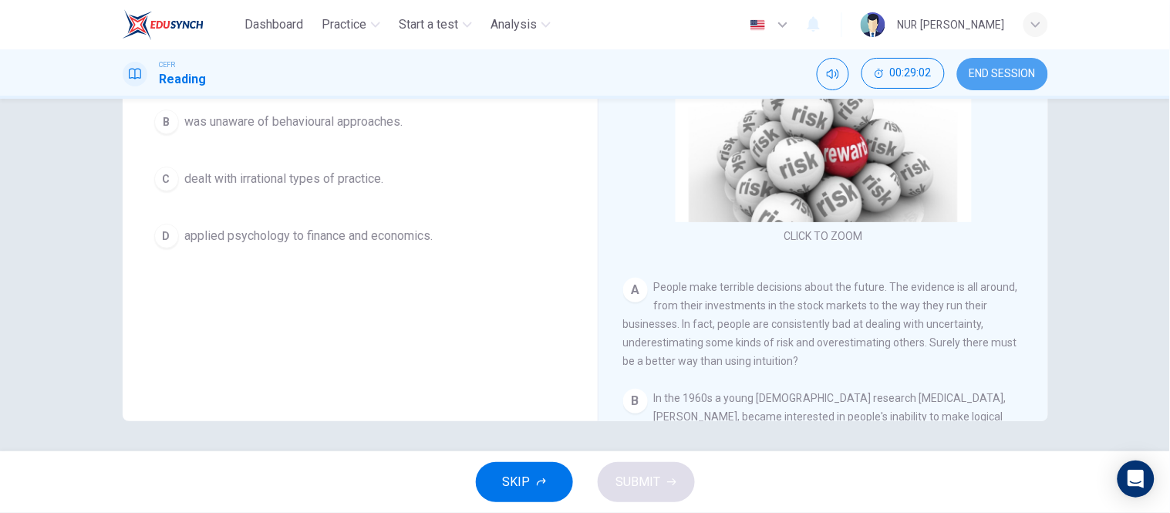
click at [995, 73] on span "END SESSION" at bounding box center [1003, 74] width 66 height 12
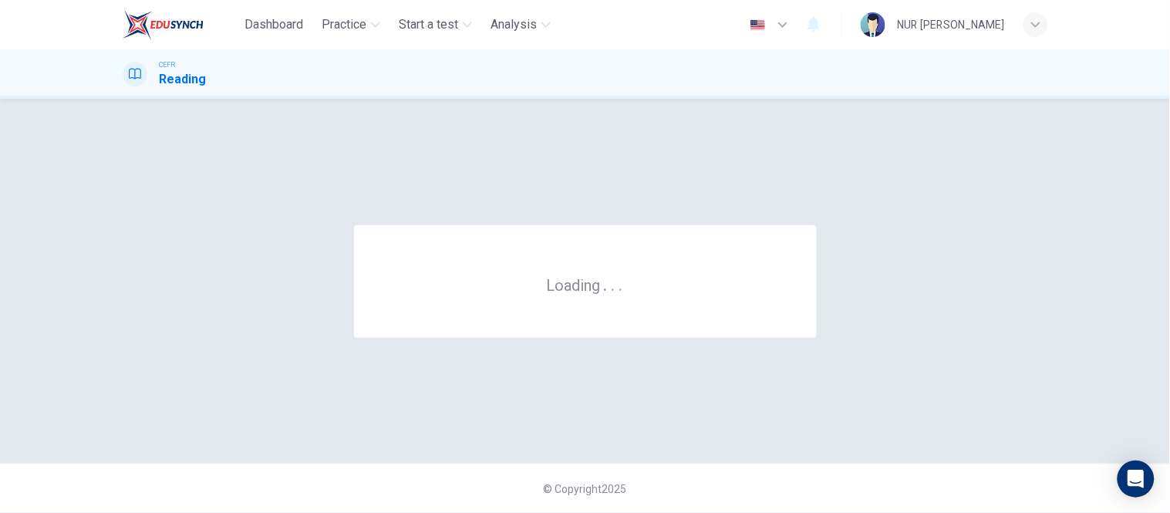
scroll to position [0, 0]
